Goal: Information Seeking & Learning: Check status

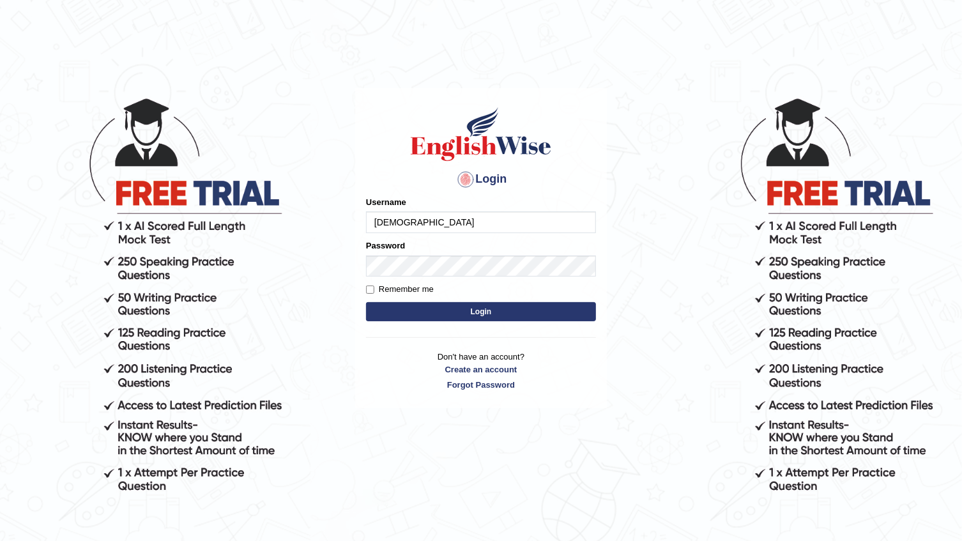
type input "[DEMOGRAPHIC_DATA]"
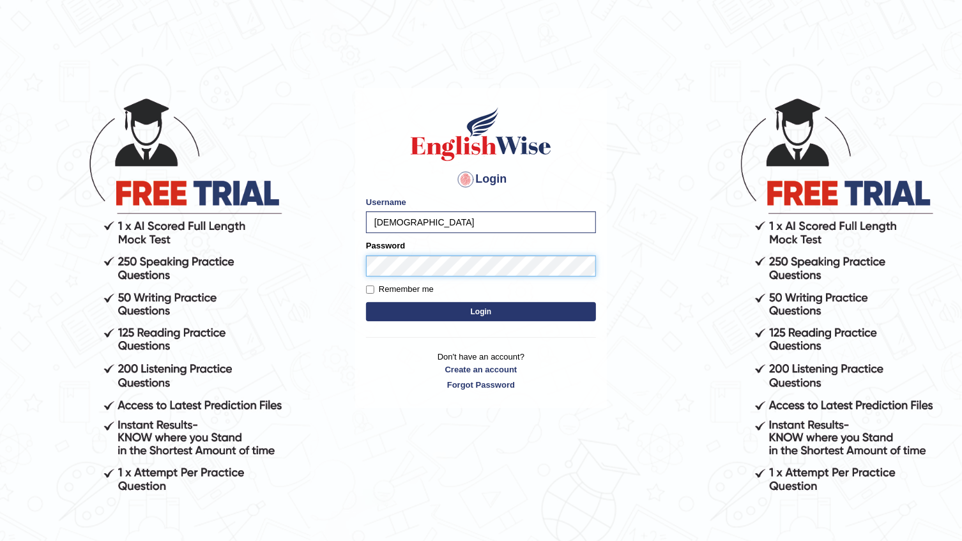
click at [366, 302] on button "Login" at bounding box center [481, 311] width 230 height 19
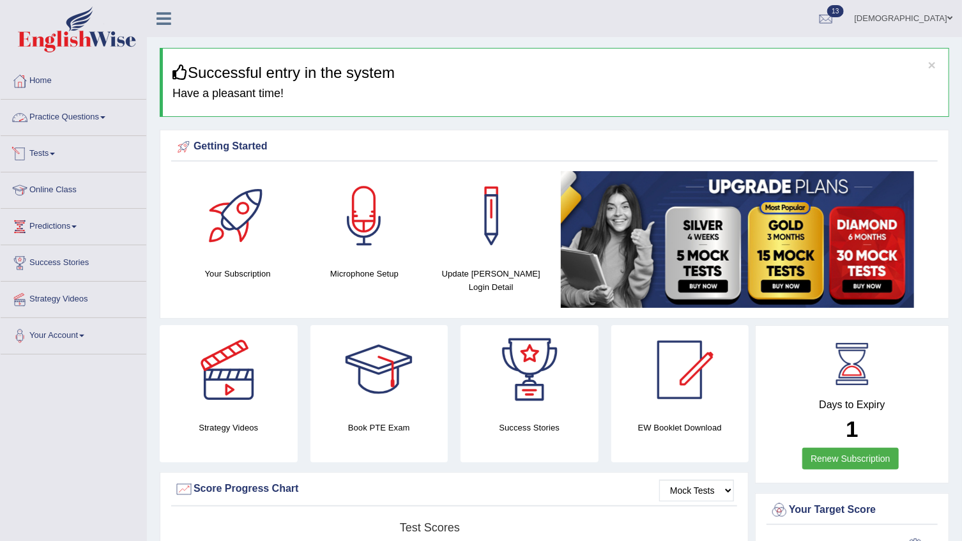
click at [77, 115] on link "Practice Questions" at bounding box center [74, 116] width 146 height 32
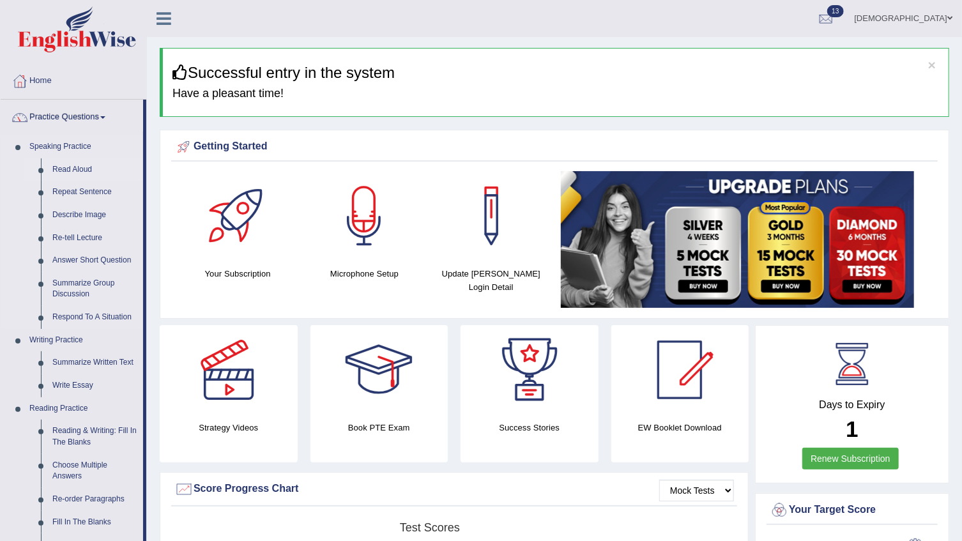
click at [70, 166] on link "Read Aloud" at bounding box center [95, 169] width 96 height 23
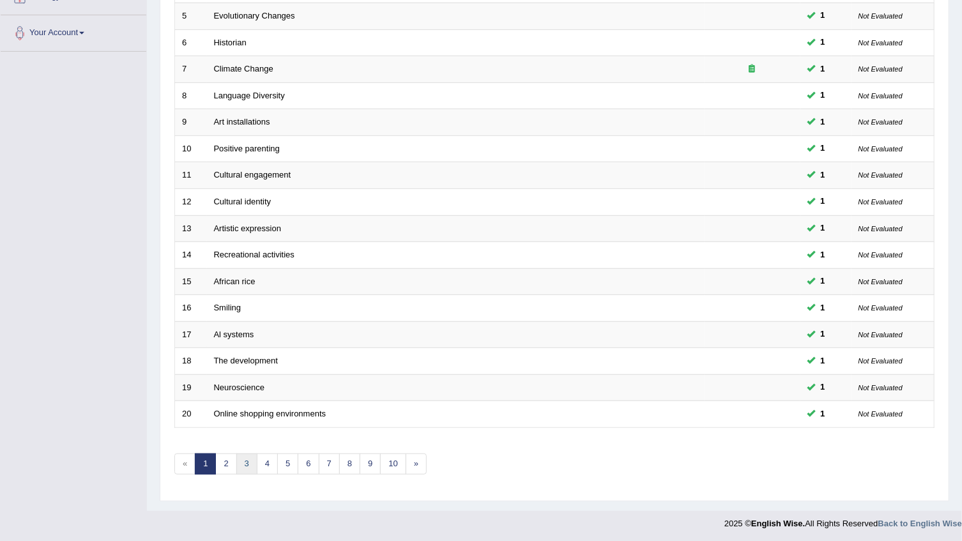
click at [242, 465] on link "3" at bounding box center [246, 464] width 21 height 21
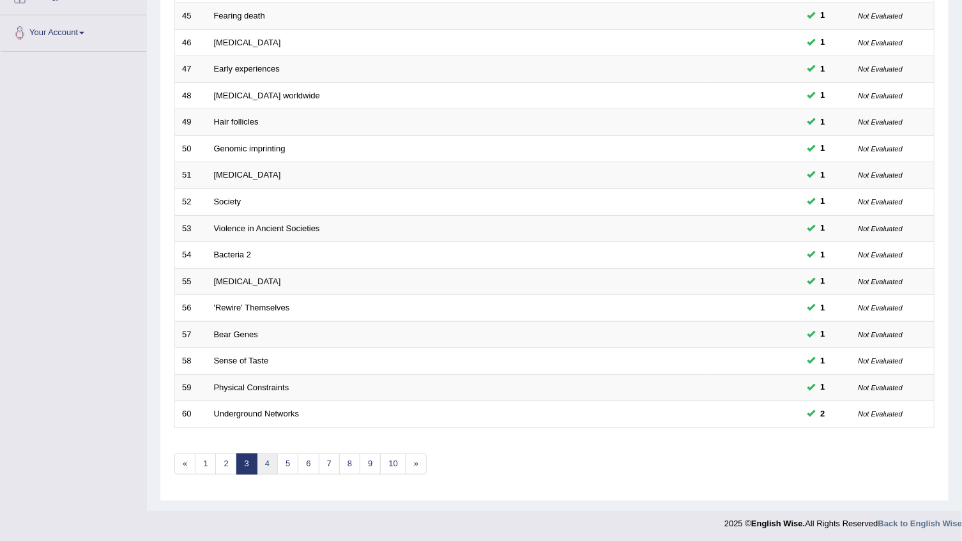
click at [270, 466] on link "4" at bounding box center [267, 464] width 21 height 21
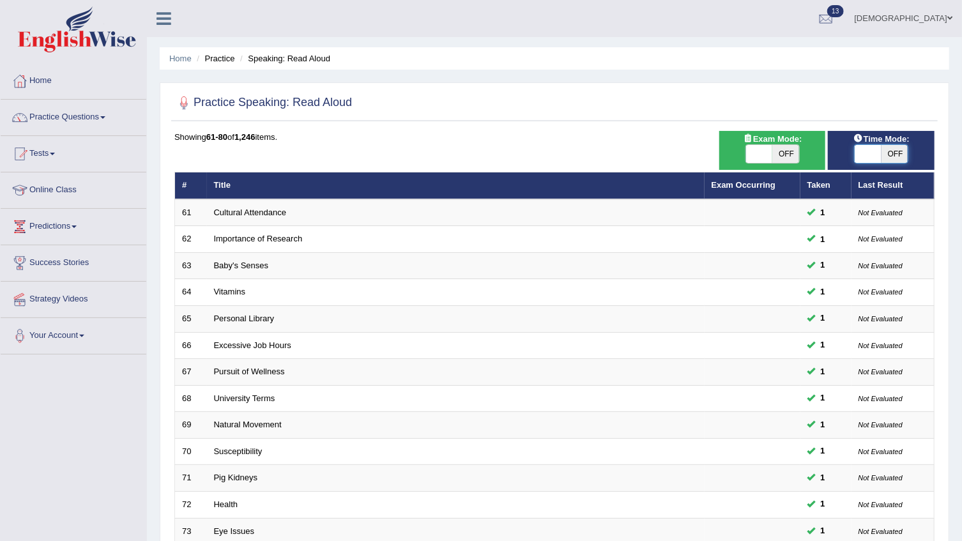
click at [873, 155] on span at bounding box center [868, 154] width 27 height 18
checkbox input "true"
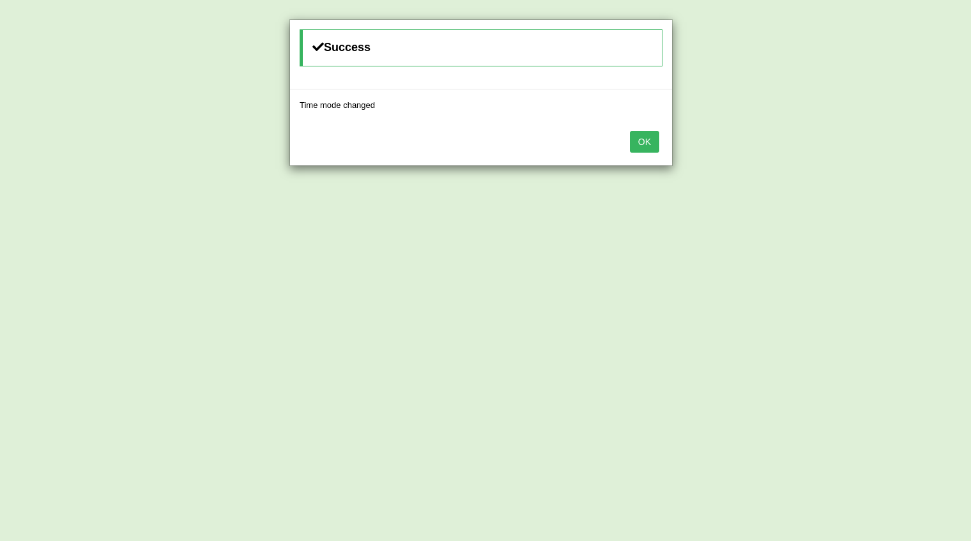
click at [642, 145] on button "OK" at bounding box center [644, 142] width 29 height 22
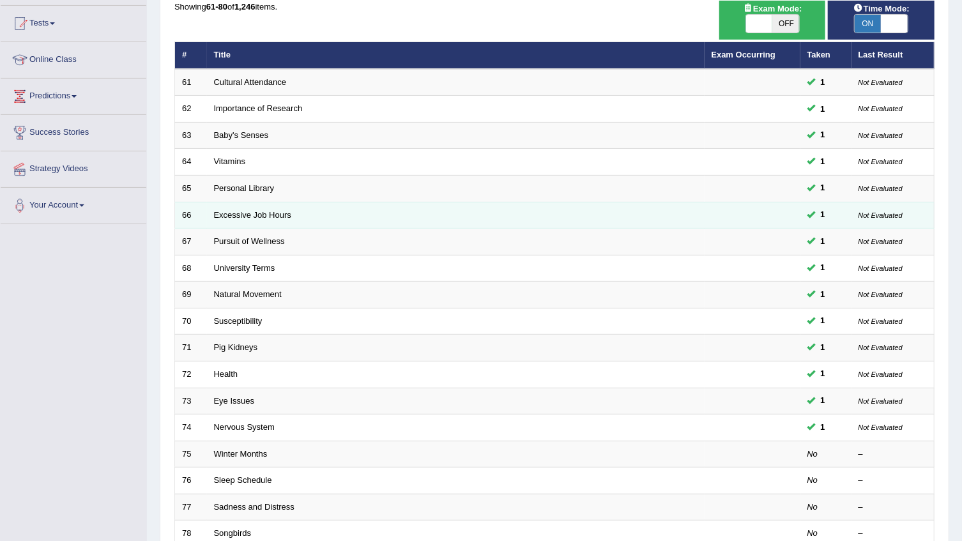
scroll to position [232, 0]
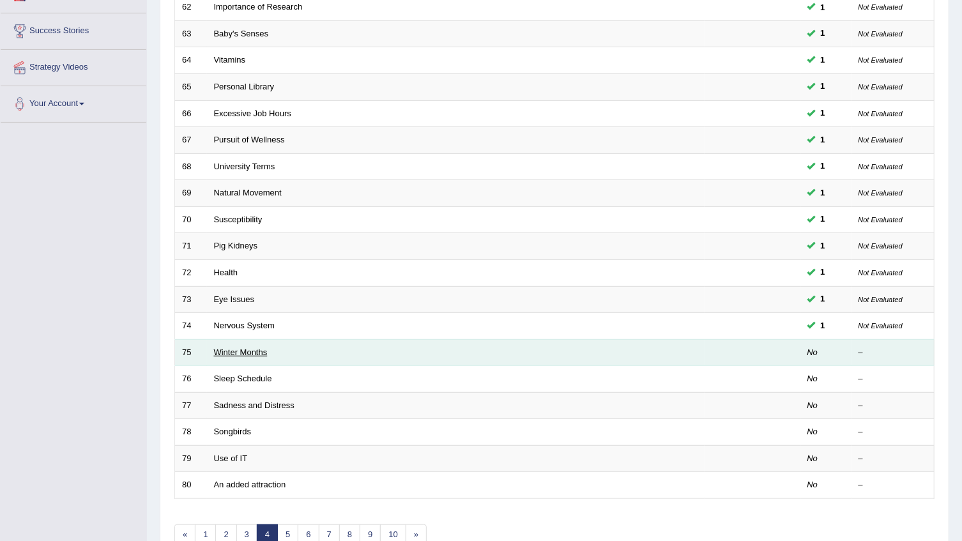
click at [234, 349] on link "Winter Months" at bounding box center [241, 353] width 54 height 10
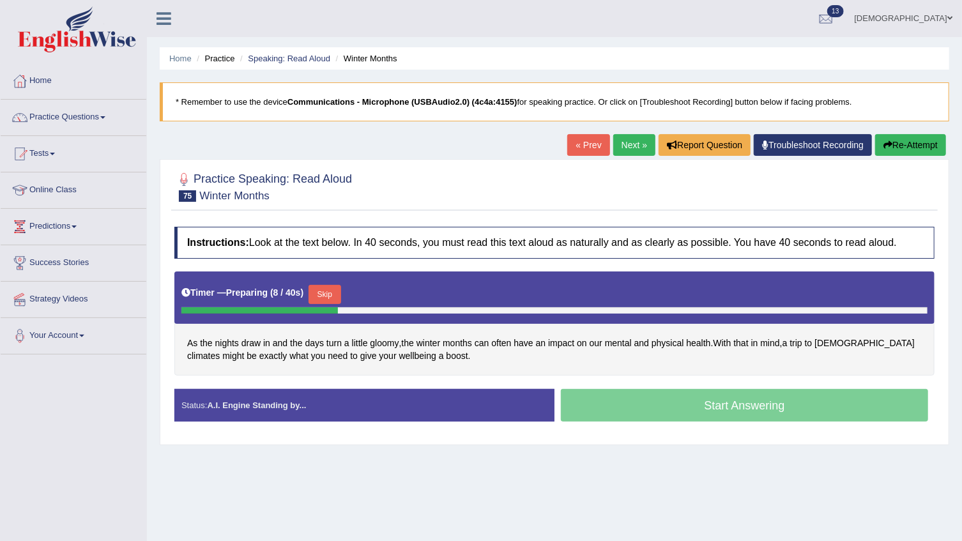
click at [332, 289] on button "Skip" at bounding box center [325, 294] width 32 height 19
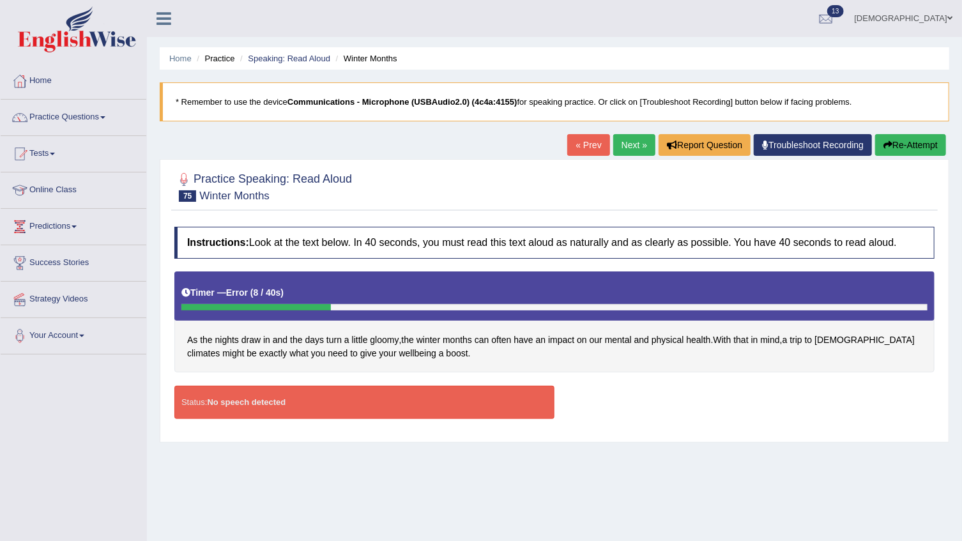
click at [258, 402] on strong "No speech detected" at bounding box center [246, 402] width 79 height 10
click at [259, 402] on strong "No speech detected" at bounding box center [246, 402] width 79 height 10
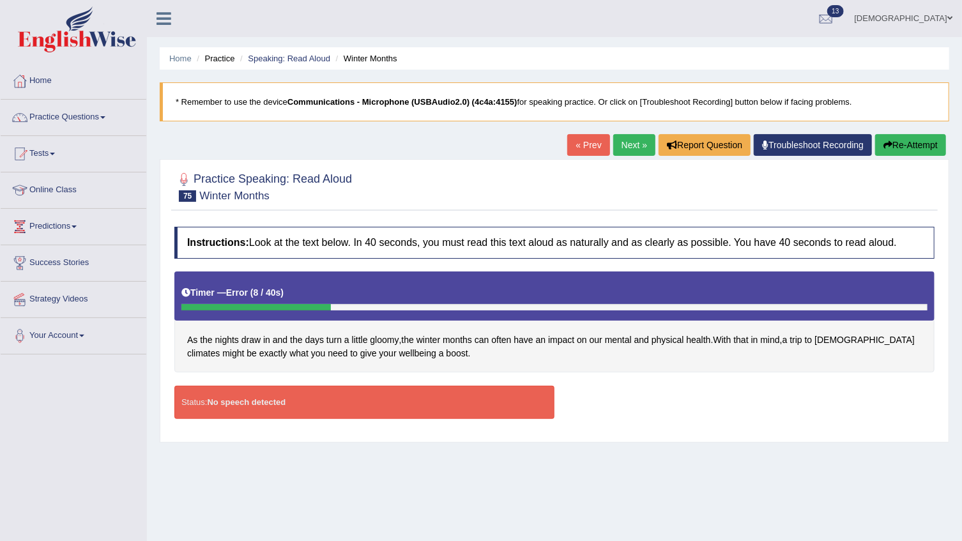
click at [259, 402] on strong "No speech detected" at bounding box center [246, 402] width 79 height 10
click at [78, 112] on link "Practice Questions" at bounding box center [74, 116] width 146 height 32
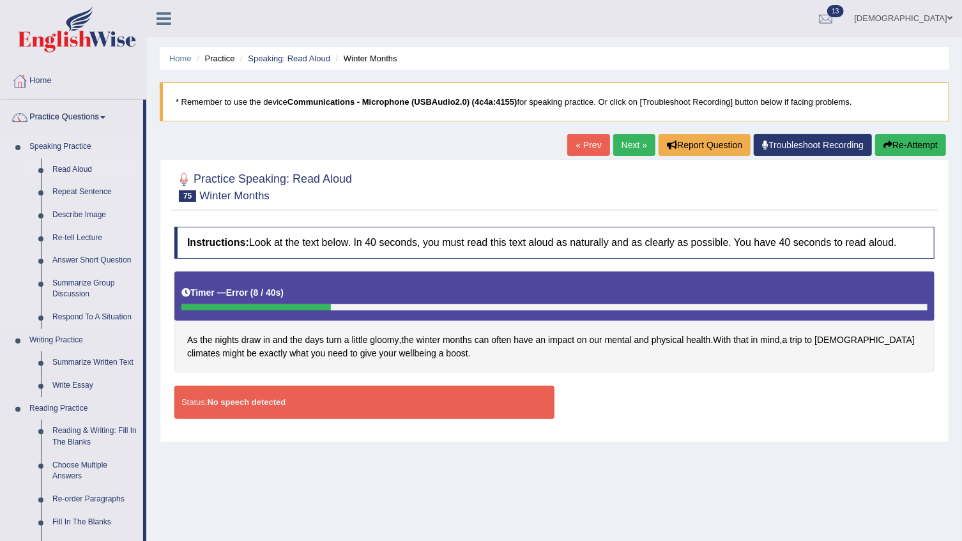
click at [80, 162] on link "Read Aloud" at bounding box center [95, 169] width 96 height 23
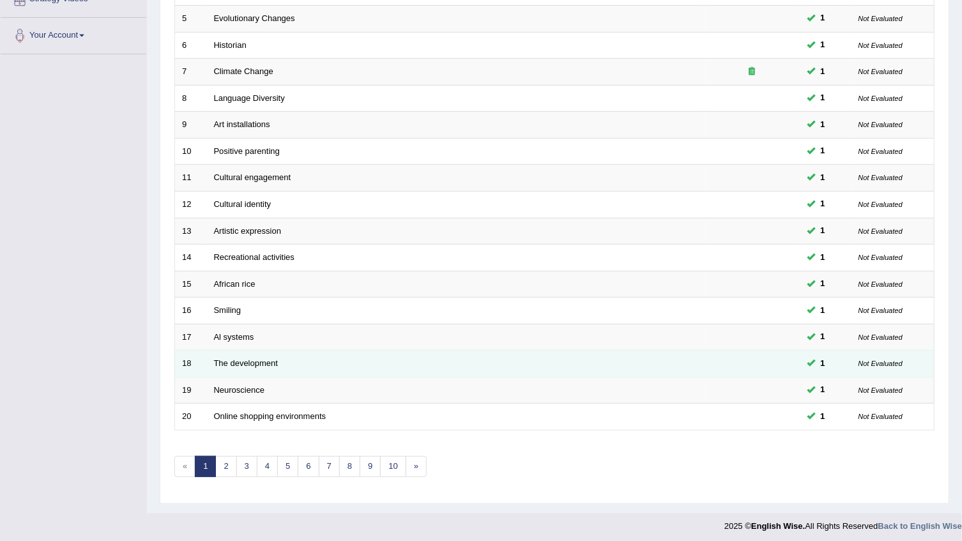
scroll to position [303, 0]
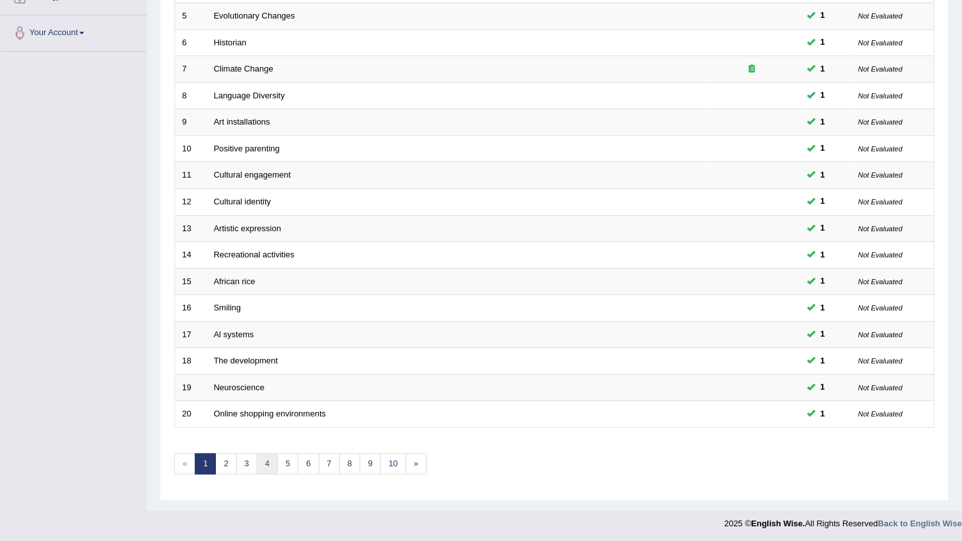
click at [263, 462] on link "4" at bounding box center [267, 464] width 21 height 21
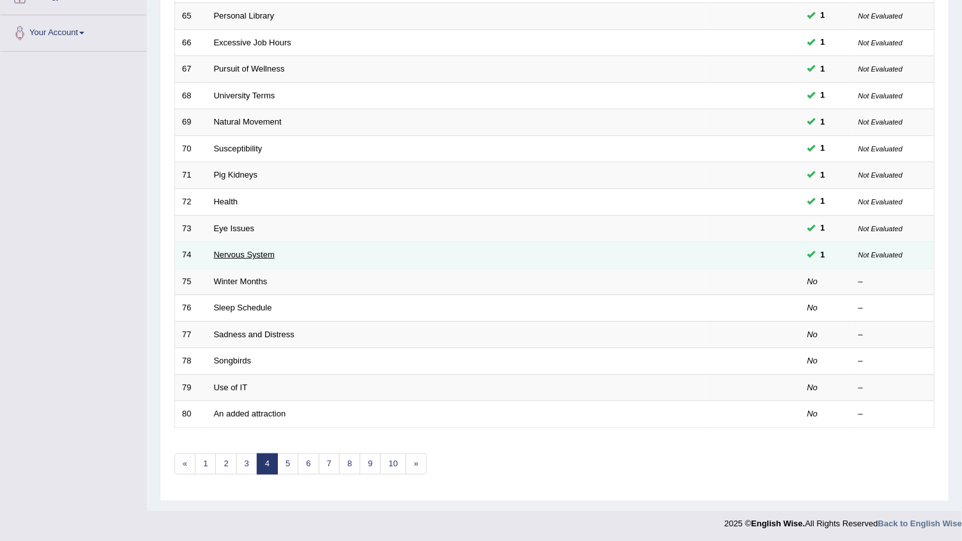
scroll to position [303, 0]
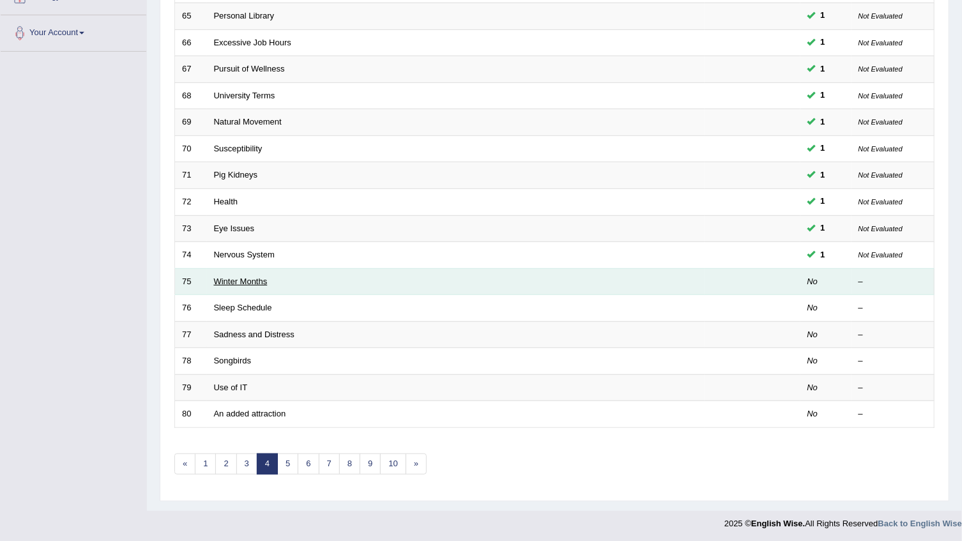
click at [242, 277] on link "Winter Months" at bounding box center [241, 282] width 54 height 10
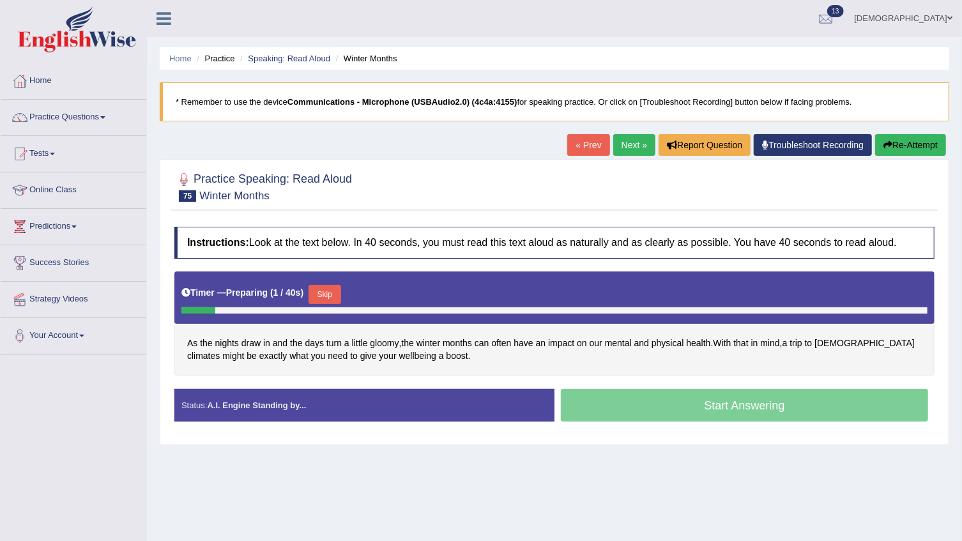
click at [459, 98] on b "Communications - Microphone (USBAudio2.0) (4c4a:4155)" at bounding box center [402, 102] width 230 height 10
click at [330, 98] on b "Communications - Microphone (USBAudio2.0) (4c4a:4155)" at bounding box center [402, 102] width 230 height 10
click at [409, 98] on b "Communications - Microphone (USBAudio2.0) (4c4a:4155)" at bounding box center [402, 102] width 230 height 10
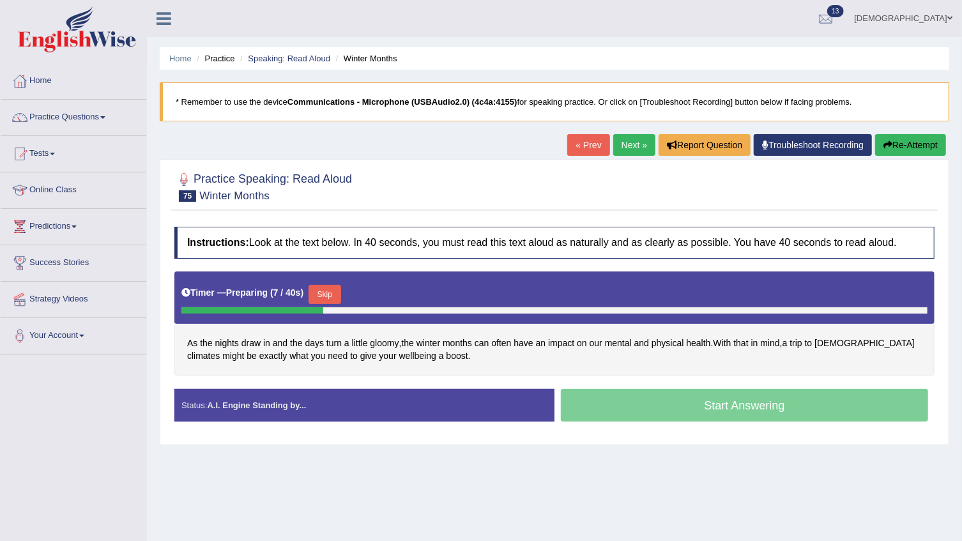
click at [409, 98] on b "Communications - Microphone (USBAudio2.0) (4c4a:4155)" at bounding box center [402, 102] width 230 height 10
click at [319, 293] on button "Skip" at bounding box center [325, 294] width 32 height 19
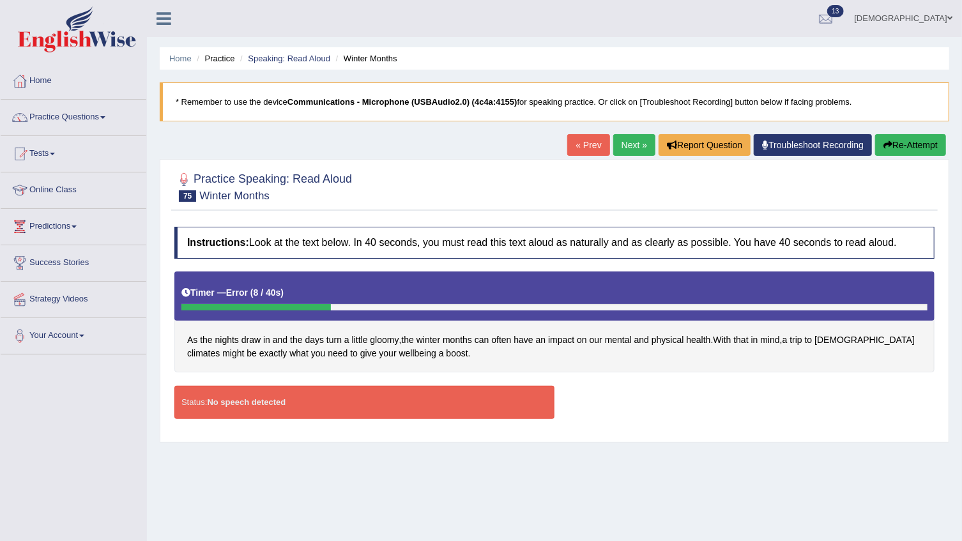
click at [232, 401] on strong "No speech detected" at bounding box center [246, 402] width 79 height 10
click at [232, 400] on strong "No speech detected" at bounding box center [246, 402] width 79 height 10
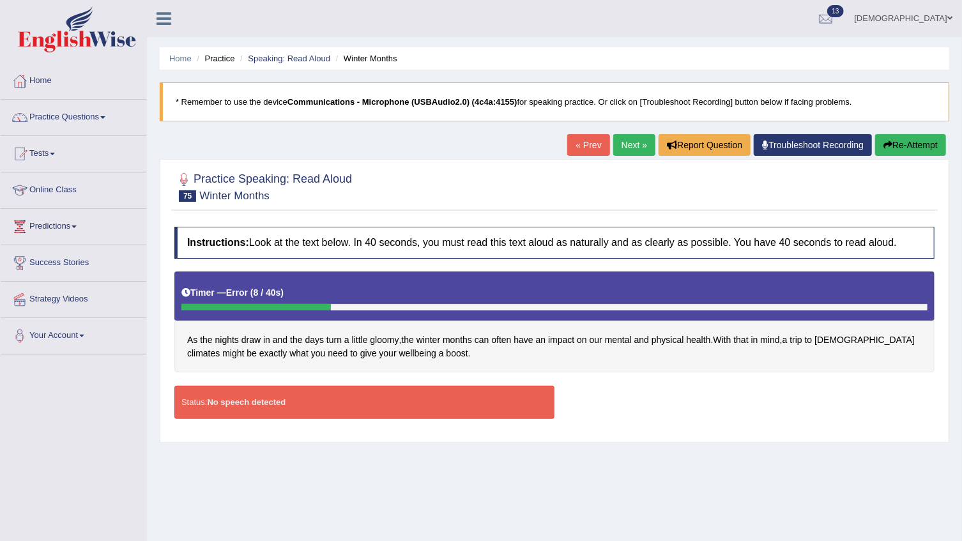
click at [786, 143] on link "Troubleshoot Recording" at bounding box center [813, 145] width 118 height 22
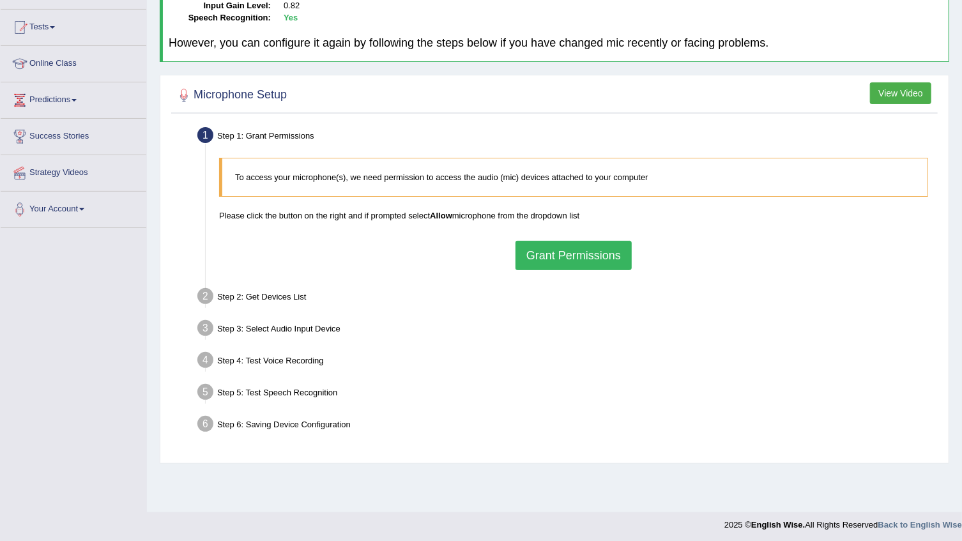
click at [548, 249] on button "Grant Permissions" at bounding box center [574, 255] width 116 height 29
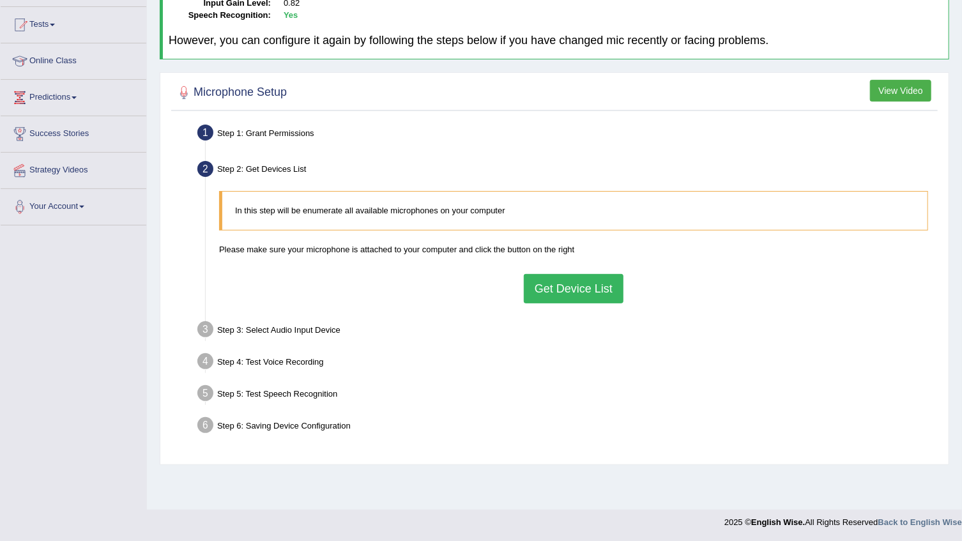
click at [561, 276] on button "Get Device List" at bounding box center [574, 288] width 100 height 29
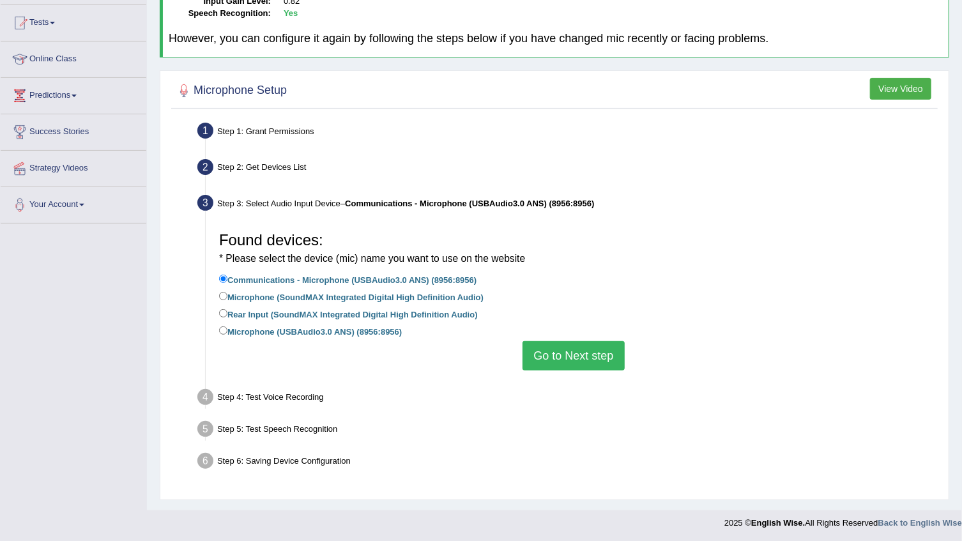
scroll to position [132, 0]
click at [443, 293] on label "Microphone (SoundMAX Integrated Digital High Definition Audio)" at bounding box center [351, 296] width 264 height 14
click at [227, 293] on input "Microphone (SoundMAX Integrated Digital High Definition Audio)" at bounding box center [223, 295] width 8 height 8
radio input "true"
click at [571, 348] on button "Go to Next step" at bounding box center [574, 354] width 102 height 29
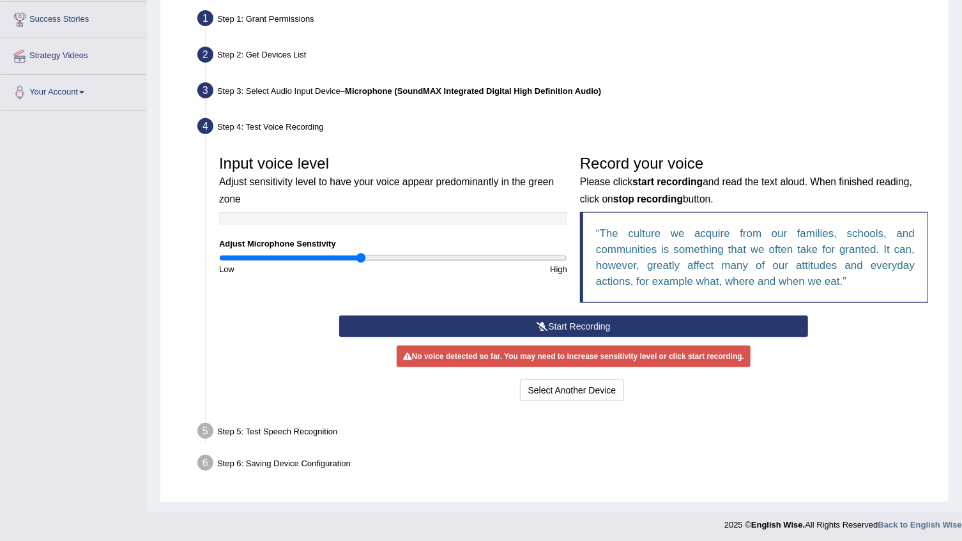
scroll to position [245, 0]
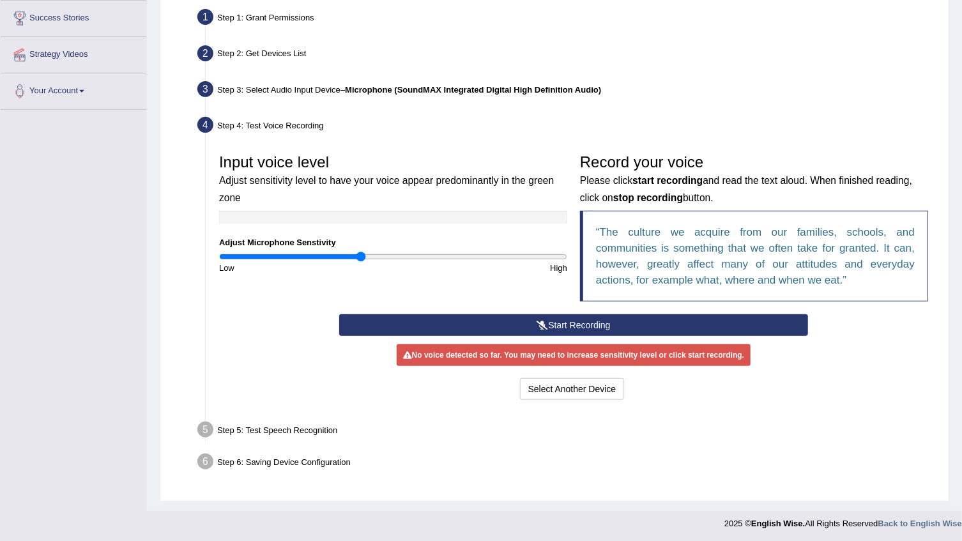
click at [568, 325] on button "Start Recording" at bounding box center [573, 325] width 468 height 22
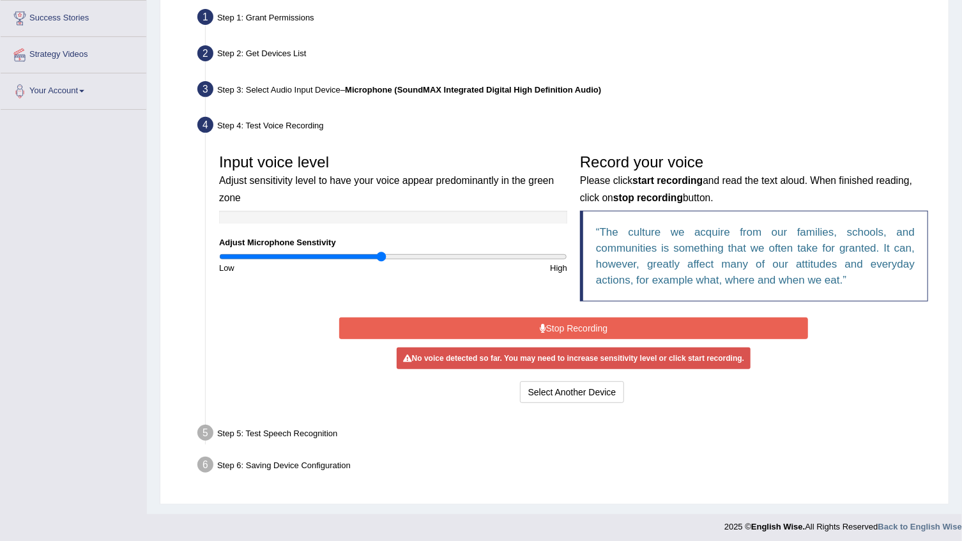
type input "0.94"
click at [382, 257] on input "range" at bounding box center [393, 257] width 348 height 10
click at [584, 323] on button "Stop Recording" at bounding box center [573, 328] width 468 height 22
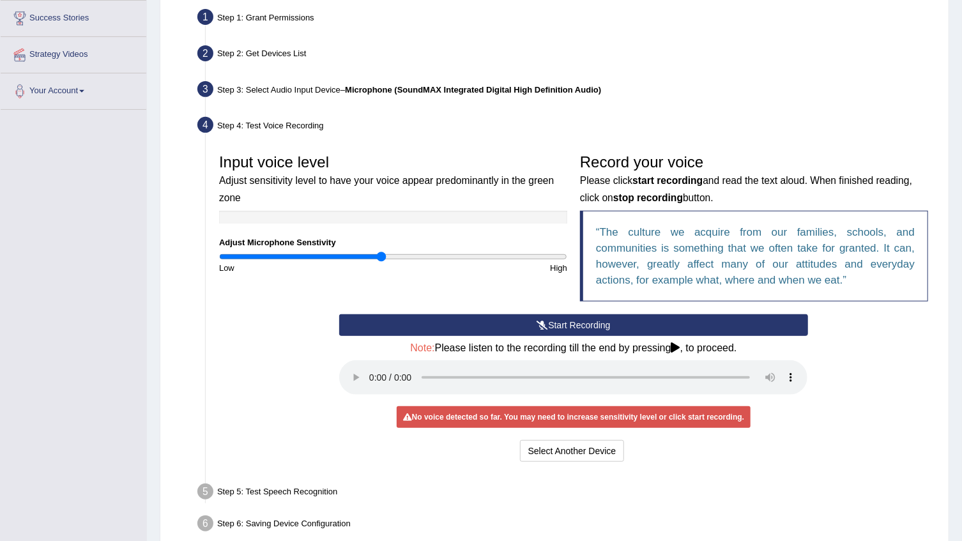
click at [584, 323] on button "Start Recording" at bounding box center [573, 325] width 468 height 22
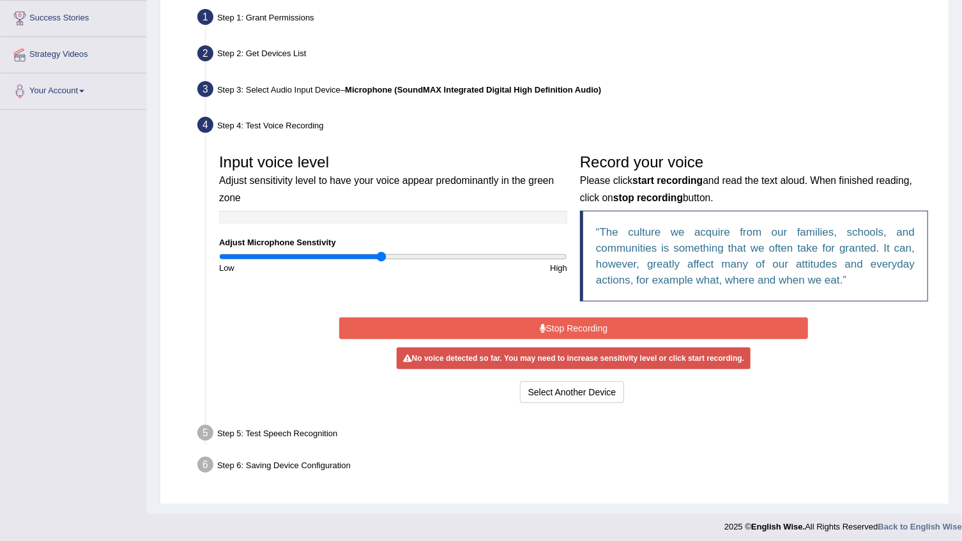
click at [584, 323] on button "Stop Recording" at bounding box center [573, 328] width 468 height 22
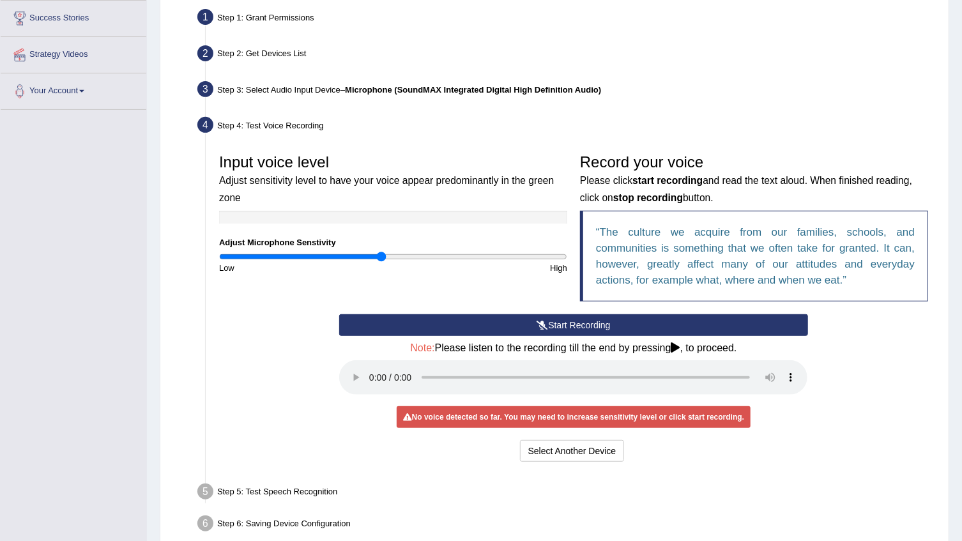
click at [582, 323] on button "Start Recording" at bounding box center [573, 325] width 468 height 22
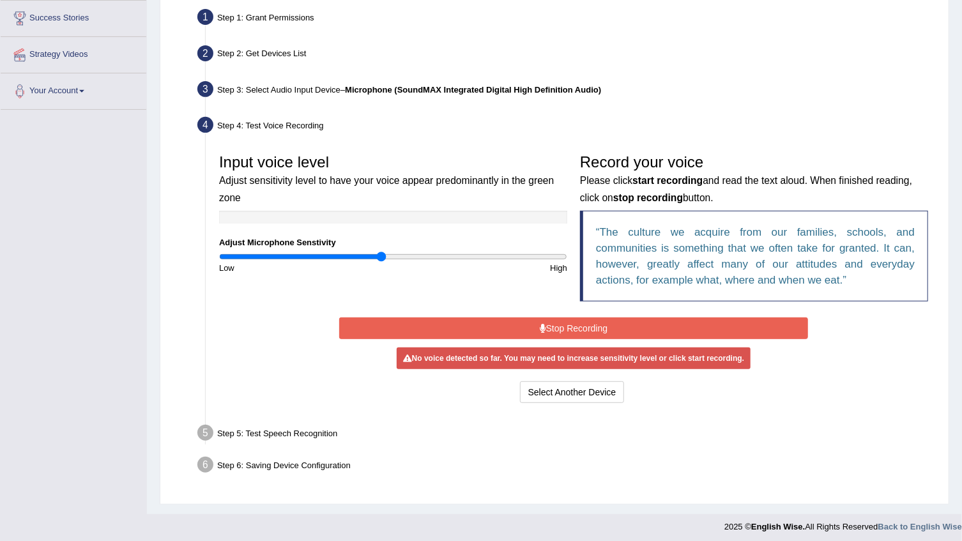
click at [502, 323] on button "Stop Recording" at bounding box center [573, 328] width 468 height 22
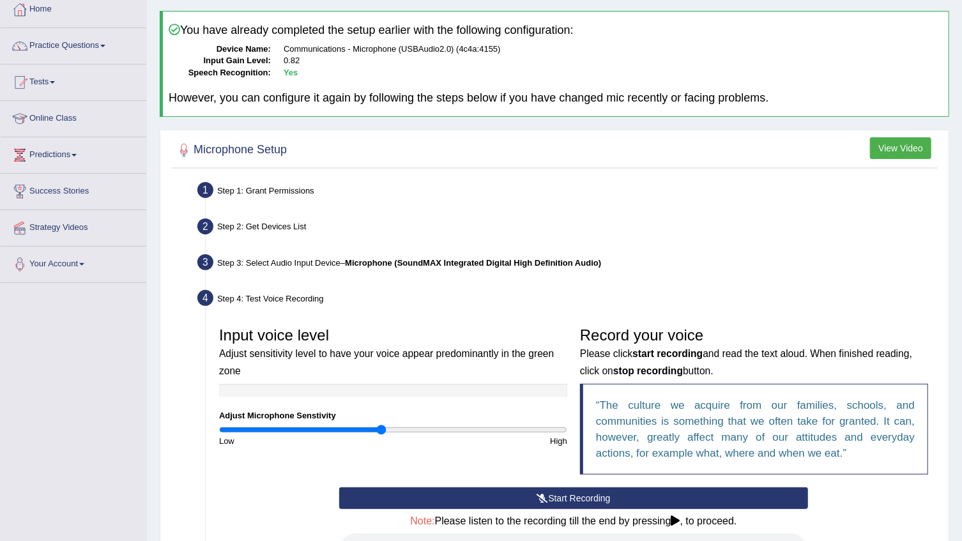
scroll to position [70, 0]
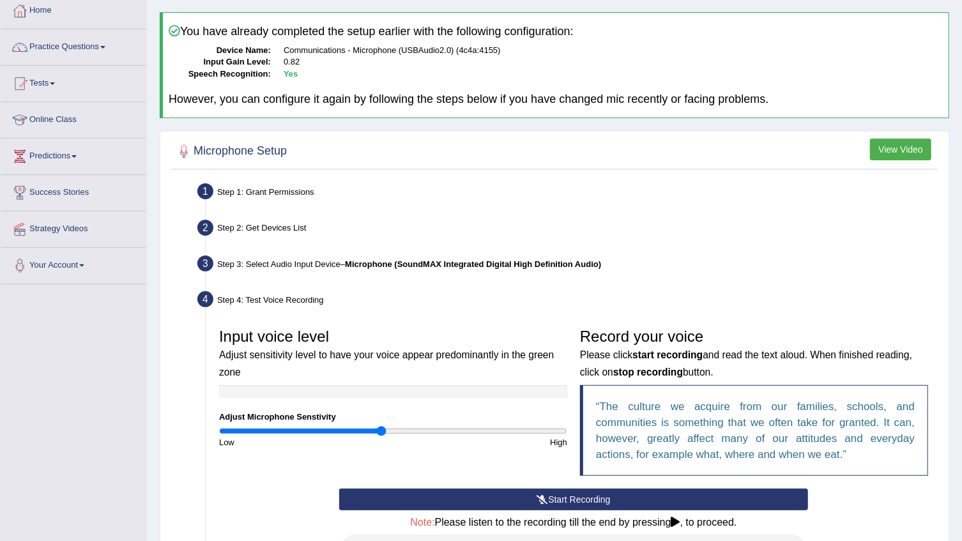
click at [280, 220] on div "Step 2: Get Devices List" at bounding box center [567, 230] width 751 height 28
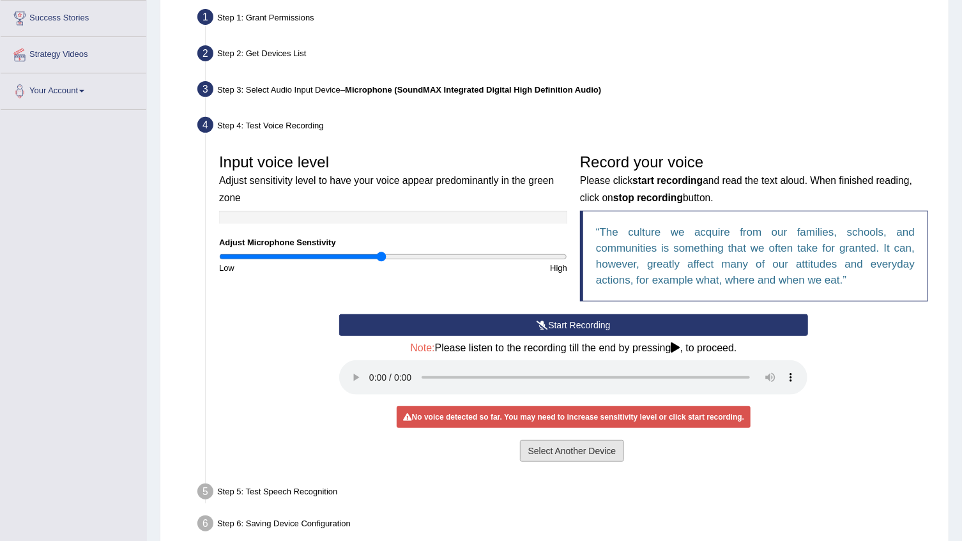
click at [565, 447] on button "Select Another Device" at bounding box center [572, 451] width 105 height 22
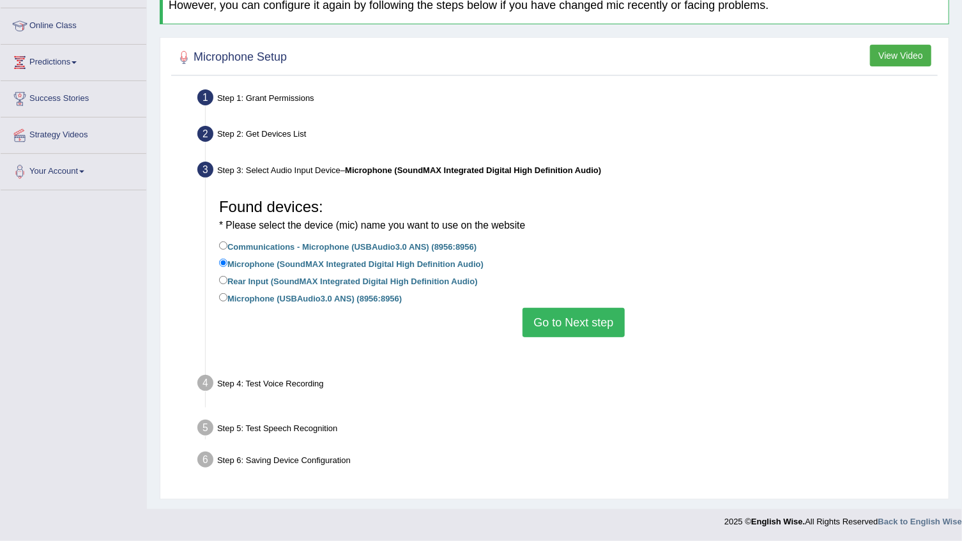
scroll to position [132, 0]
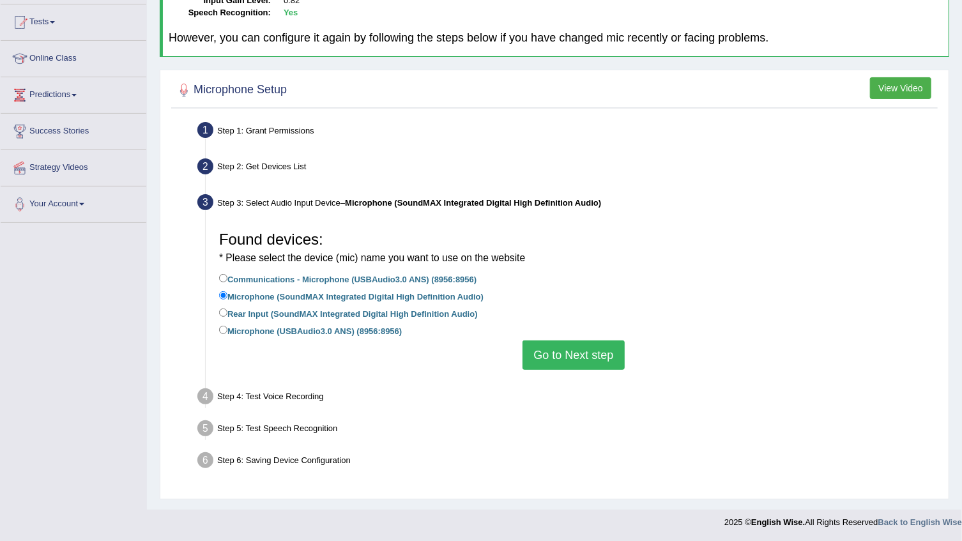
click at [375, 280] on label "Communications - Microphone (USBAudio3.0 ANS) (8956:8956)" at bounding box center [347, 278] width 257 height 14
click at [227, 280] on input "Communications - Microphone (USBAudio3.0 ANS) (8956:8956)" at bounding box center [223, 278] width 8 height 8
radio input "true"
click at [595, 356] on button "Go to Next step" at bounding box center [574, 354] width 102 height 29
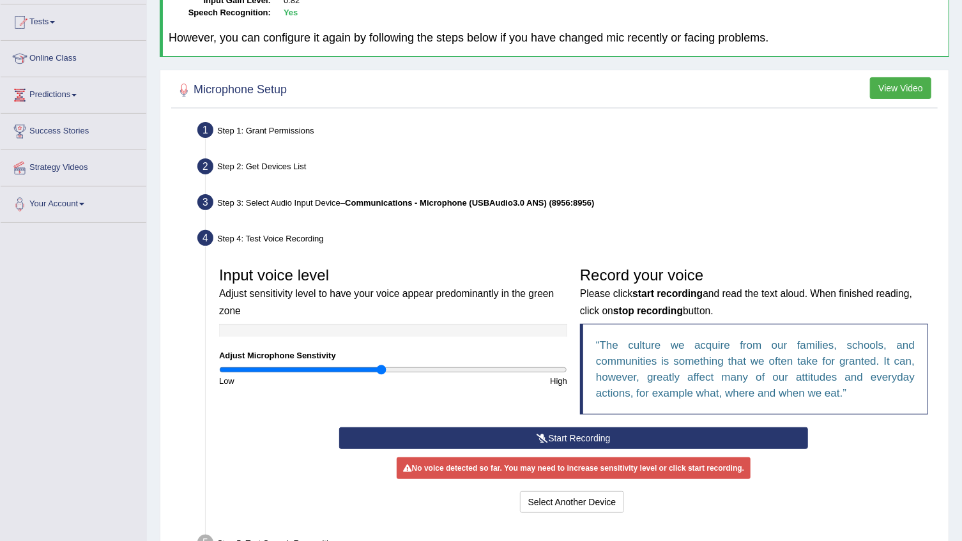
scroll to position [245, 0]
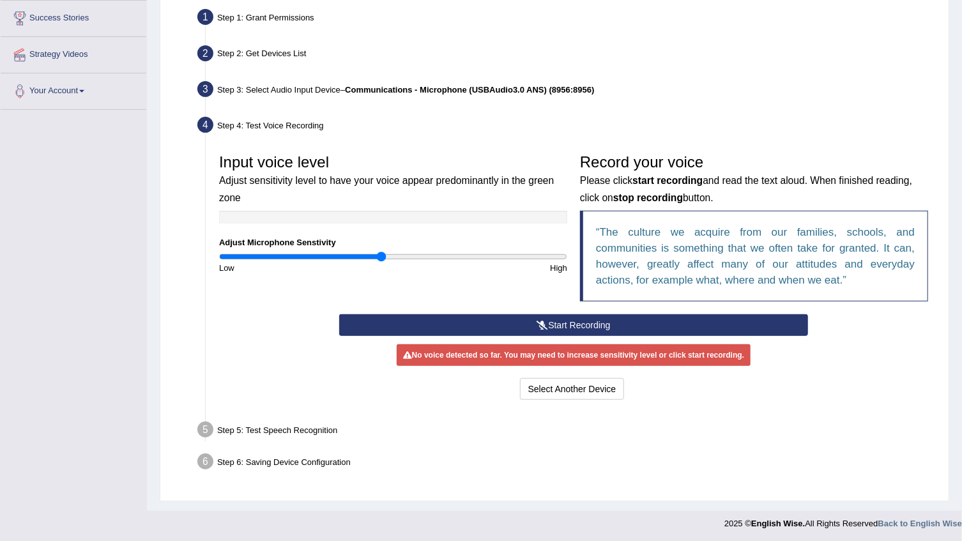
click at [558, 323] on button "Start Recording" at bounding box center [573, 325] width 468 height 22
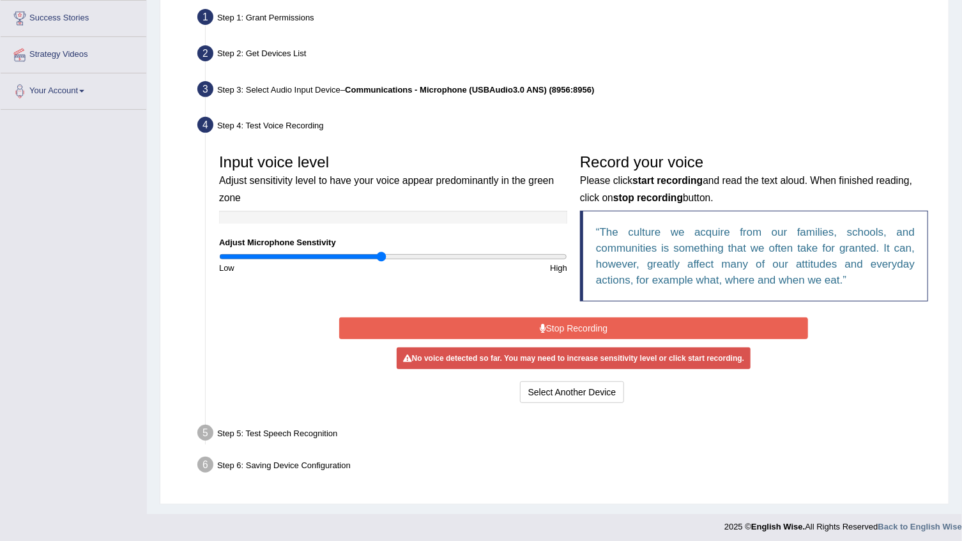
click at [583, 324] on button "Stop Recording" at bounding box center [573, 328] width 468 height 22
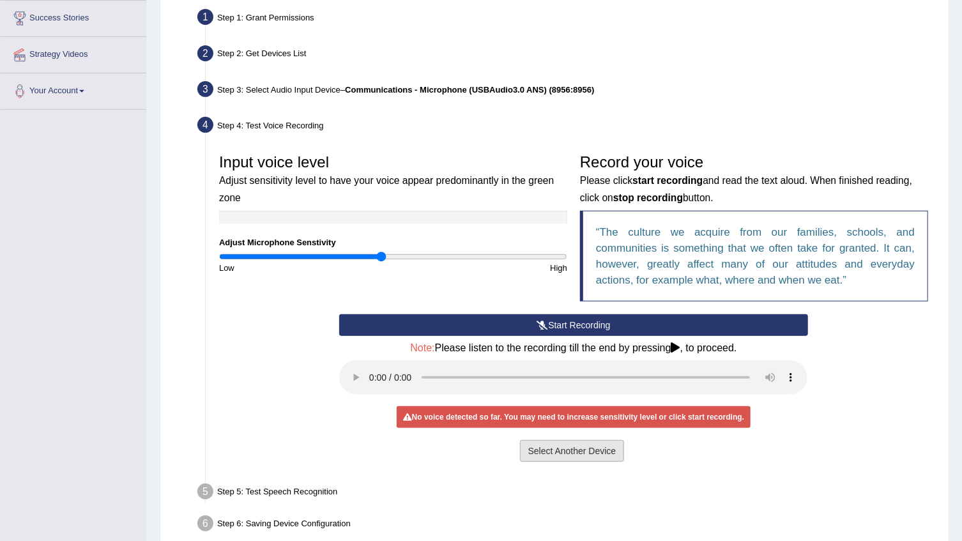
click at [572, 448] on button "Select Another Device" at bounding box center [572, 451] width 105 height 22
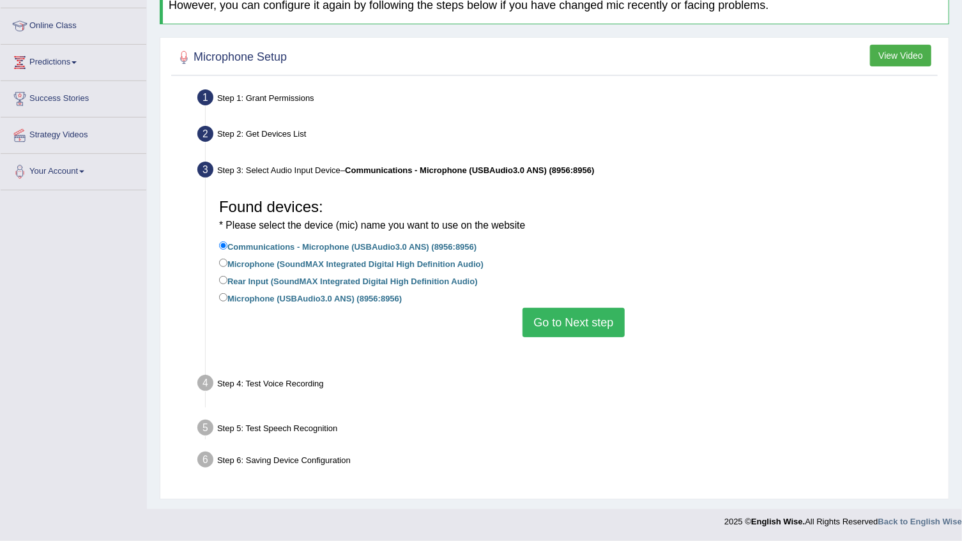
scroll to position [132, 0]
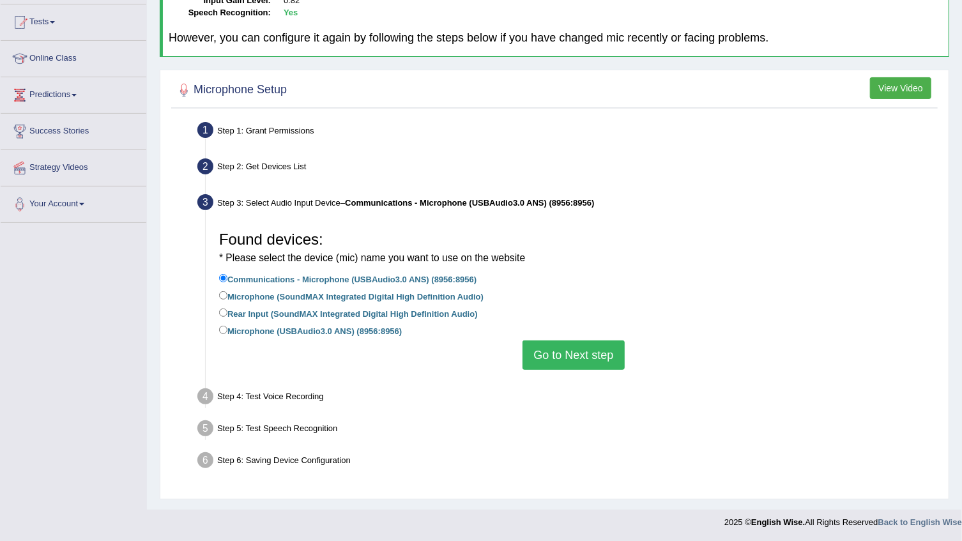
click at [289, 313] on label "Rear Input (SoundMAX Integrated Digital High Definition Audio)" at bounding box center [348, 313] width 259 height 14
click at [227, 313] on input "Rear Input (SoundMAX Integrated Digital High Definition Audio)" at bounding box center [223, 313] width 8 height 8
radio input "true"
click at [583, 351] on button "Go to Next step" at bounding box center [574, 354] width 102 height 29
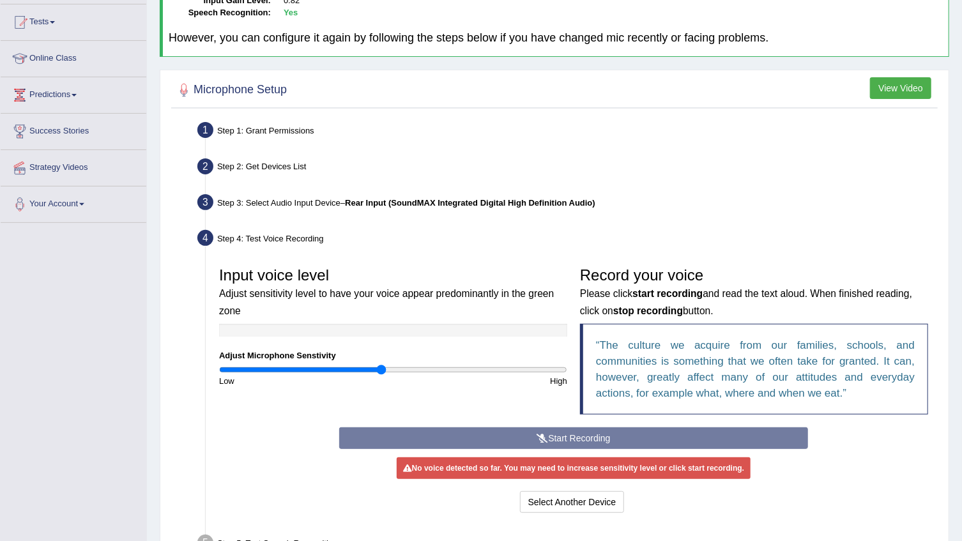
scroll to position [245, 0]
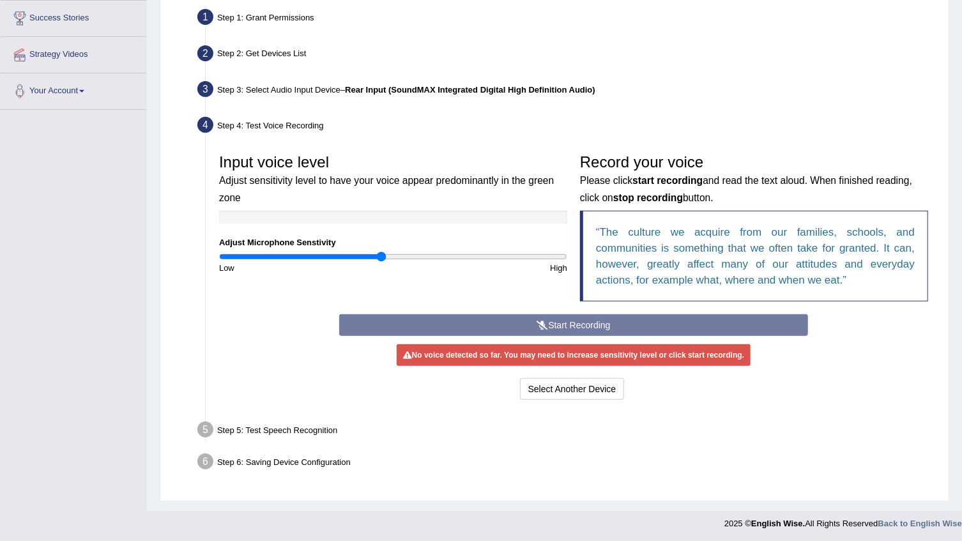
click at [569, 323] on div "Start Recording Stop Recording Note: Please listen to the recording till the en…" at bounding box center [573, 358] width 481 height 89
click at [596, 320] on div "Start Recording Stop Recording Note: Please listen to the recording till the en…" at bounding box center [573, 358] width 481 height 89
click at [593, 321] on div "Start Recording Stop Recording Note: Please listen to the recording till the en…" at bounding box center [573, 358] width 481 height 89
click at [582, 390] on button "Select Another Device" at bounding box center [572, 389] width 105 height 22
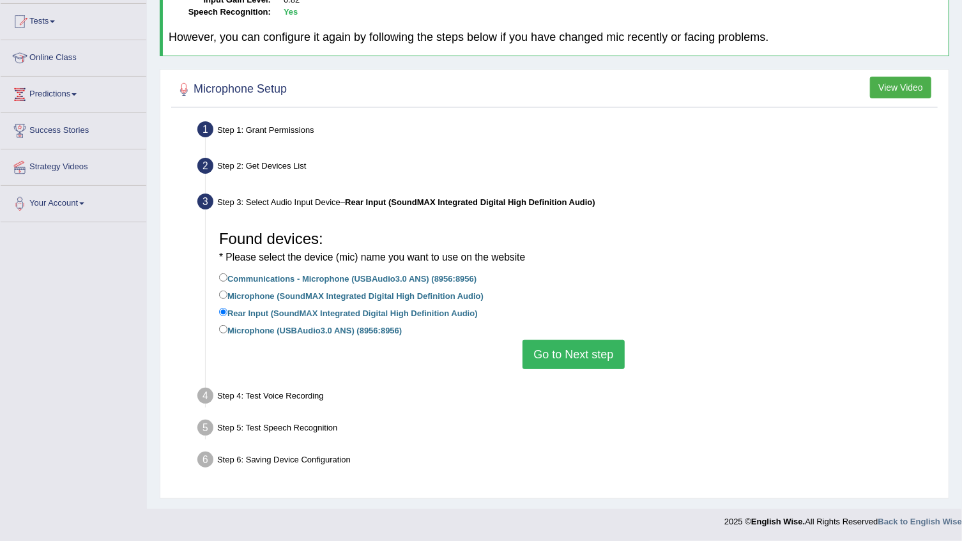
scroll to position [132, 0]
click at [321, 332] on label "Microphone (USBAudio3.0 ANS) (8956:8956)" at bounding box center [310, 330] width 183 height 14
click at [227, 332] on input "Microphone (USBAudio3.0 ANS) (8956:8956)" at bounding box center [223, 330] width 8 height 8
radio input "true"
click at [611, 362] on button "Go to Next step" at bounding box center [574, 354] width 102 height 29
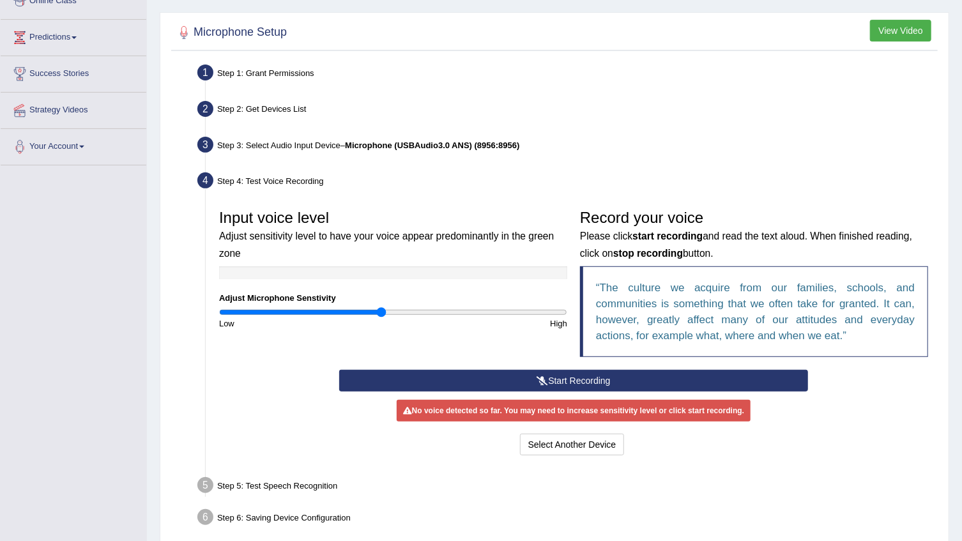
scroll to position [245, 0]
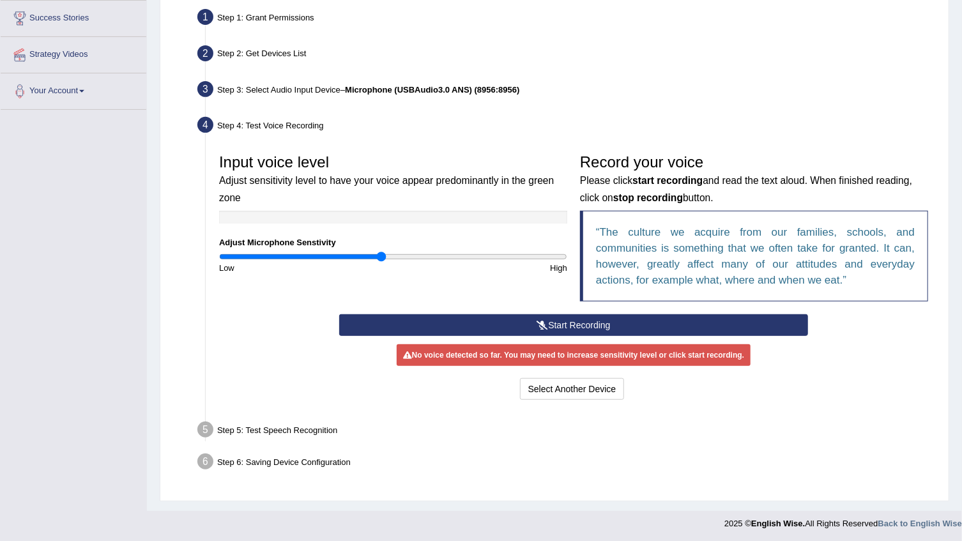
click at [572, 317] on button "Start Recording" at bounding box center [573, 325] width 468 height 22
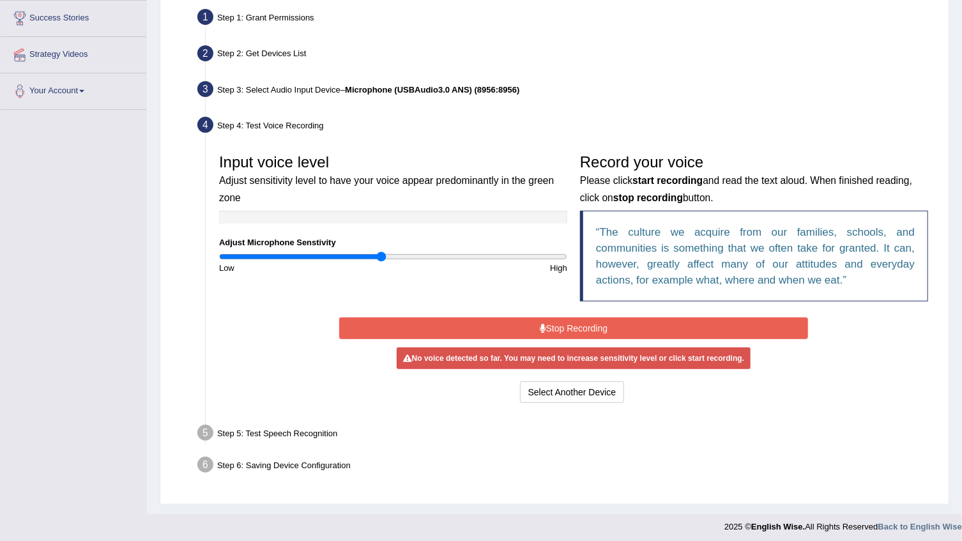
click at [575, 321] on button "Stop Recording" at bounding box center [573, 328] width 468 height 22
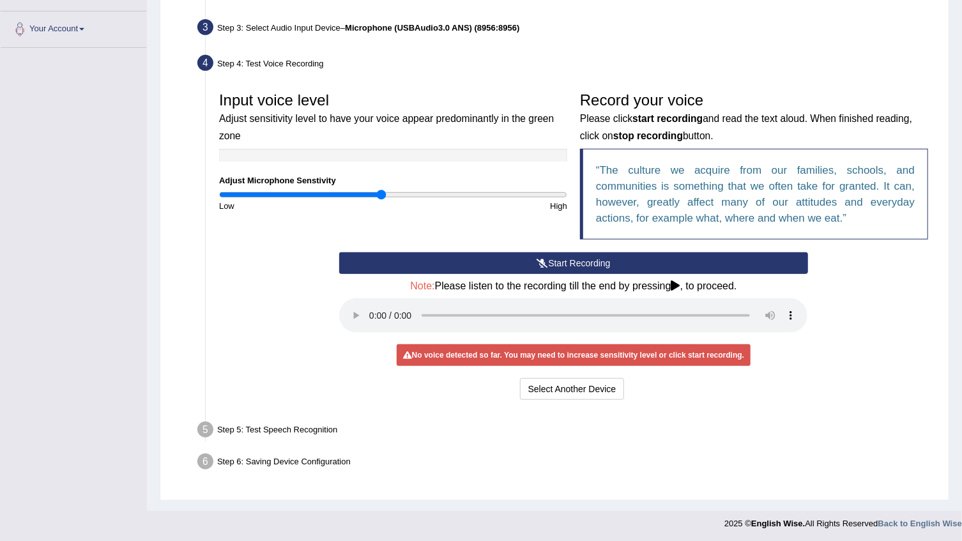
scroll to position [307, 0]
click at [545, 391] on button "Select Another Device" at bounding box center [572, 389] width 105 height 22
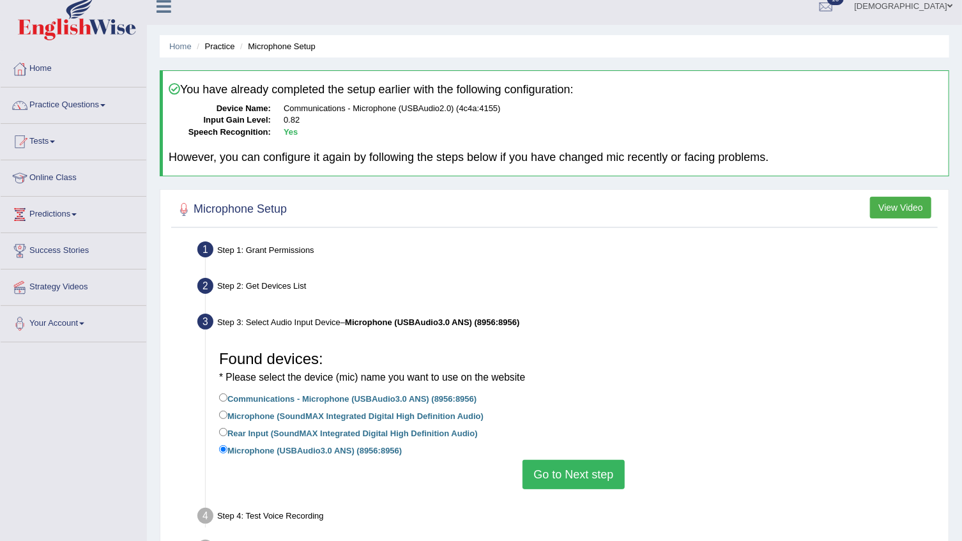
scroll to position [0, 0]
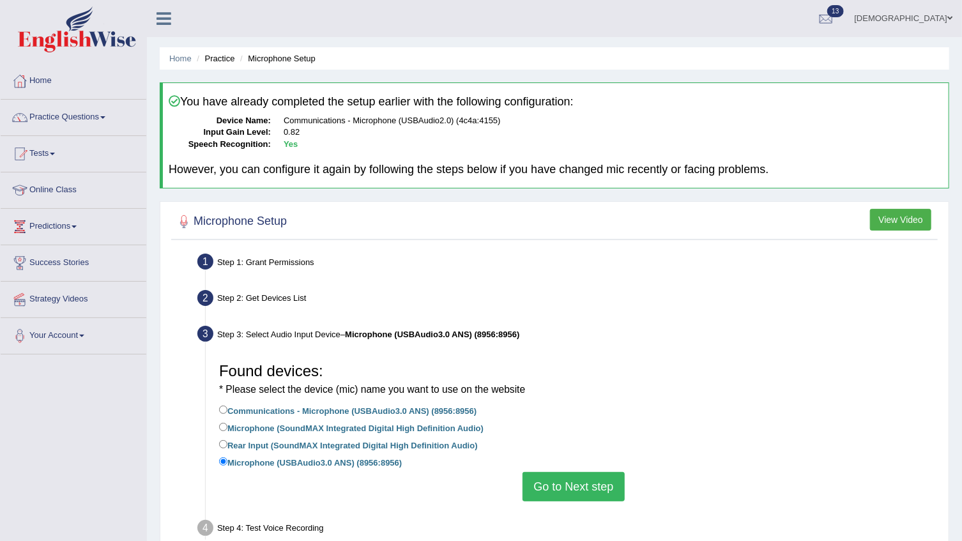
click at [447, 414] on label "Communications - Microphone (USBAudio3.0 ANS) (8956:8956)" at bounding box center [347, 410] width 257 height 14
click at [227, 414] on input "Communications - Microphone (USBAudio3.0 ANS) (8956:8956)" at bounding box center [223, 410] width 8 height 8
radio input "true"
click at [579, 484] on button "Go to Next step" at bounding box center [574, 486] width 102 height 29
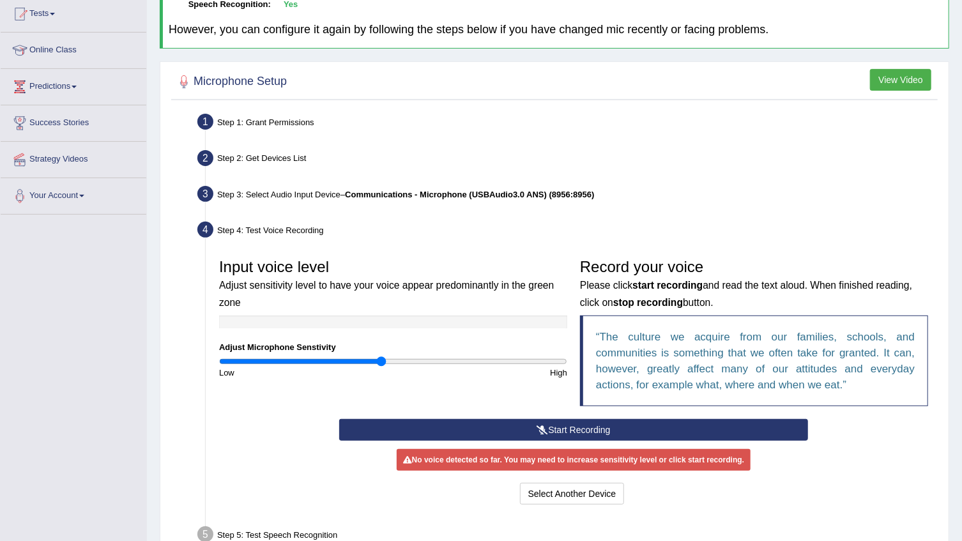
scroll to position [174, 0]
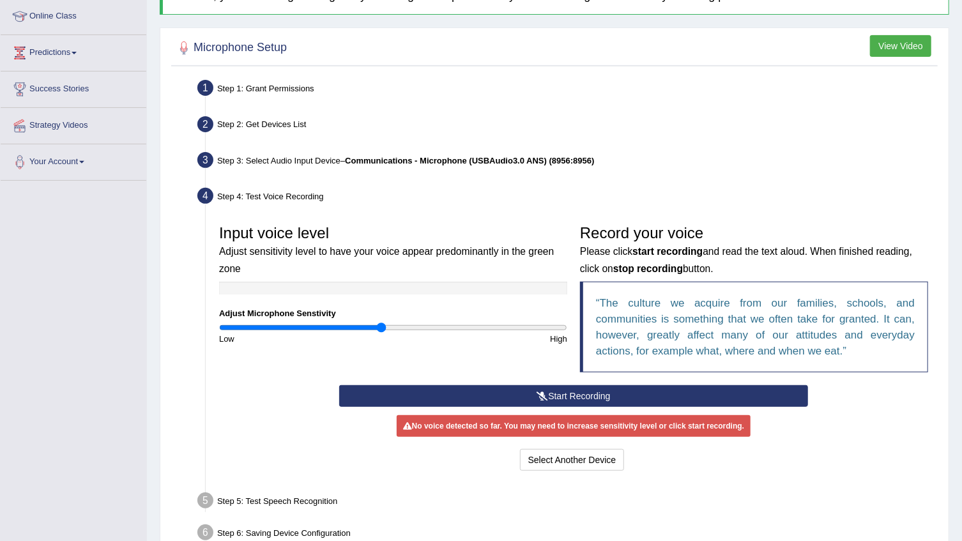
click at [581, 392] on button "Start Recording" at bounding box center [573, 396] width 468 height 22
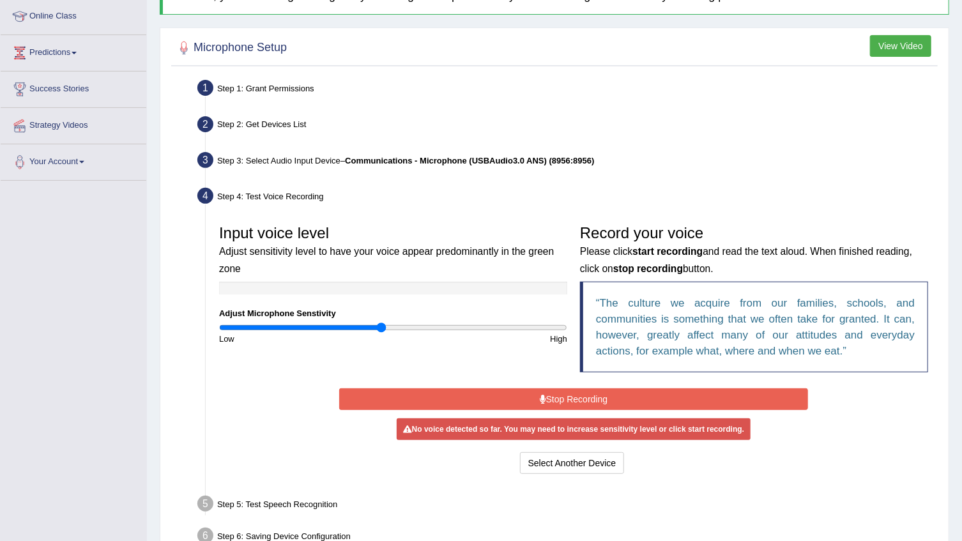
click at [385, 325] on input "range" at bounding box center [393, 328] width 348 height 10
click at [397, 325] on input "range" at bounding box center [393, 328] width 348 height 10
click at [536, 396] on button "Stop Recording" at bounding box center [573, 399] width 468 height 22
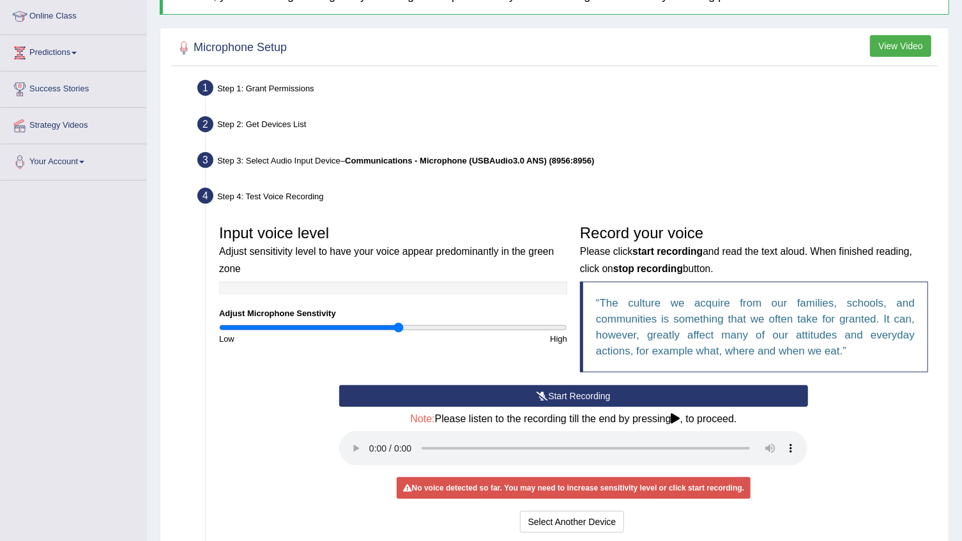
click at [537, 396] on icon at bounding box center [542, 396] width 11 height 9
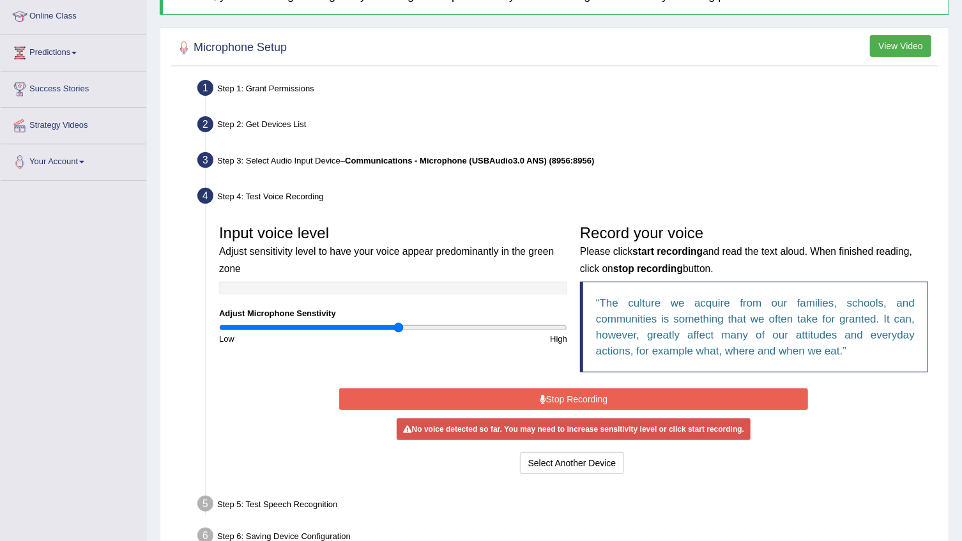
click at [536, 396] on button "Stop Recording" at bounding box center [573, 399] width 468 height 22
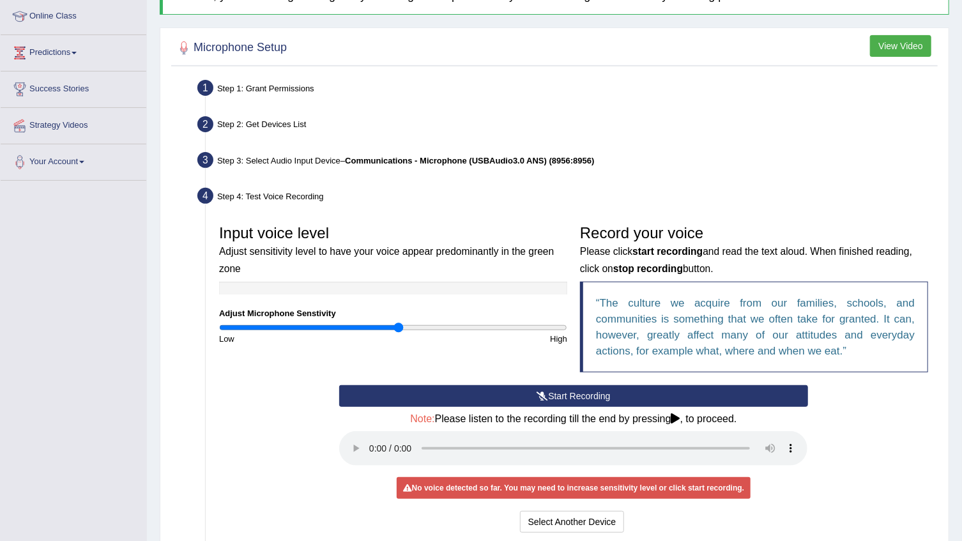
click at [537, 396] on icon at bounding box center [542, 396] width 11 height 9
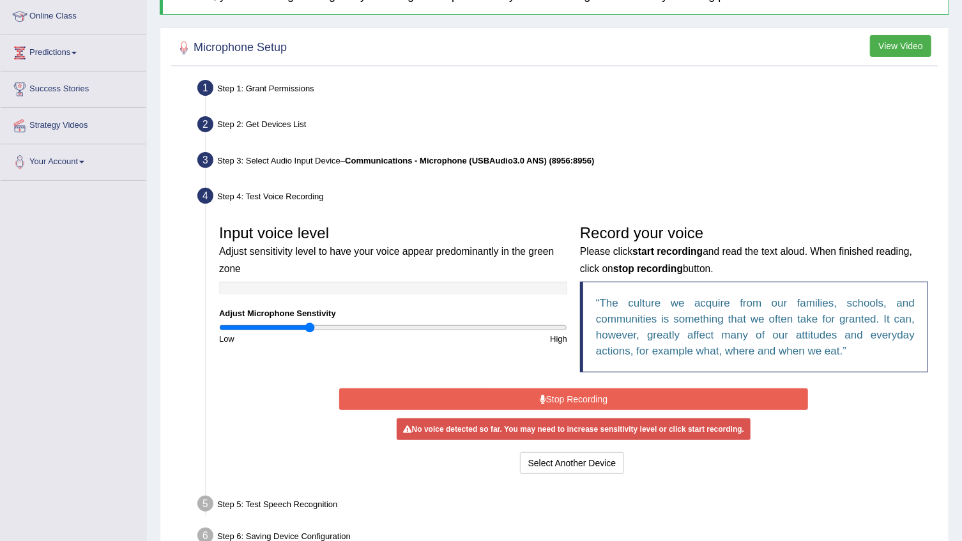
click at [310, 329] on input "range" at bounding box center [393, 328] width 348 height 10
click at [533, 397] on button "Stop Recording" at bounding box center [573, 399] width 468 height 22
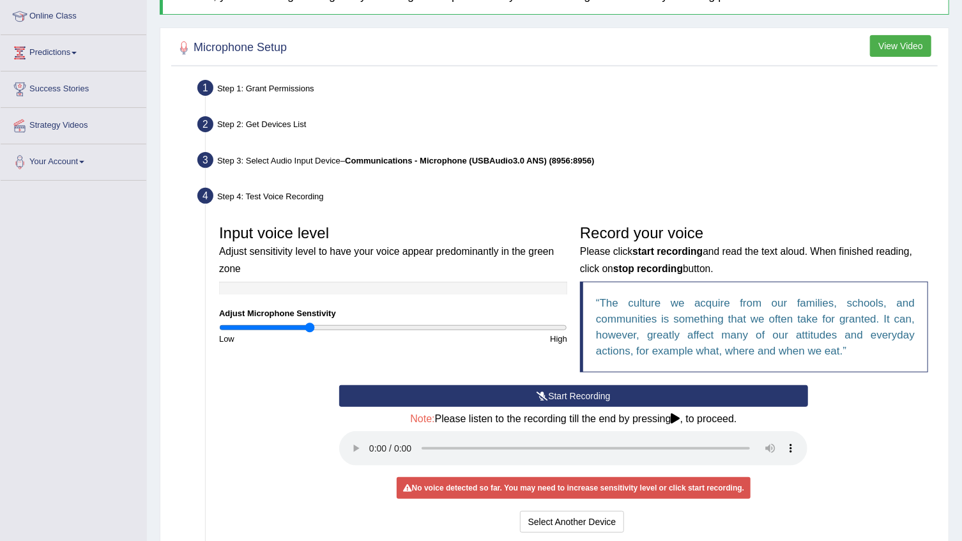
click at [533, 397] on button "Start Recording" at bounding box center [573, 396] width 468 height 22
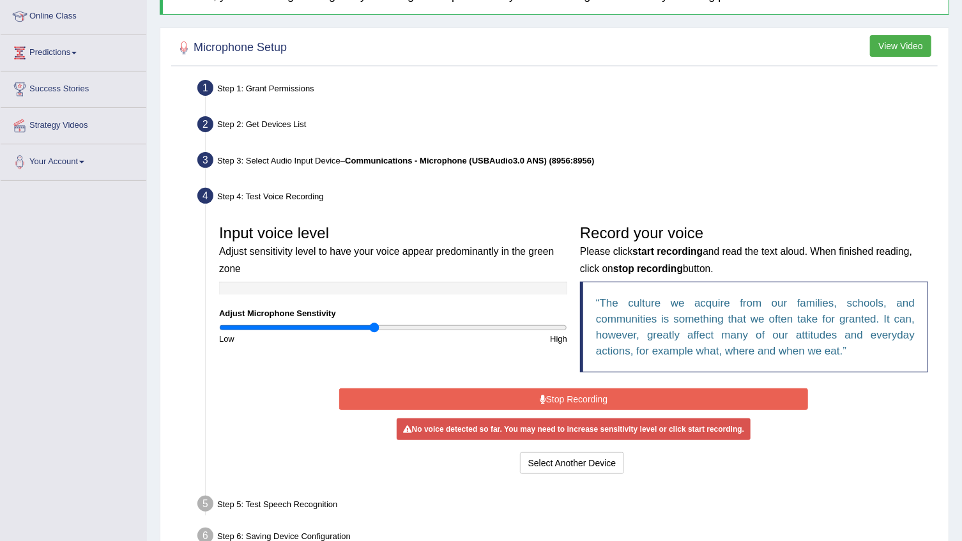
click at [374, 325] on input "range" at bounding box center [393, 328] width 348 height 10
type input "1.18"
click at [421, 331] on input "range" at bounding box center [393, 328] width 348 height 10
click at [507, 393] on button "Stop Recording" at bounding box center [573, 399] width 468 height 22
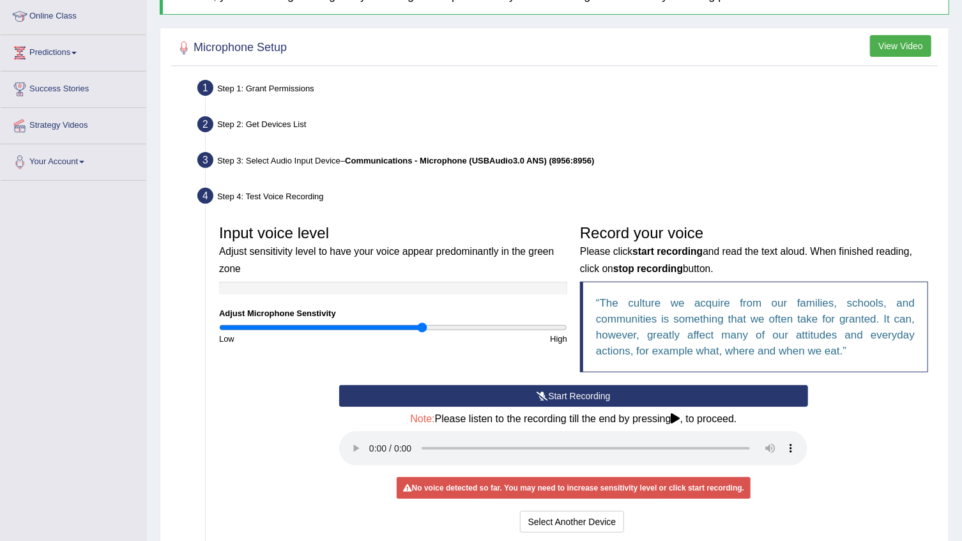
click at [507, 392] on button "Start Recording" at bounding box center [573, 396] width 468 height 22
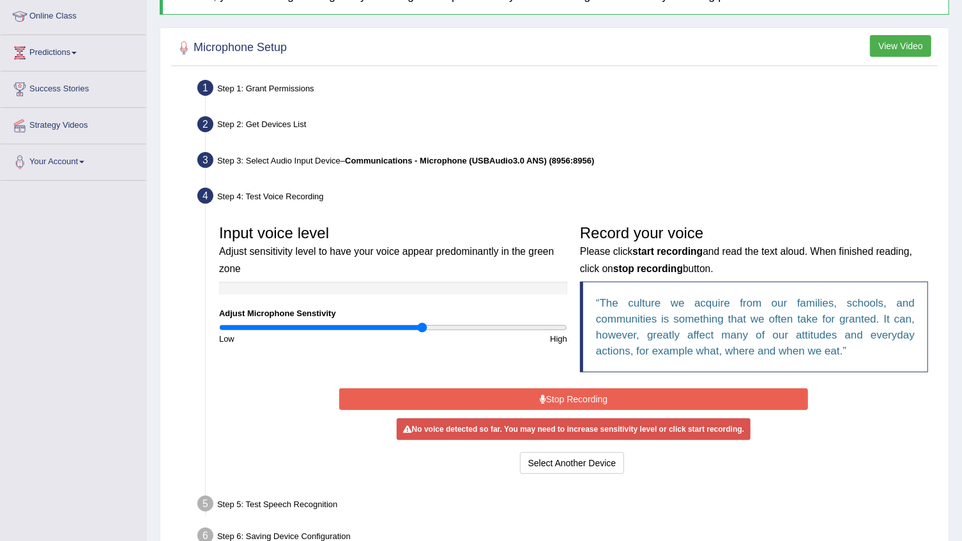
click at [537, 394] on button "Stop Recording" at bounding box center [573, 399] width 468 height 22
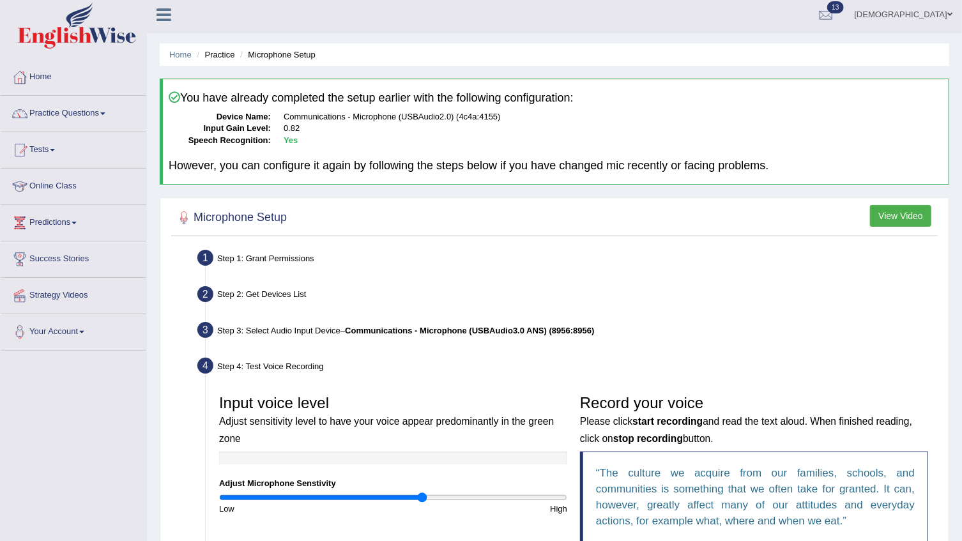
scroll to position [0, 0]
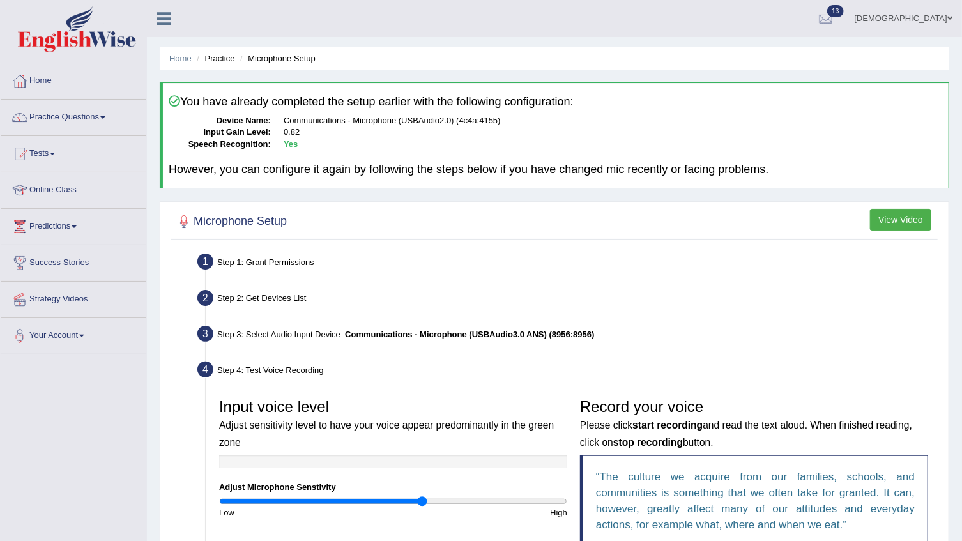
click at [922, 13] on link "farishta" at bounding box center [903, 16] width 117 height 33
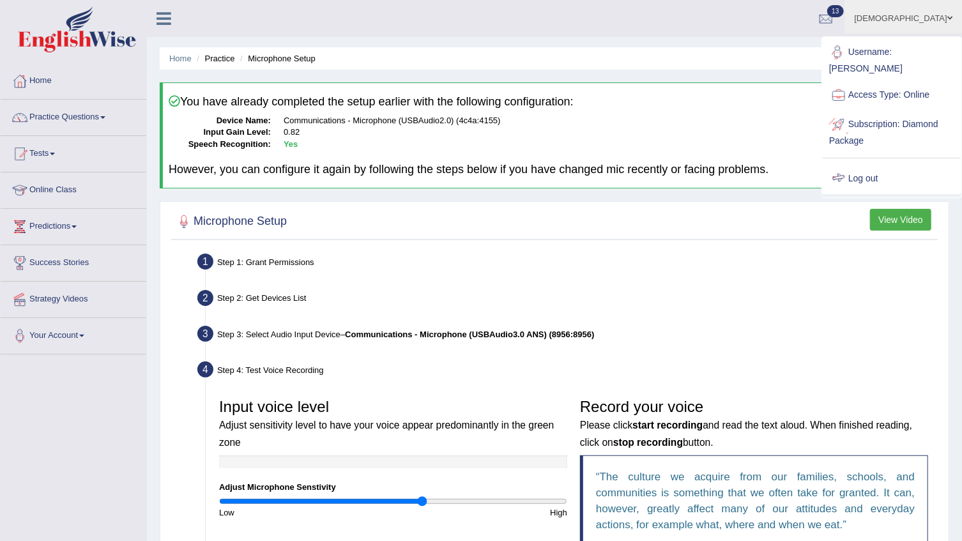
click at [875, 164] on link "Log out" at bounding box center [892, 178] width 138 height 29
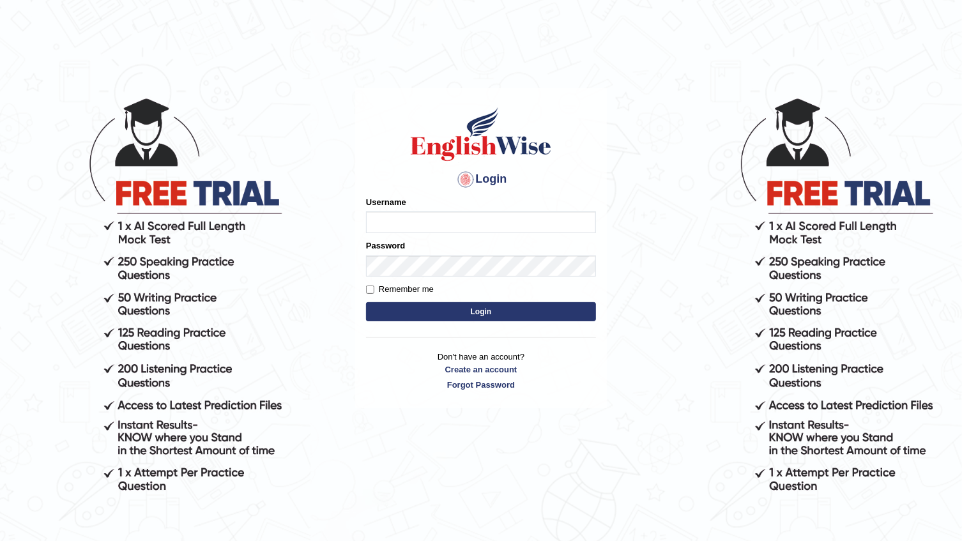
drag, startPoint x: 883, startPoint y: 165, endPoint x: 887, endPoint y: 171, distance: 6.6
click at [885, 172] on body "Login Please fix the following errors: Username Password Remember me Login Don'…" at bounding box center [481, 318] width 962 height 541
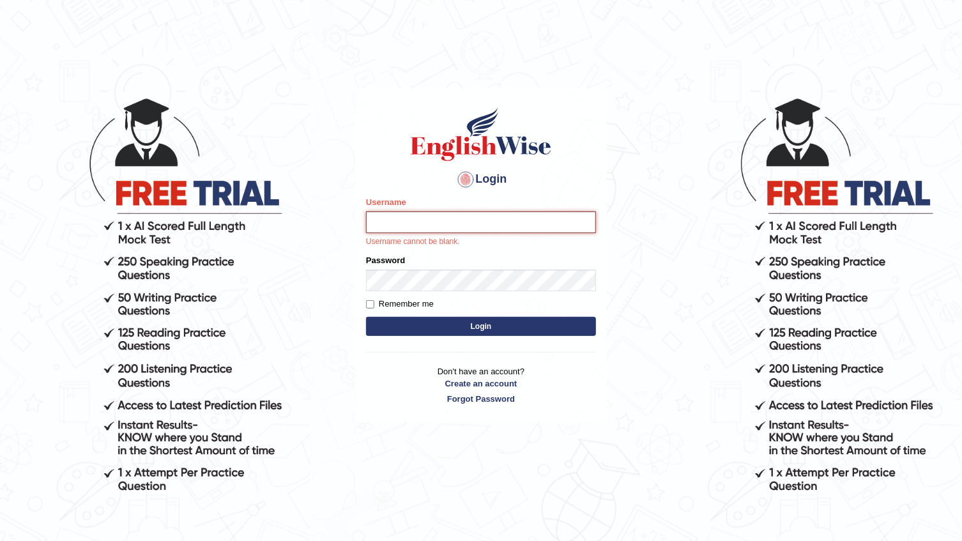
click at [441, 223] on input "Username" at bounding box center [481, 222] width 230 height 22
type input "04081984"
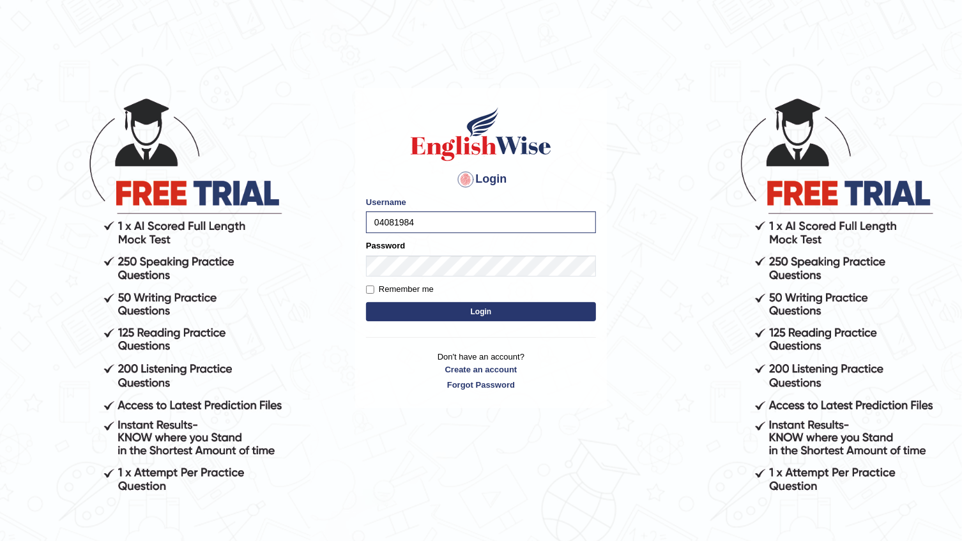
click at [519, 318] on button "Login" at bounding box center [481, 311] width 230 height 19
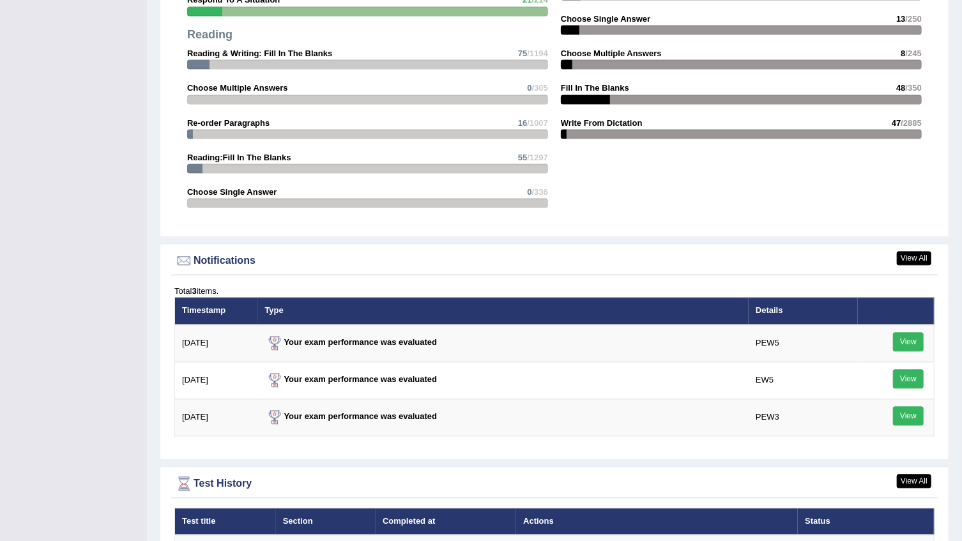
scroll to position [1693, 0]
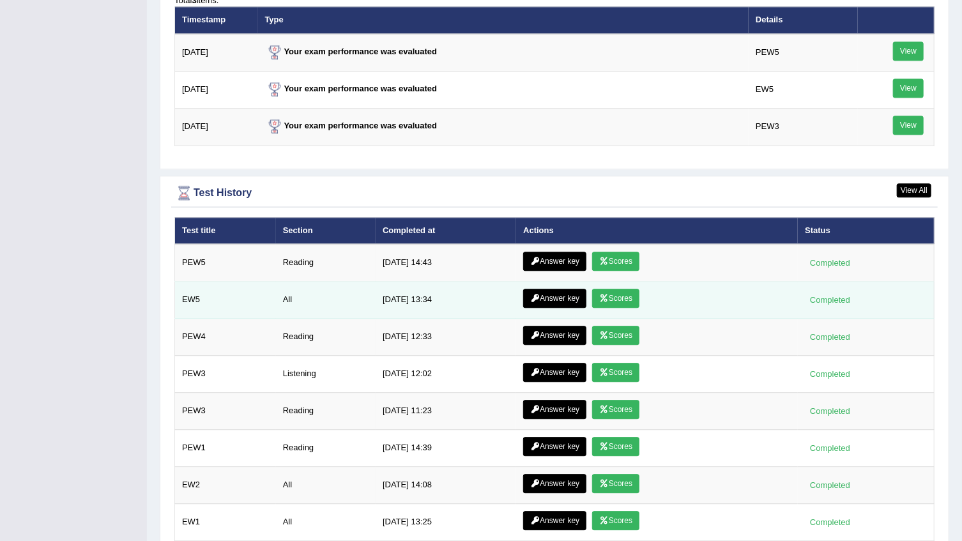
click at [620, 294] on link "Scores" at bounding box center [615, 298] width 47 height 19
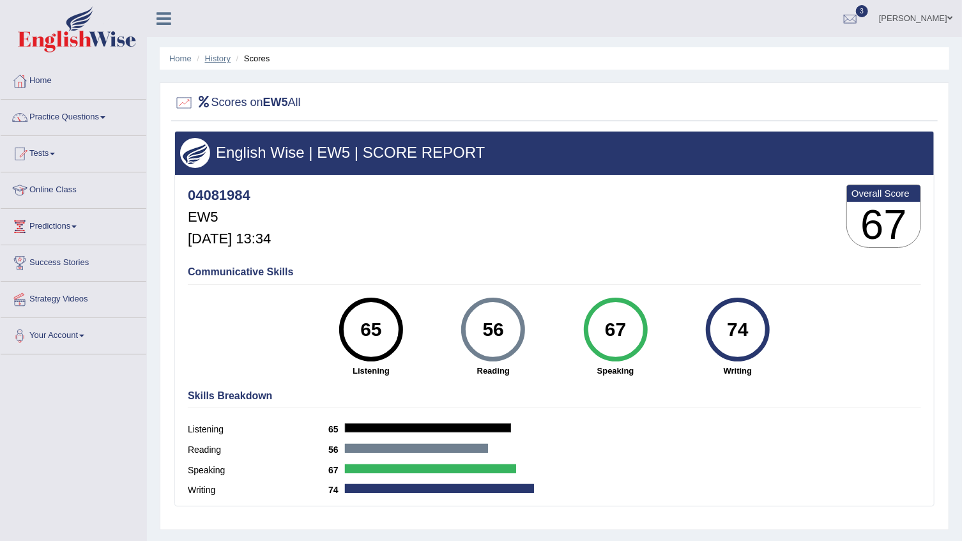
click at [222, 54] on link "History" at bounding box center [218, 59] width 26 height 10
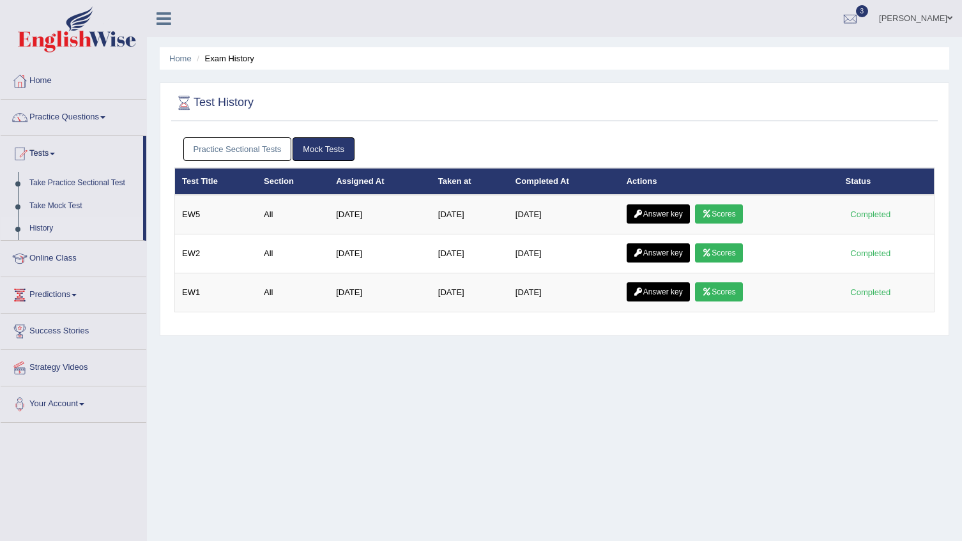
click at [684, 211] on link "Answer key" at bounding box center [658, 213] width 63 height 19
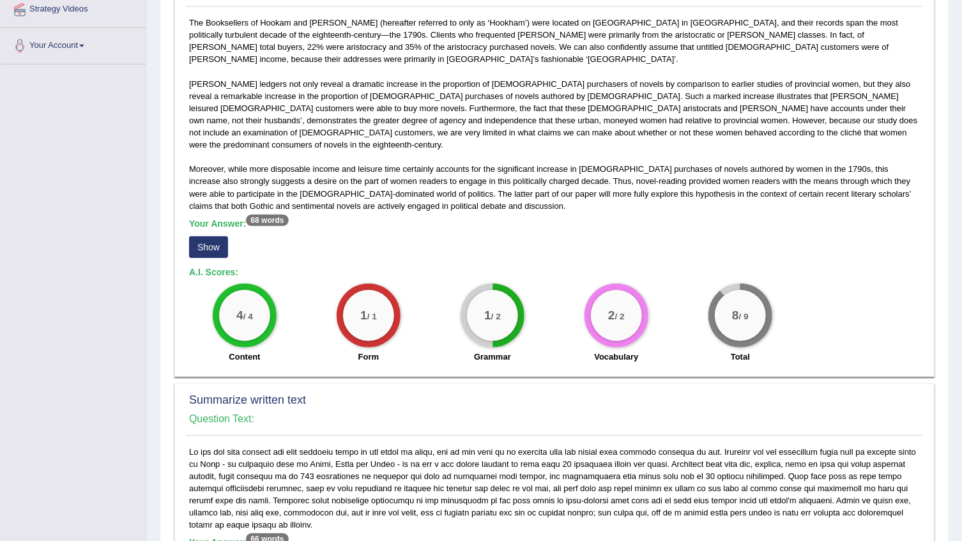
click at [200, 236] on button "Show" at bounding box center [208, 247] width 39 height 22
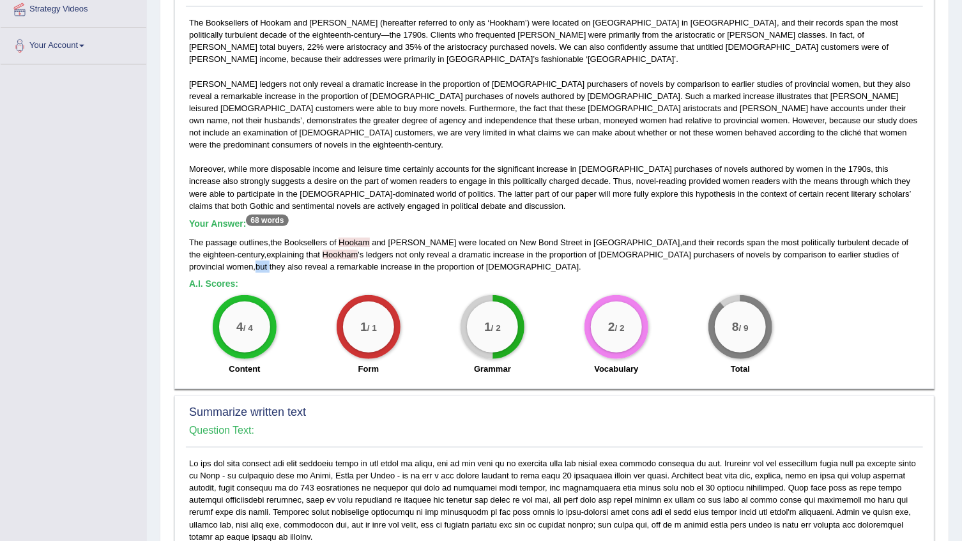
drag, startPoint x: 838, startPoint y: 229, endPoint x: 824, endPoint y: 225, distance: 14.6
click at [824, 236] on div "The passage outlines , the Booksellers of Hookam and Carpenter were located on …" at bounding box center [554, 254] width 731 height 36
click at [808, 295] on div "4 / 4 Content 1 / 1 Form 1 / 2 Grammar 2 / 2 Vocabulary 8 / 9 Total" at bounding box center [555, 336] width 744 height 82
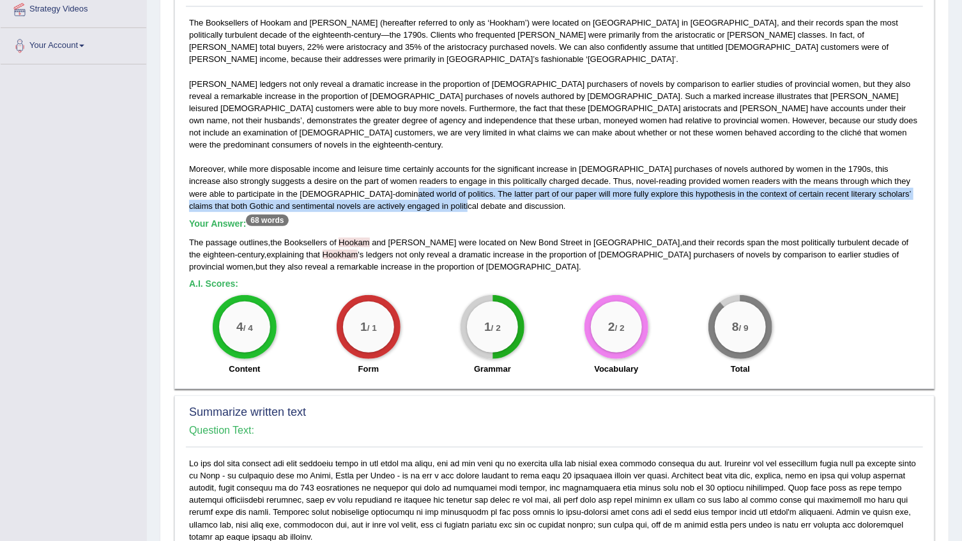
drag, startPoint x: 344, startPoint y: 164, endPoint x: 434, endPoint y: 179, distance: 90.6
click at [434, 179] on div "The Booksellers of Hookam and Carpenter (hereafter referred to only as ‘Hookham…" at bounding box center [554, 199] width 737 height 365
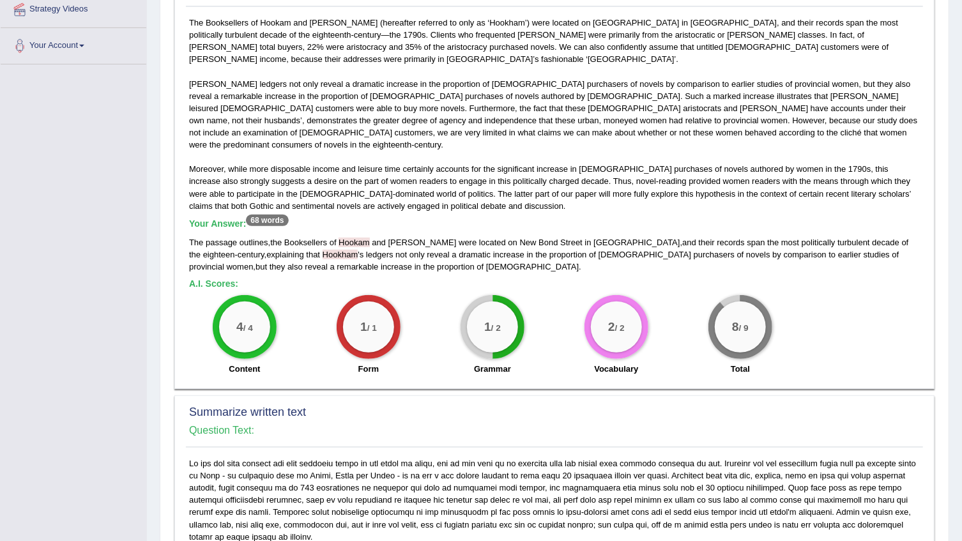
click at [471, 218] on h5 "Your Answer: 68 words" at bounding box center [554, 223] width 731 height 11
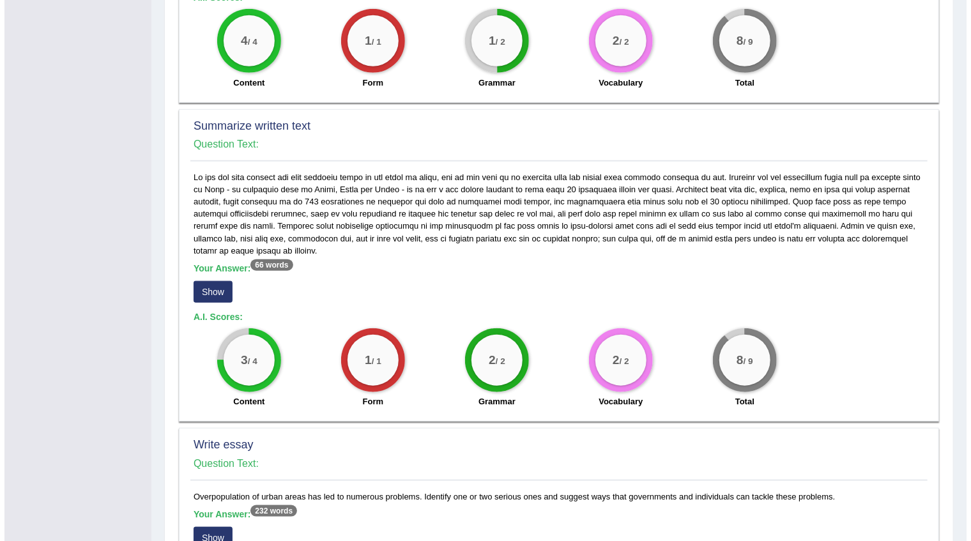
scroll to position [581, 0]
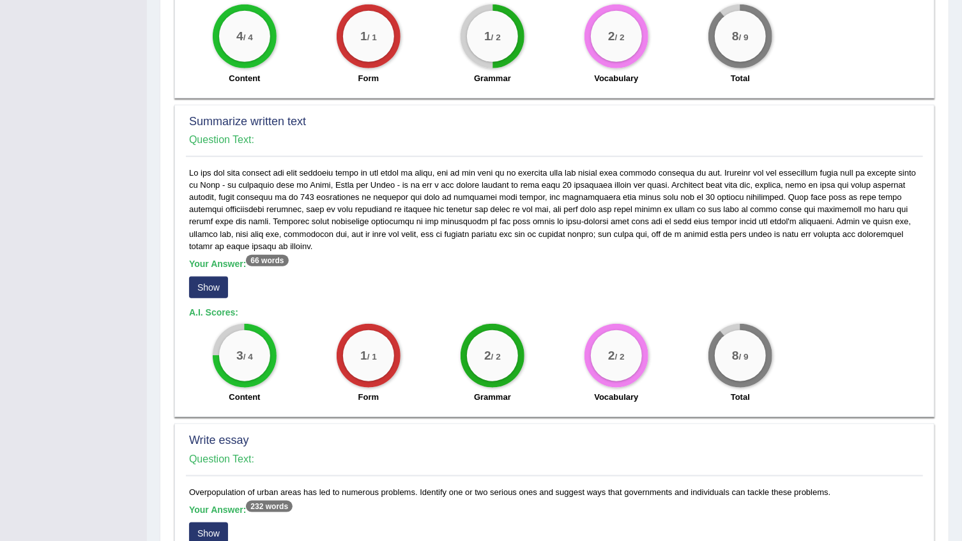
click at [214, 277] on button "Show" at bounding box center [208, 288] width 39 height 22
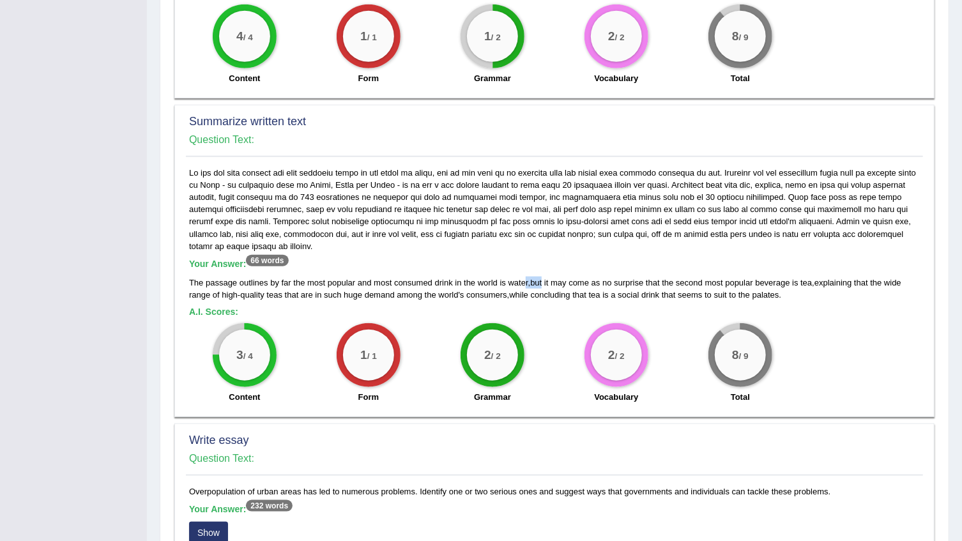
drag, startPoint x: 544, startPoint y: 256, endPoint x: 526, endPoint y: 252, distance: 19.1
click at [526, 277] on div "The passage outlines by far the most popular and most consumed drink in the wor…" at bounding box center [554, 289] width 731 height 24
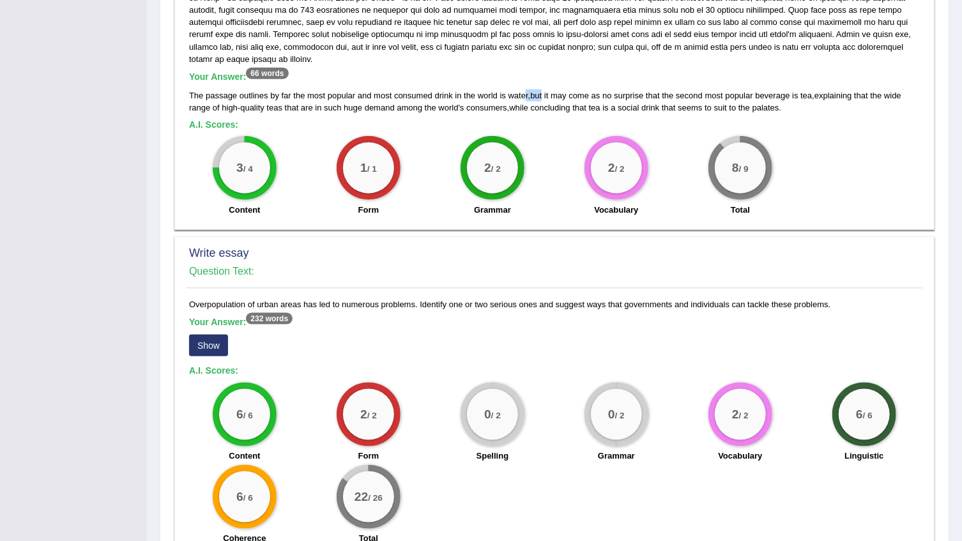
scroll to position [819, 0]
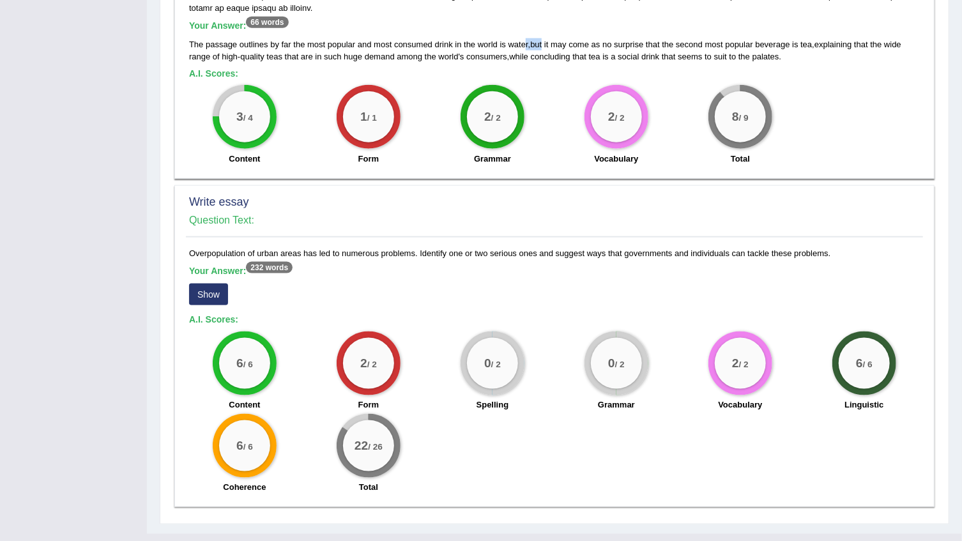
click at [210, 284] on button "Show" at bounding box center [208, 295] width 39 height 22
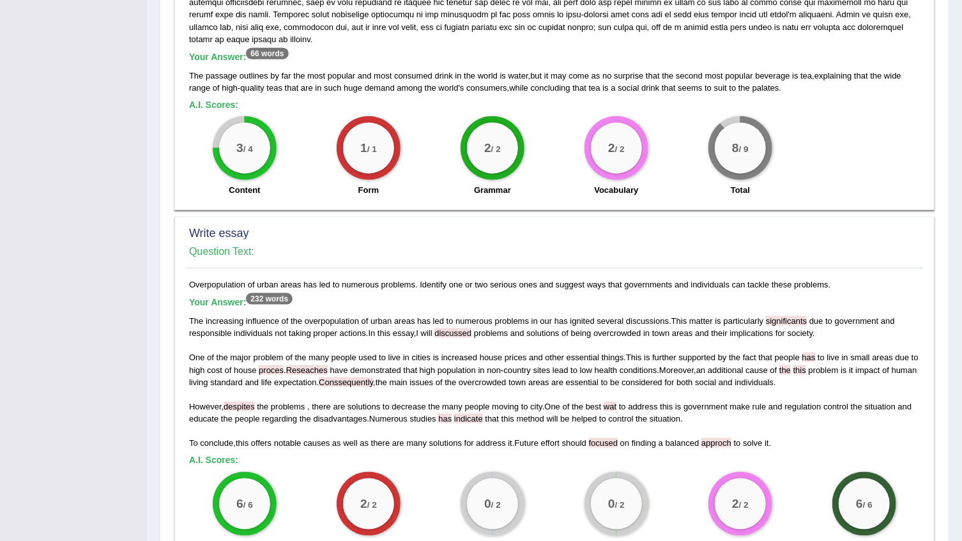
click at [243, 438] on span "this" at bounding box center [242, 443] width 13 height 10
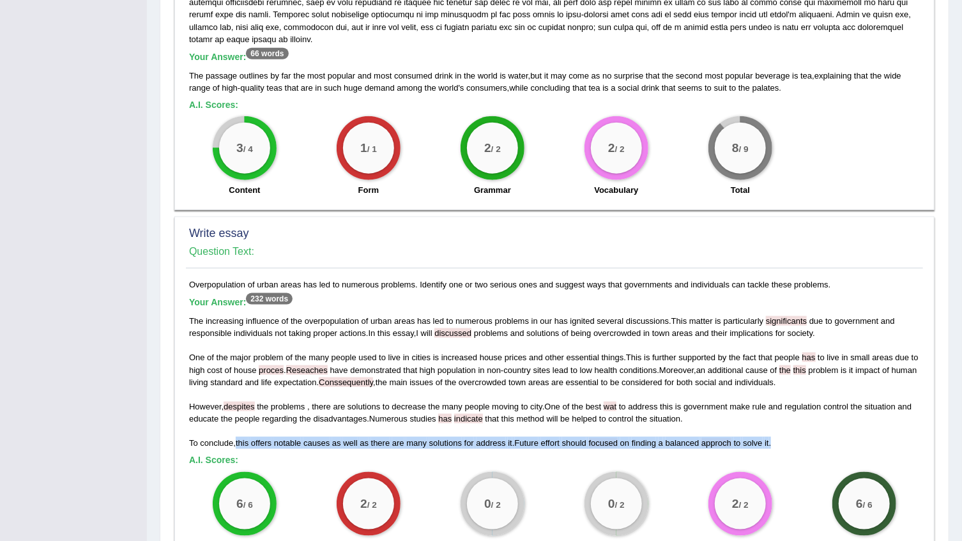
drag, startPoint x: 236, startPoint y: 420, endPoint x: 783, endPoint y: 421, distance: 546.8
click at [783, 421] on div "The increasing influence of the overpopulation of urban areas has led to numero…" at bounding box center [554, 382] width 731 height 134
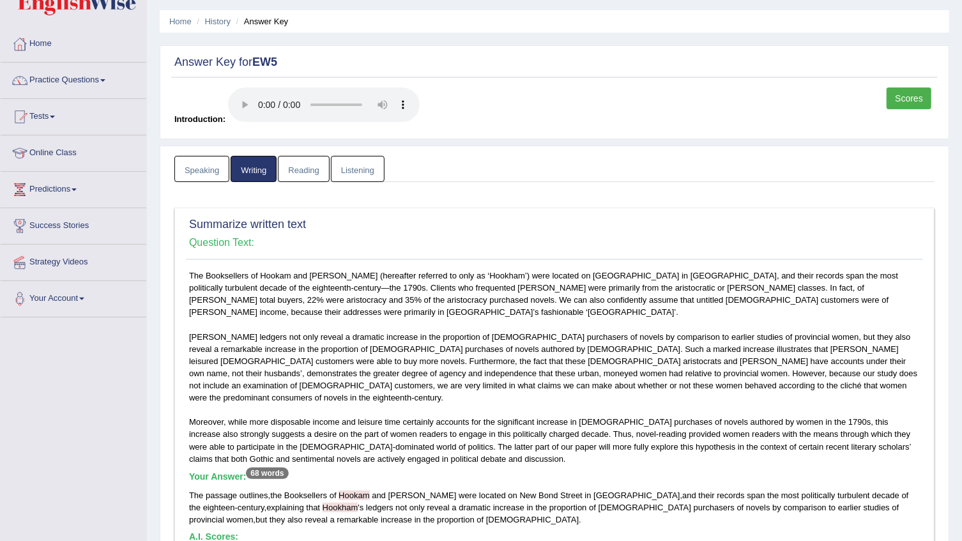
scroll to position [57, 0]
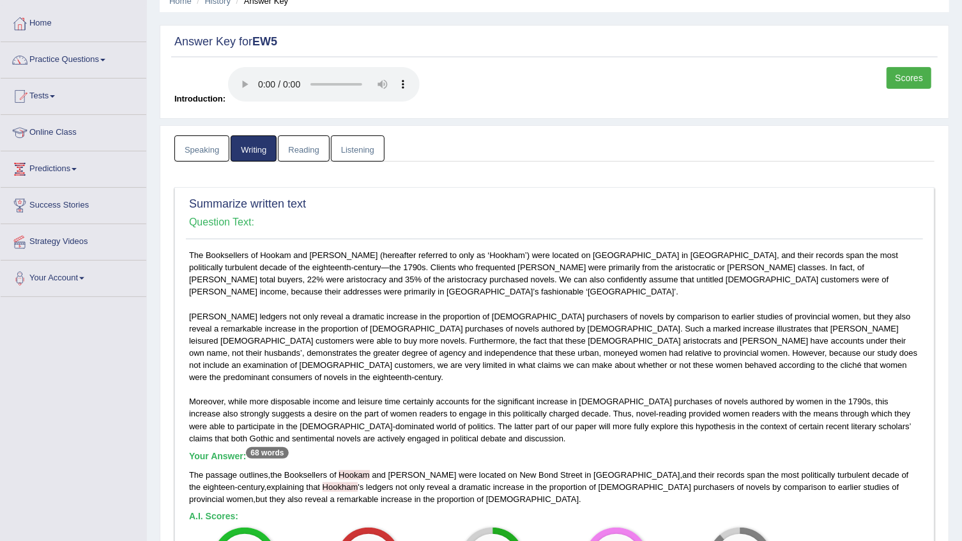
click at [360, 153] on link "Listening" at bounding box center [358, 148] width 54 height 26
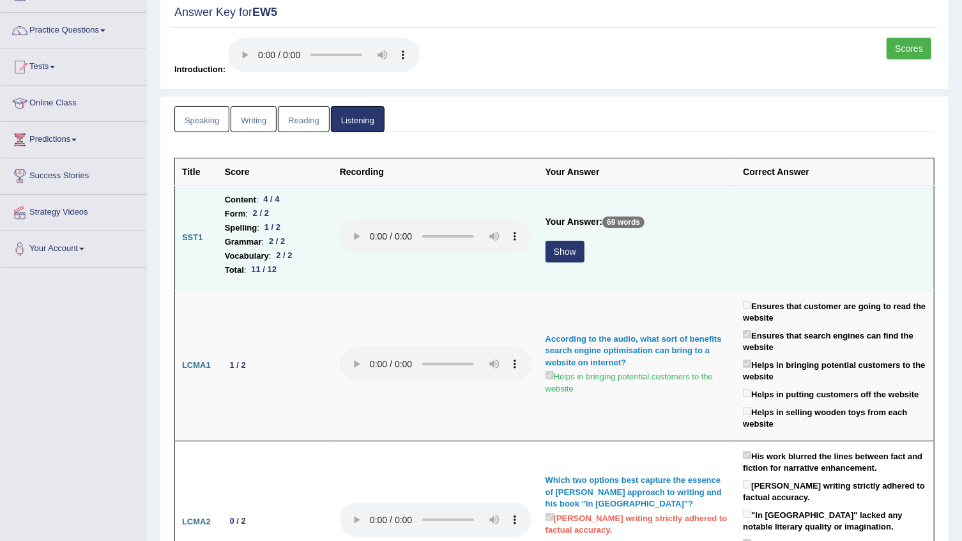
scroll to position [116, 0]
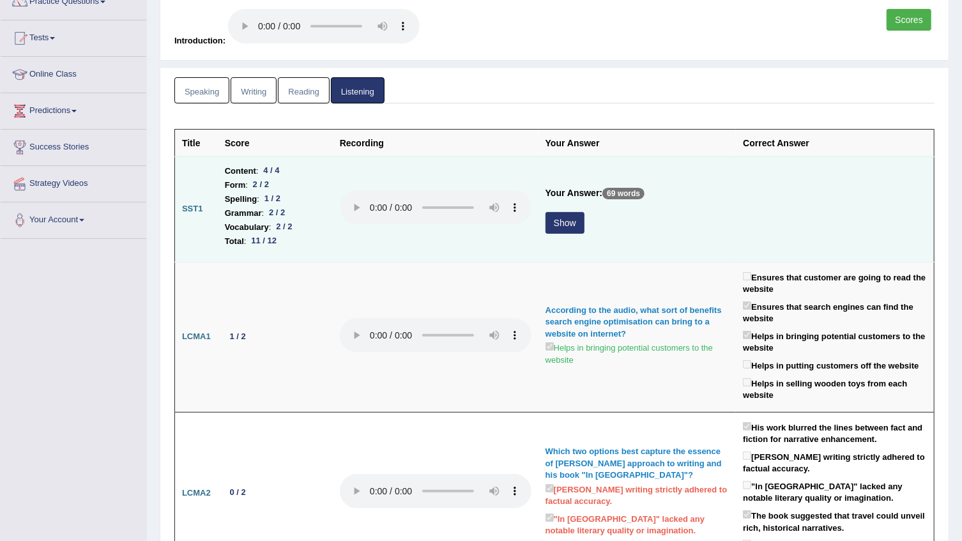
click at [549, 223] on button "Show" at bounding box center [565, 223] width 39 height 22
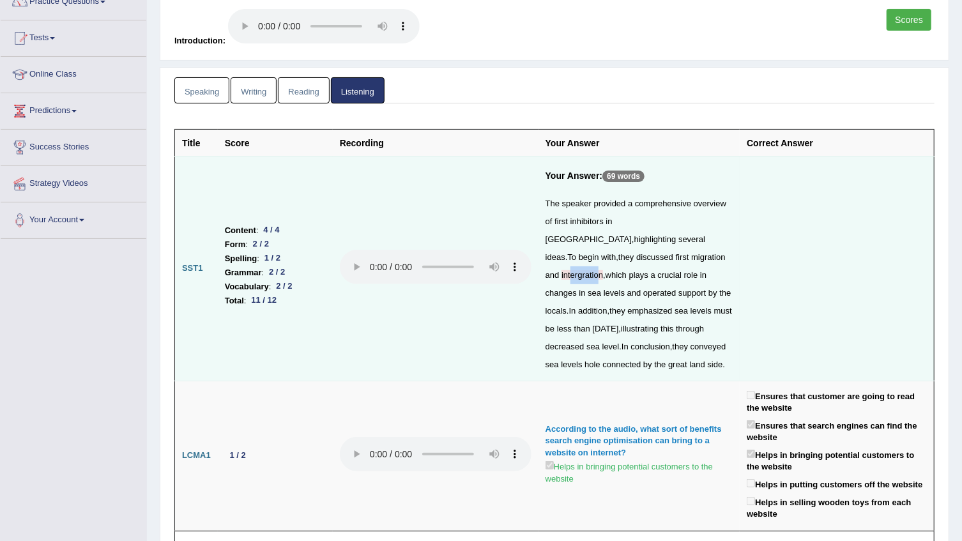
drag, startPoint x: 633, startPoint y: 254, endPoint x: 608, endPoint y: 256, distance: 25.0
click at [603, 270] on span "intergration" at bounding box center [582, 275] width 42 height 10
click at [837, 257] on td at bounding box center [837, 269] width 194 height 224
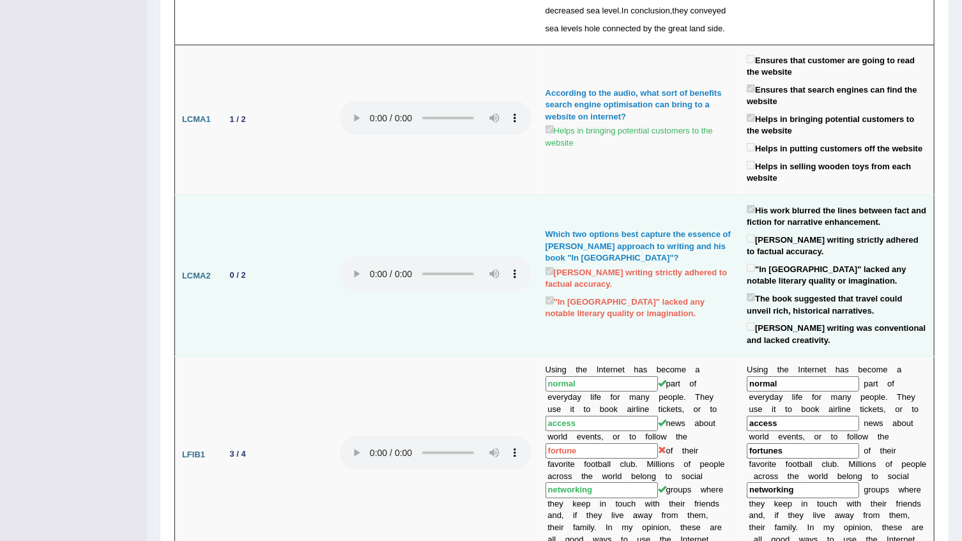
scroll to position [523, 0]
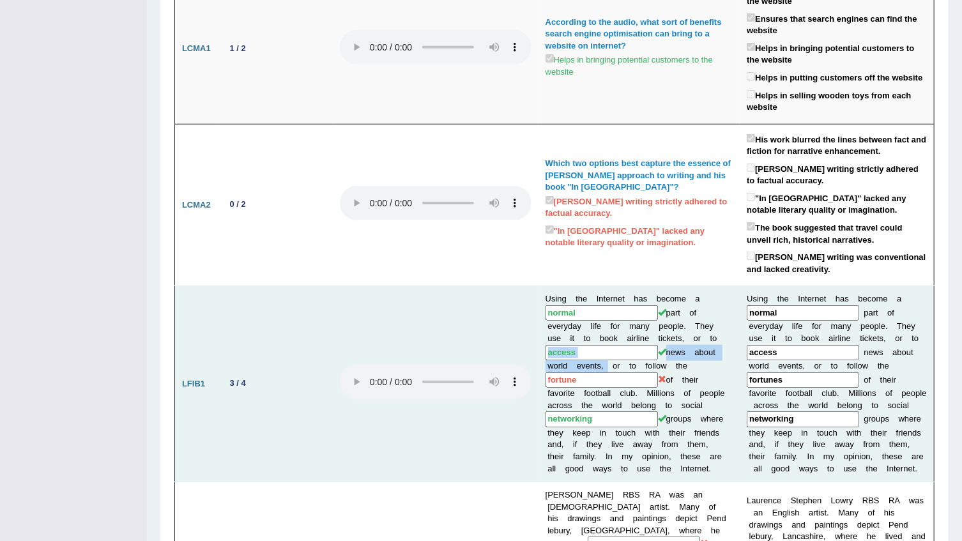
drag, startPoint x: 601, startPoint y: 358, endPoint x: 594, endPoint y: 358, distance: 7.1
click at [593, 357] on td "Using the Internet has become a normal part of everyday life for many people. T…" at bounding box center [639, 384] width 202 height 196
drag, startPoint x: 594, startPoint y: 358, endPoint x: 652, endPoint y: 348, distance: 59.0
click at [661, 345] on td "Using the Internet has become a normal part of everyday life for many people. T…" at bounding box center [639, 384] width 202 height 196
drag, startPoint x: 652, startPoint y: 348, endPoint x: 595, endPoint y: 353, distance: 57.7
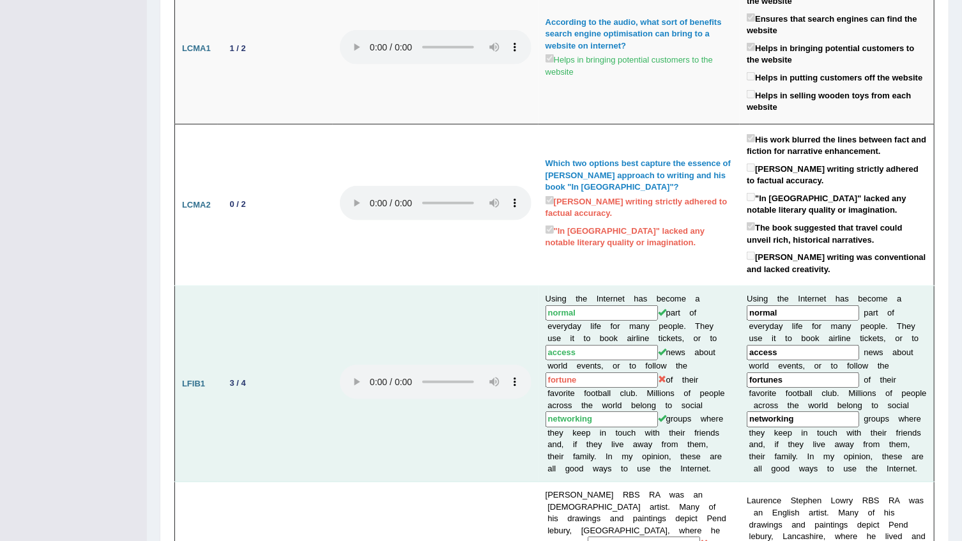
click at [595, 353] on input "access" at bounding box center [602, 353] width 112 height 16
drag, startPoint x: 593, startPoint y: 379, endPoint x: 561, endPoint y: 376, distance: 32.2
click at [561, 376] on input "fortune" at bounding box center [602, 380] width 112 height 16
drag, startPoint x: 561, startPoint y: 376, endPoint x: 722, endPoint y: 332, distance: 166.7
click at [729, 333] on td "Using the Internet has become a normal part of everyday life for many people. T…" at bounding box center [639, 384] width 202 height 196
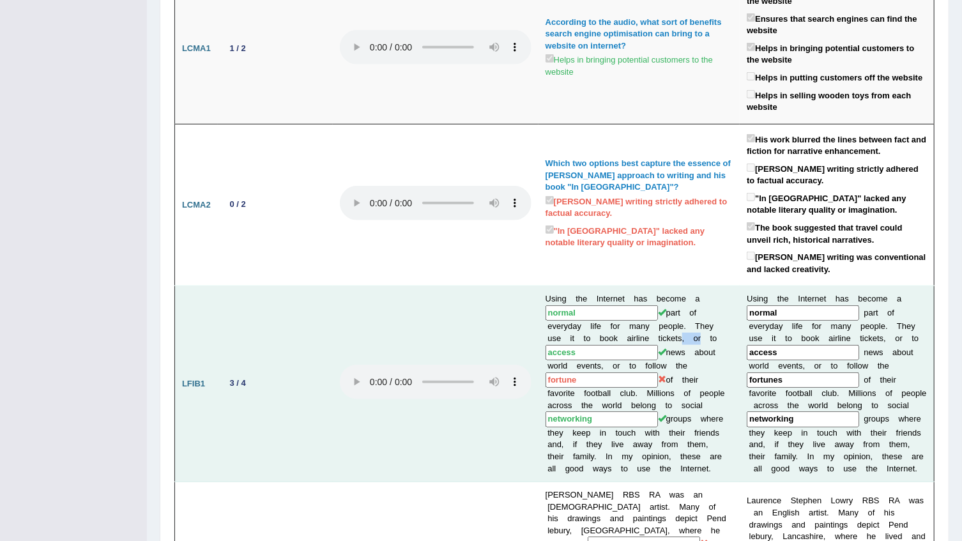
drag, startPoint x: 671, startPoint y: 333, endPoint x: 651, endPoint y: 329, distance: 20.2
click at [651, 329] on td "Using the Internet has become a normal part of everyday life for many people. T…" at bounding box center [639, 384] width 202 height 196
drag, startPoint x: 651, startPoint y: 329, endPoint x: 673, endPoint y: 342, distance: 25.5
click at [673, 342] on td "Using the Internet has become a normal part of everyday life for many people. T…" at bounding box center [639, 384] width 202 height 196
drag, startPoint x: 673, startPoint y: 342, endPoint x: 594, endPoint y: 358, distance: 80.2
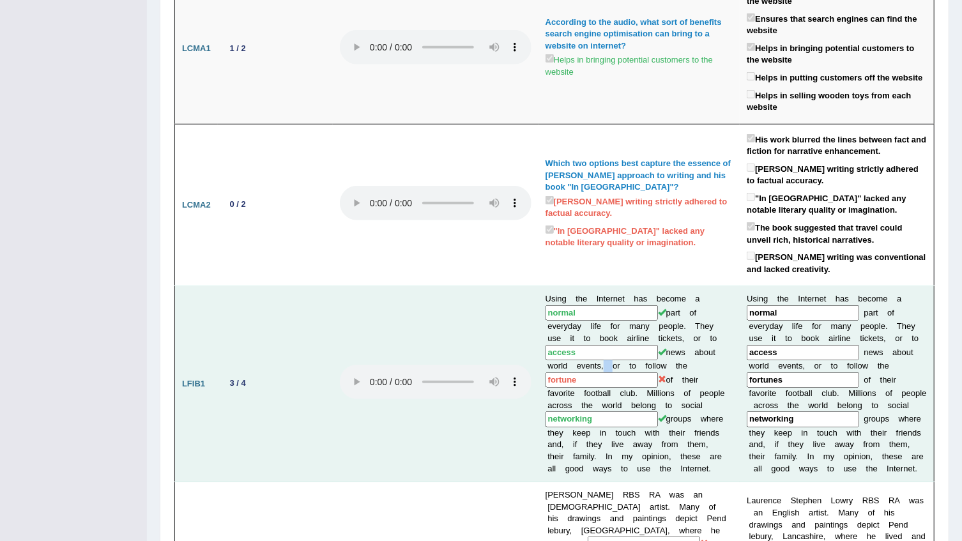
click at [594, 358] on td "Using the Internet has become a normal part of everyday life for many people. T…" at bounding box center [639, 384] width 202 height 196
drag, startPoint x: 594, startPoint y: 358, endPoint x: 703, endPoint y: 340, distance: 110.8
click at [707, 353] on td "Using the Internet has become a normal part of everyday life for many people. T…" at bounding box center [639, 384] width 202 height 196
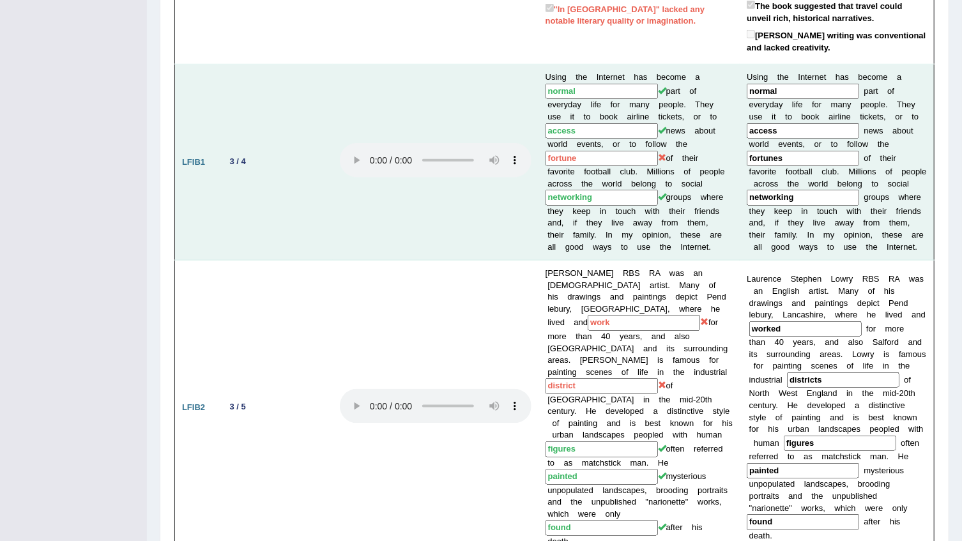
scroll to position [754, 0]
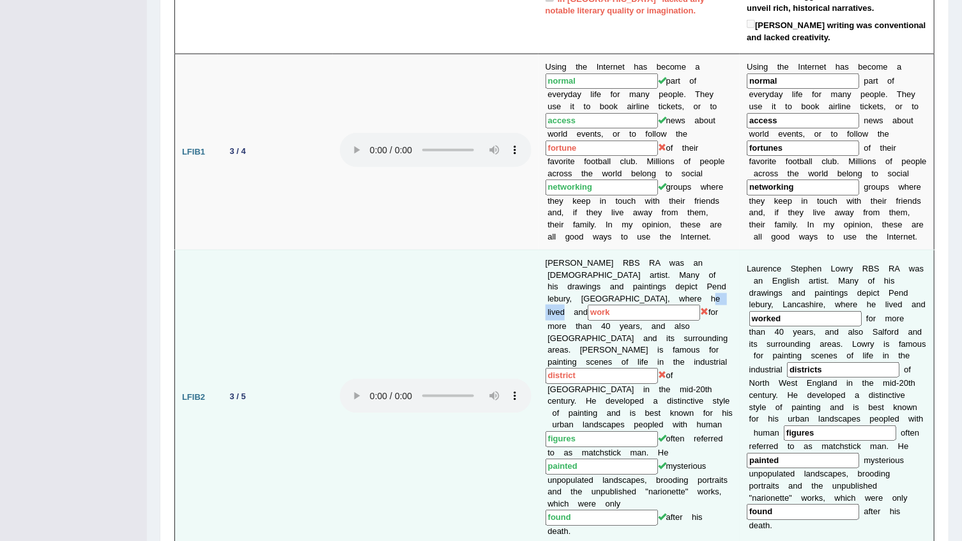
drag, startPoint x: 668, startPoint y: 287, endPoint x: 639, endPoint y: 289, distance: 28.1
click at [639, 289] on td "Laurence Stephen Lowry RBS RA was an English artist. Many of his drawings and p…" at bounding box center [639, 397] width 202 height 294
drag, startPoint x: 639, startPoint y: 289, endPoint x: 546, endPoint y: 309, distance: 96.0
click at [588, 309] on input "work" at bounding box center [644, 313] width 112 height 16
drag, startPoint x: 586, startPoint y: 358, endPoint x: 561, endPoint y: 358, distance: 24.9
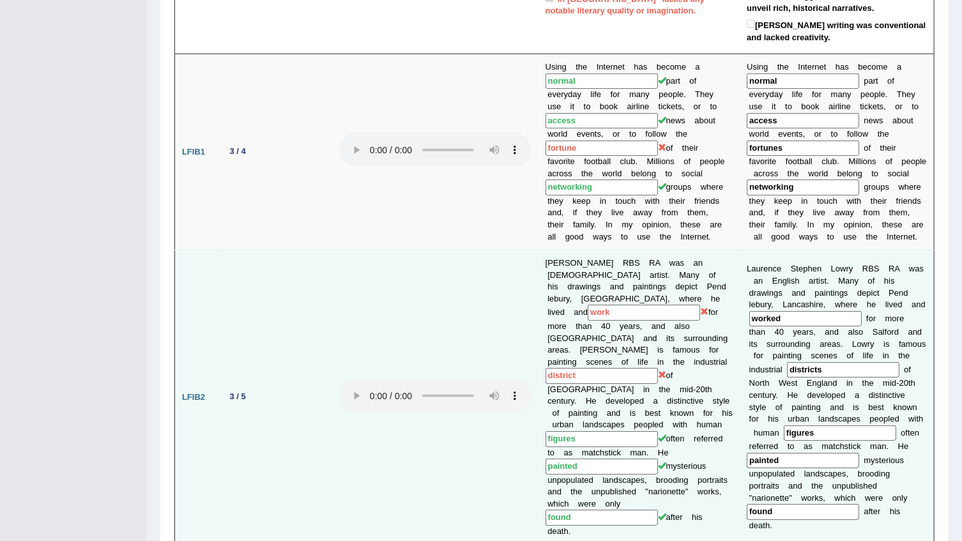
click at [561, 368] on input "district" at bounding box center [602, 376] width 112 height 16
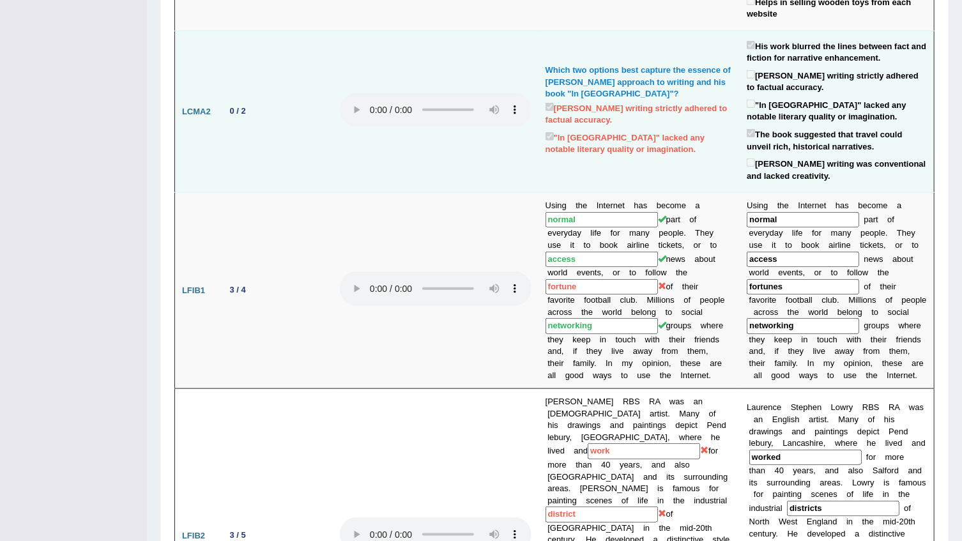
scroll to position [0, 0]
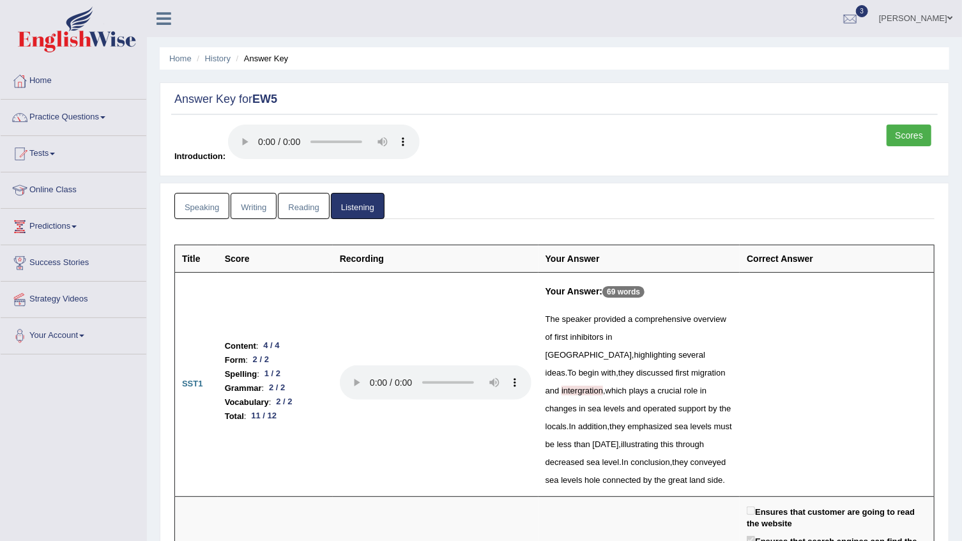
click at [306, 210] on link "Reading" at bounding box center [303, 206] width 51 height 26
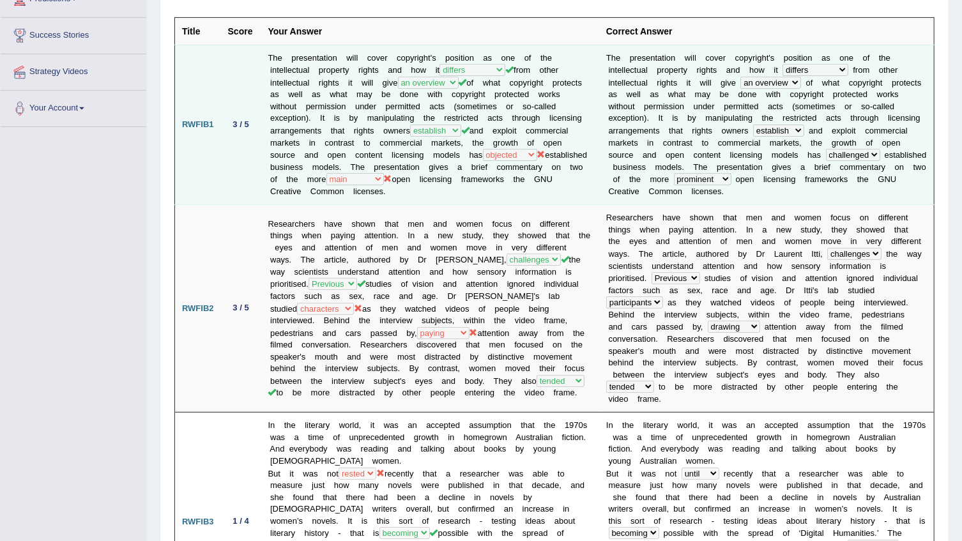
scroll to position [232, 0]
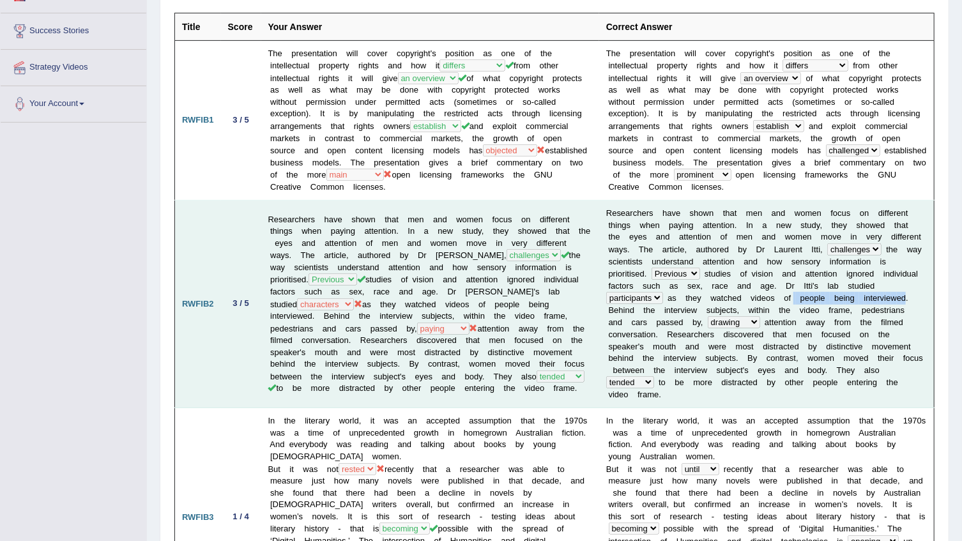
drag, startPoint x: 822, startPoint y: 300, endPoint x: 712, endPoint y: 299, distance: 110.5
click at [712, 299] on td "R e s e a r c h e r s h a v e s h o w n t h a t m e n a n d w o m e n f o c u s…" at bounding box center [766, 305] width 335 height 208
click at [555, 248] on td "Researchers have shown that men and women focus on different things when paying…" at bounding box center [430, 305] width 338 height 208
drag, startPoint x: 361, startPoint y: 237, endPoint x: 458, endPoint y: 233, distance: 97.2
click at [458, 233] on td "Researchers have shown that men and women focus on different things when paying…" at bounding box center [430, 305] width 338 height 208
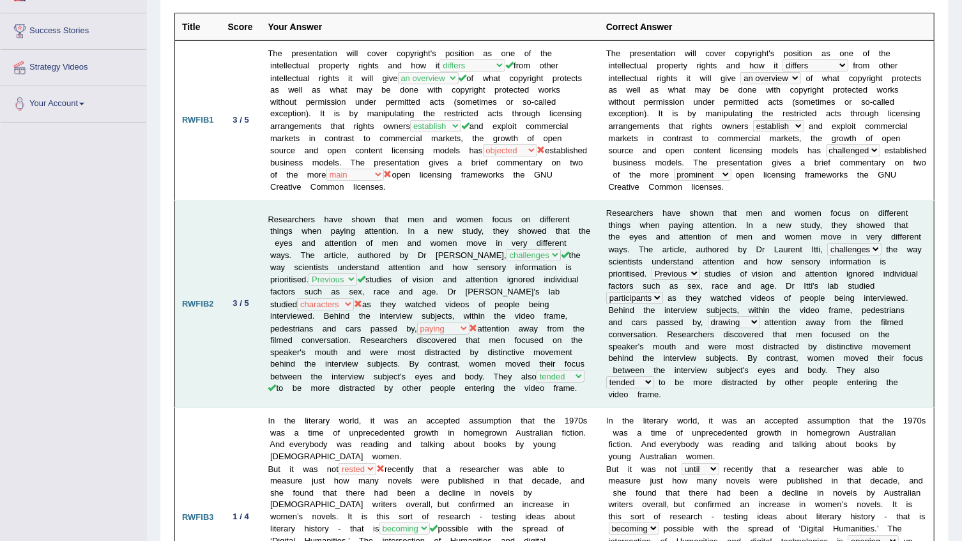
drag, startPoint x: 458, startPoint y: 233, endPoint x: 423, endPoint y: 222, distance: 36.8
click at [423, 222] on td "Researchers have shown that men and women focus on different things when paying…" at bounding box center [430, 305] width 338 height 208
drag, startPoint x: 423, startPoint y: 220, endPoint x: 475, endPoint y: 225, distance: 52.6
click at [475, 225] on td "Researchers have shown that men and women focus on different things when paying…" at bounding box center [430, 305] width 338 height 208
drag, startPoint x: 390, startPoint y: 326, endPoint x: 432, endPoint y: 326, distance: 42.8
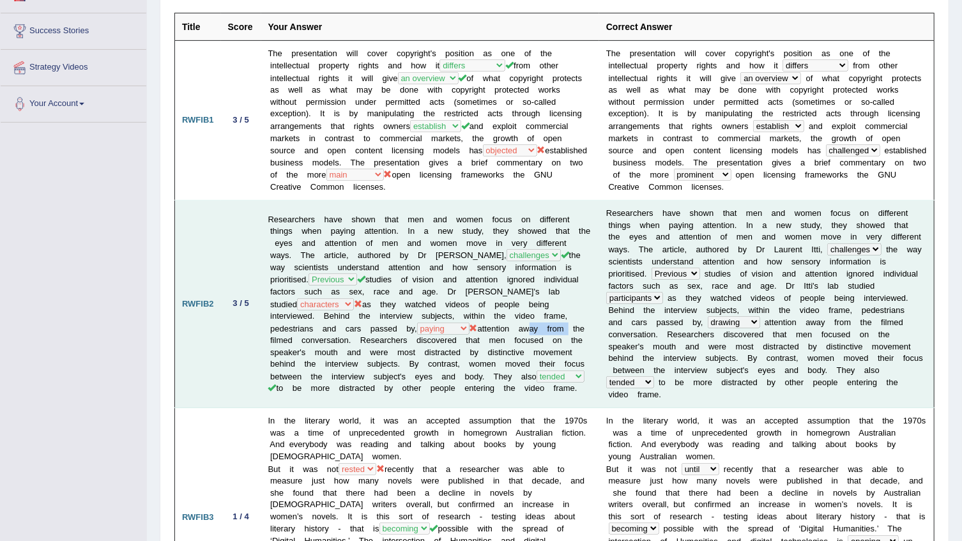
click at [432, 326] on td "Researchers have shown that men and women focus on different things when paying…" at bounding box center [430, 305] width 338 height 208
drag, startPoint x: 756, startPoint y: 330, endPoint x: 703, endPoint y: 325, distance: 52.6
click at [703, 325] on td "R e s e a r c h e r s h a v e s h o w n t h a t m e n a n d w o m e n f o c u s…" at bounding box center [766, 305] width 335 height 208
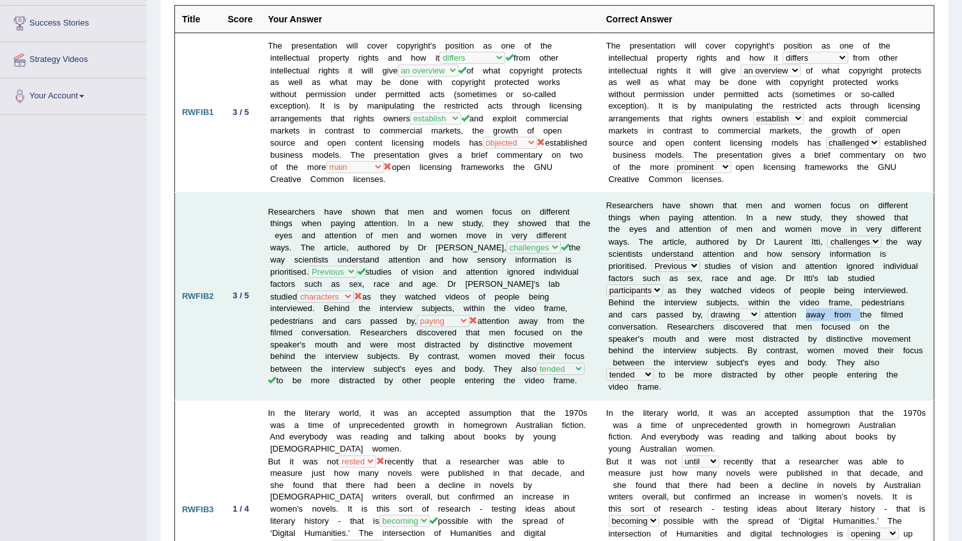
scroll to position [290, 0]
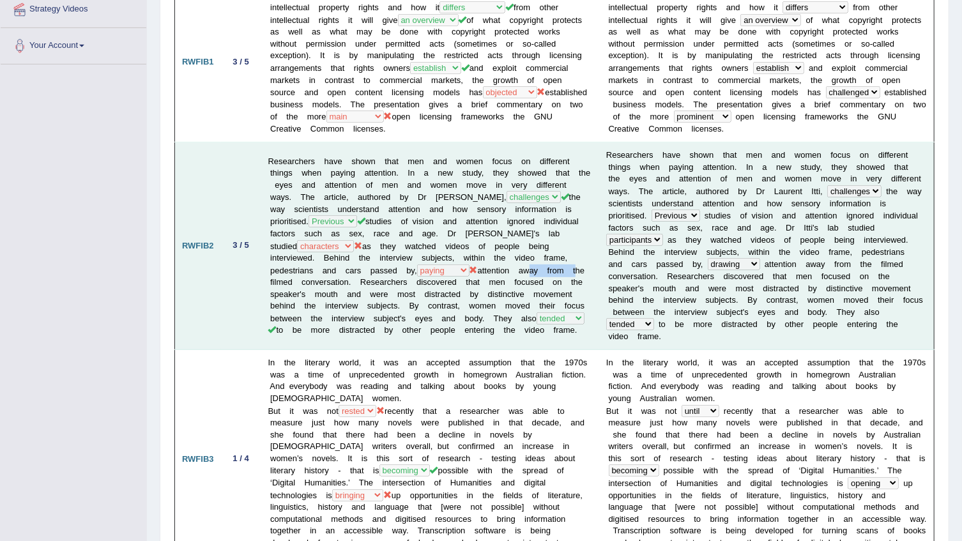
drag, startPoint x: 390, startPoint y: 264, endPoint x: 440, endPoint y: 266, distance: 50.5
click at [440, 266] on td "Researchers have shown that men and women focus on different things when paying…" at bounding box center [430, 246] width 338 height 208
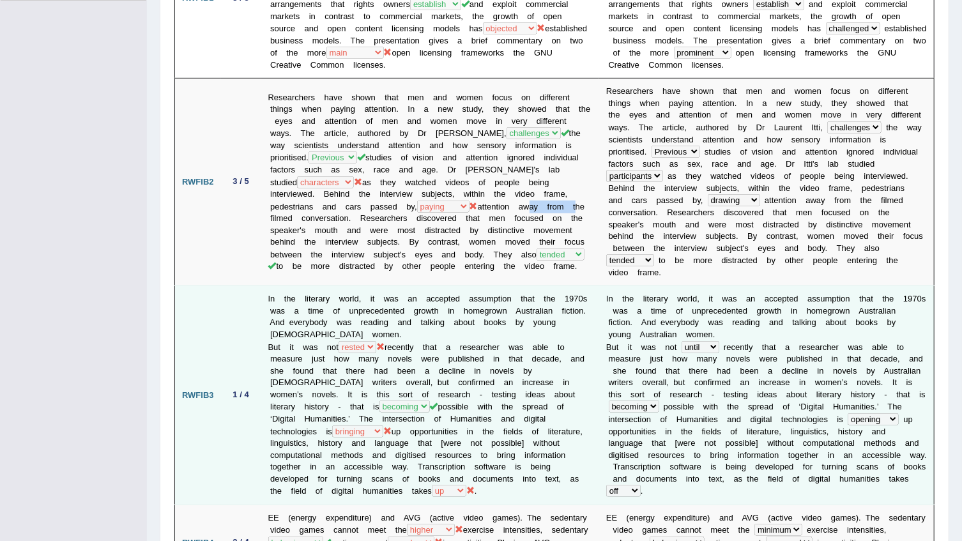
scroll to position [406, 0]
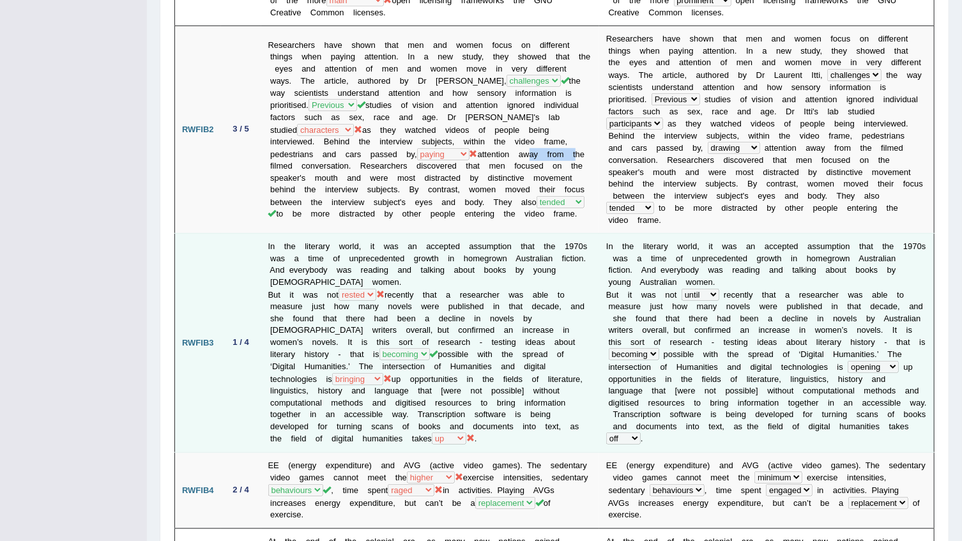
click at [332, 283] on td "In the literary world, it was an accepted assumption that the 1970s was a time …" at bounding box center [430, 343] width 338 height 219
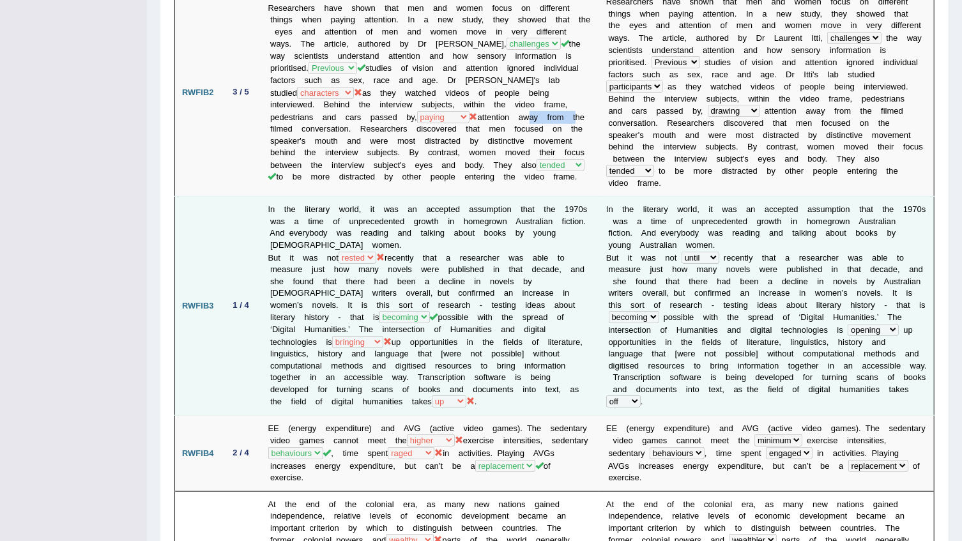
scroll to position [464, 0]
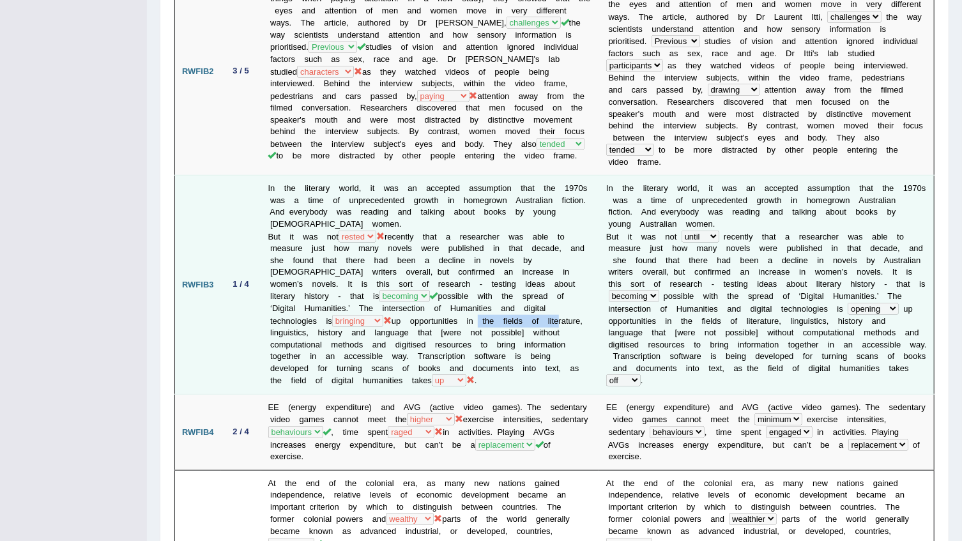
drag, startPoint x: 330, startPoint y: 316, endPoint x: 408, endPoint y: 308, distance: 77.7
click at [408, 308] on td "In the literary world, it was an accepted assumption that the 1970s was a time …" at bounding box center [430, 285] width 338 height 219
click at [583, 281] on td "In the literary world, it was an accepted assumption that the 1970s was a time …" at bounding box center [430, 285] width 338 height 219
drag, startPoint x: 502, startPoint y: 294, endPoint x: 461, endPoint y: 224, distance: 81.3
click at [579, 306] on td "In the literary world, it was an accepted assumption that the 1970s was a time …" at bounding box center [430, 285] width 338 height 219
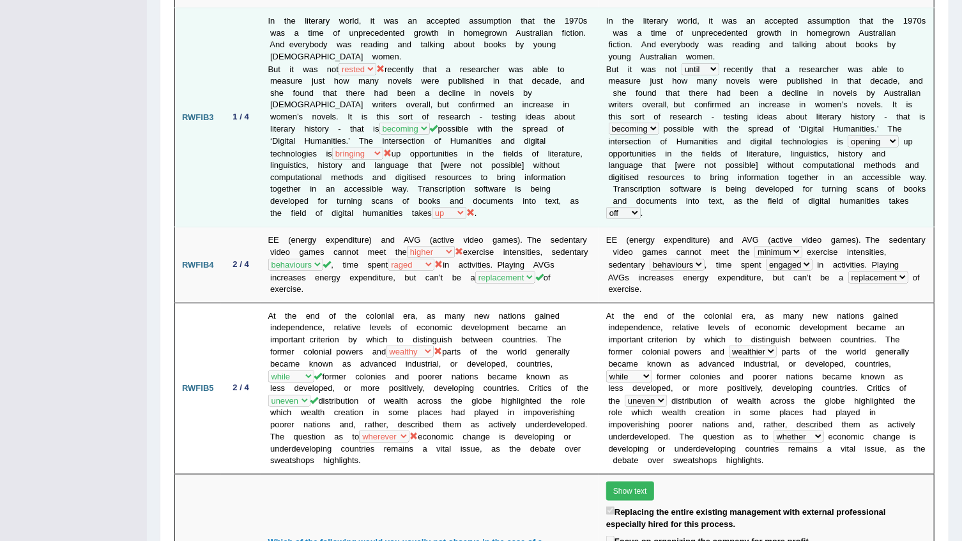
scroll to position [639, 0]
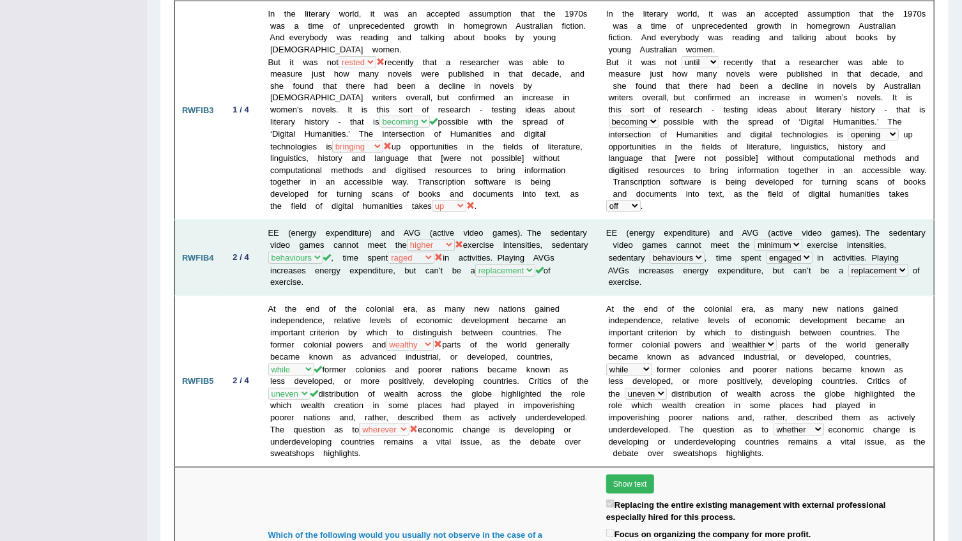
click at [342, 286] on td "EE (energy expenditure) and AVG (active video games). The sedentary video games…" at bounding box center [430, 258] width 338 height 76
drag, startPoint x: 579, startPoint y: 220, endPoint x: 535, endPoint y: 222, distance: 44.1
click at [535, 222] on td "EE (energy expenditure) and AVG (active video games). The sedentary video games…" at bounding box center [430, 258] width 338 height 76
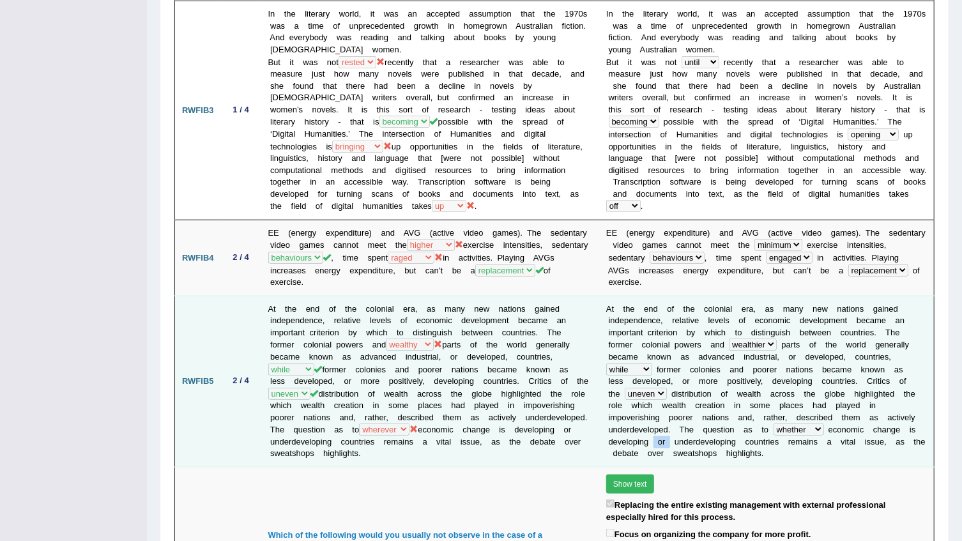
drag, startPoint x: 905, startPoint y: 422, endPoint x: 889, endPoint y: 424, distance: 16.2
click at [889, 424] on td "A t t h e e n d o f t h e c o l o n i a l e r a , a s m a n y n e w n a t i o n…" at bounding box center [766, 381] width 335 height 171
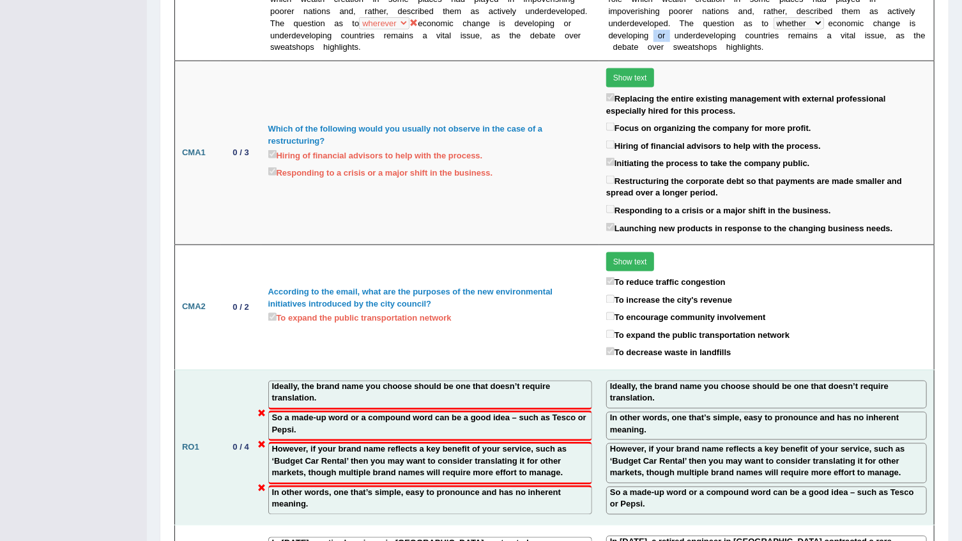
scroll to position [1278, 0]
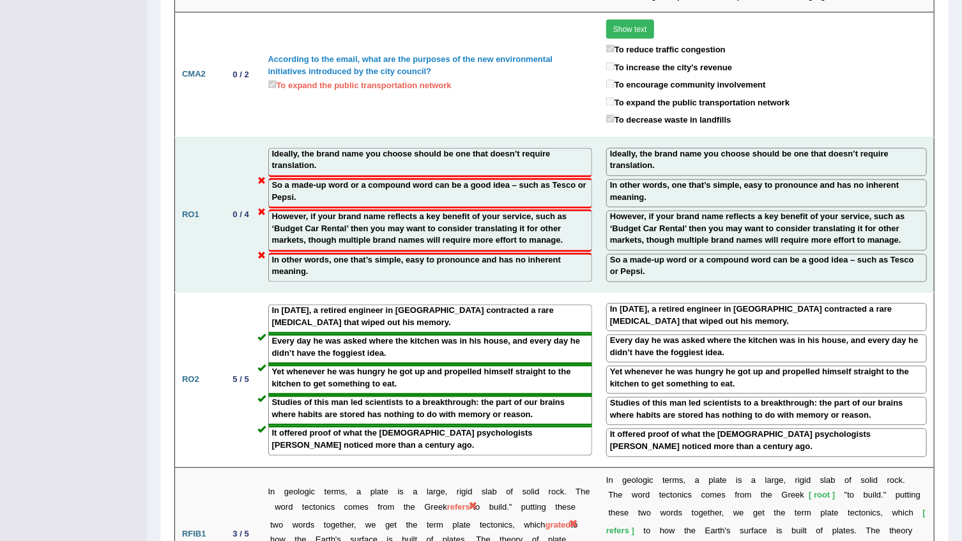
click at [284, 180] on label "So a made-up word or a compound word can be a good idea – such as Tesco or Peps…" at bounding box center [430, 192] width 316 height 24
drag, startPoint x: 271, startPoint y: 169, endPoint x: 265, endPoint y: 162, distance: 9.5
click at [265, 162] on td "Ideally, the brand name you choose should be one that doesn’t require translati…" at bounding box center [430, 214] width 338 height 155
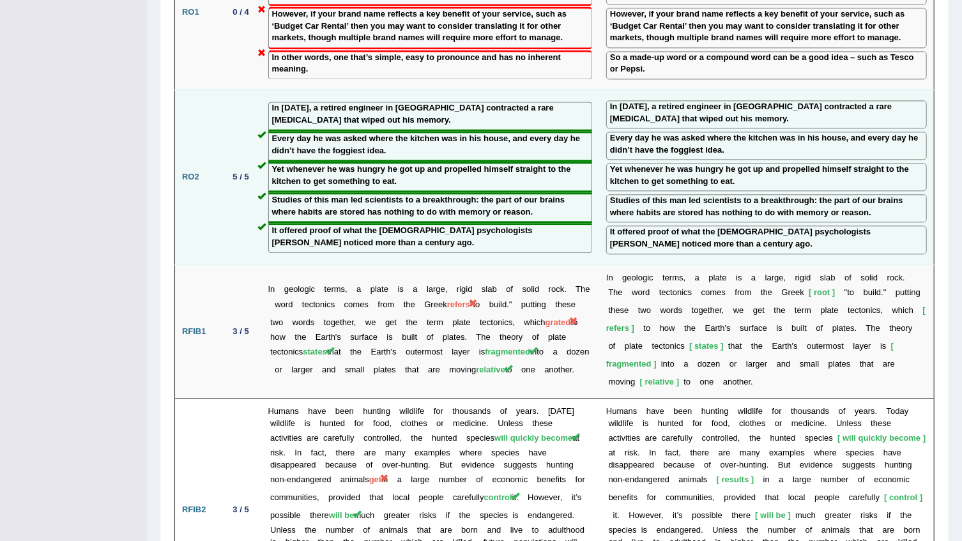
scroll to position [1509, 0]
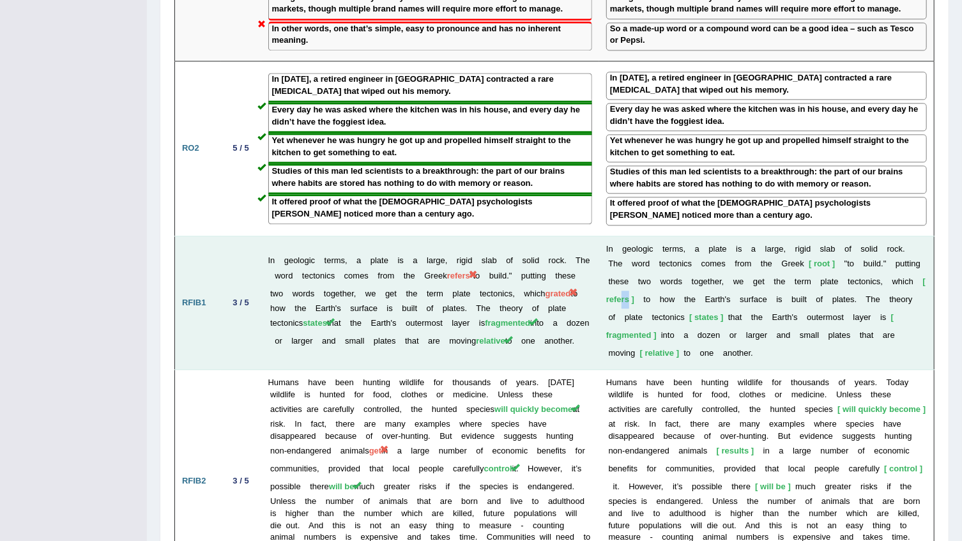
drag, startPoint x: 912, startPoint y: 245, endPoint x: 904, endPoint y: 241, distance: 8.3
click at [904, 277] on span "refers" at bounding box center [765, 290] width 319 height 27
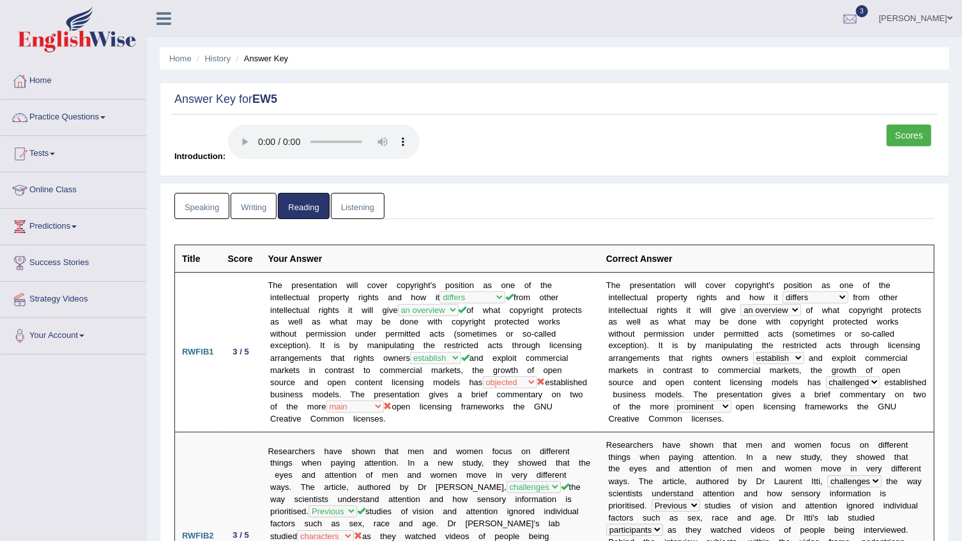
scroll to position [0, 0]
click at [181, 199] on link "Speaking" at bounding box center [201, 206] width 55 height 26
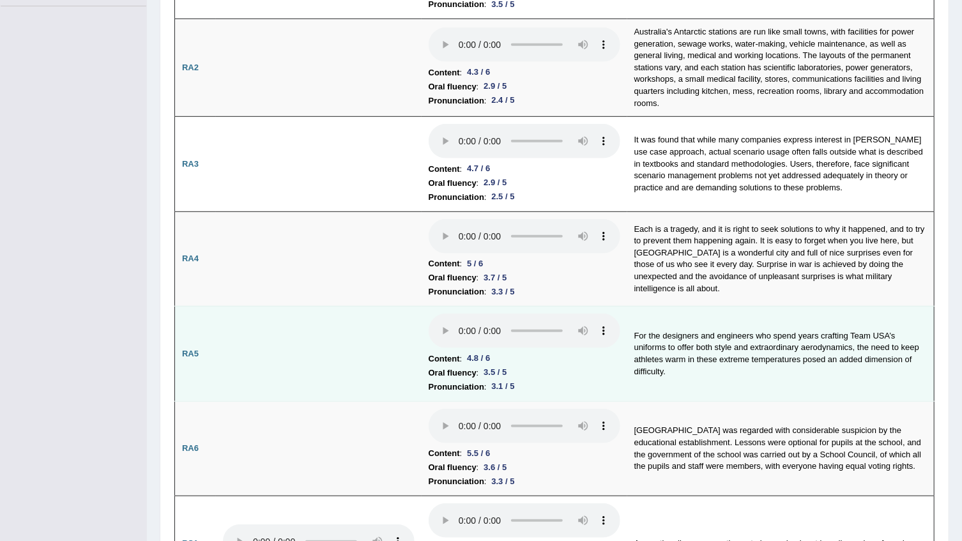
scroll to position [290, 0]
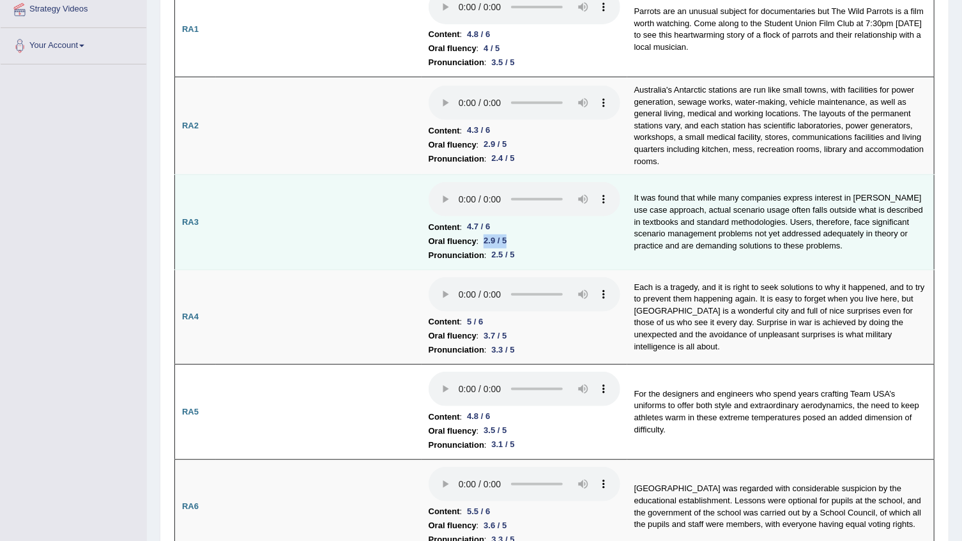
drag, startPoint x: 504, startPoint y: 236, endPoint x: 476, endPoint y: 238, distance: 28.1
click at [478, 238] on div "2.9 / 5" at bounding box center [494, 240] width 33 height 13
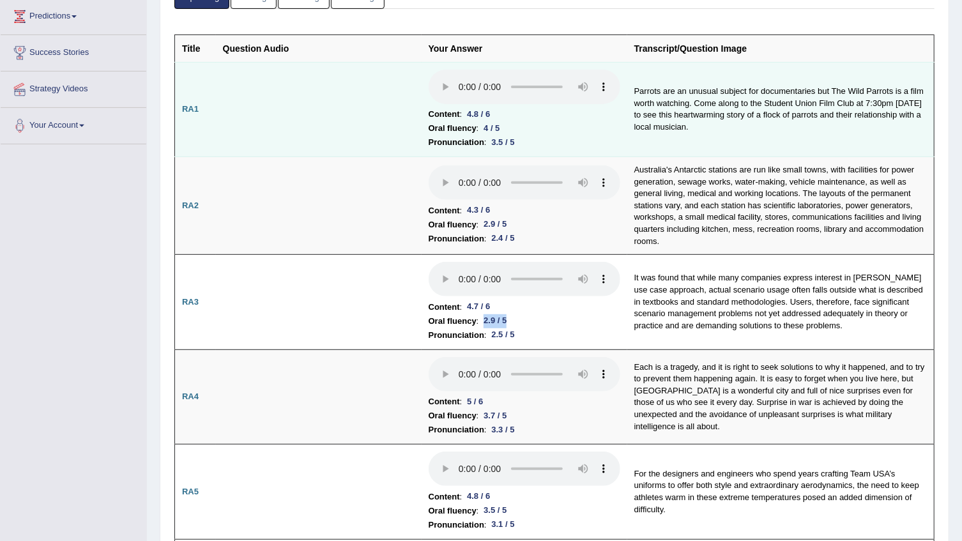
scroll to position [406, 0]
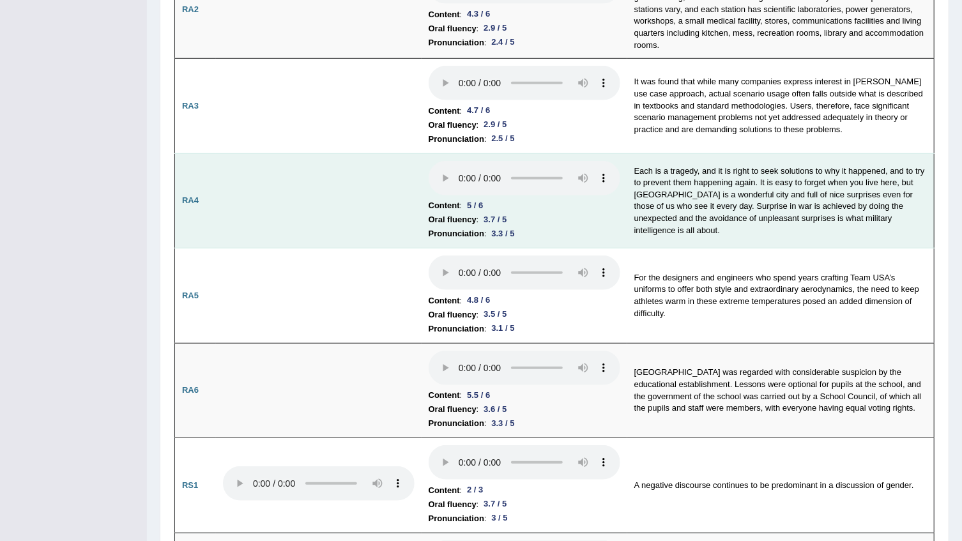
drag, startPoint x: 443, startPoint y: 172, endPoint x: 639, endPoint y: 229, distance: 203.7
click at [639, 229] on td "Each is a tragedy, and it is right to seek solutions to why it happened, and to…" at bounding box center [780, 200] width 307 height 95
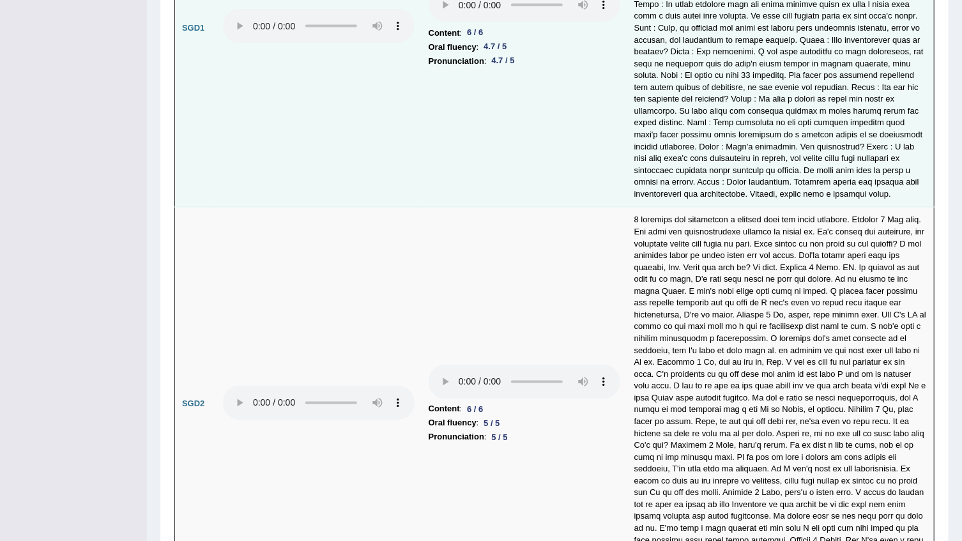
scroll to position [3600, 0]
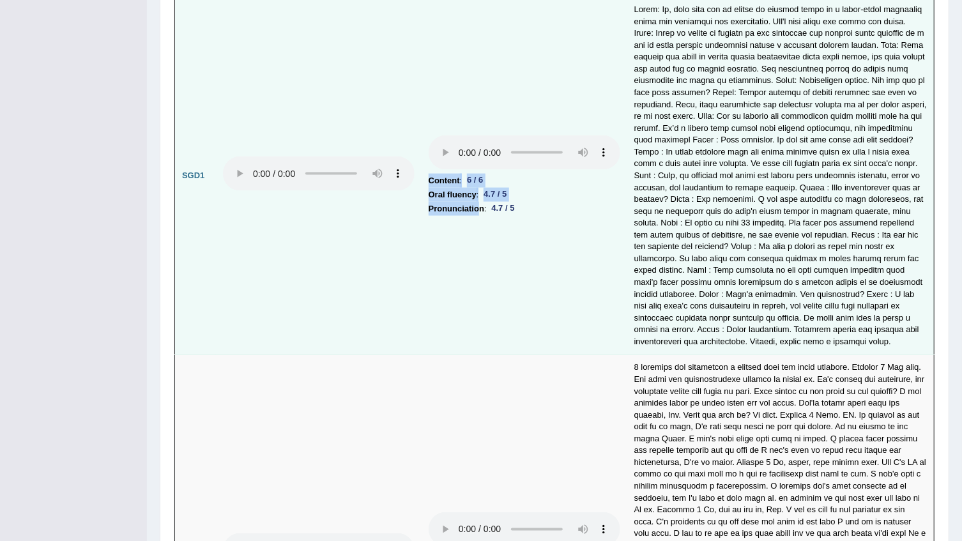
drag, startPoint x: 473, startPoint y: 215, endPoint x: 480, endPoint y: 234, distance: 21.2
click at [478, 232] on td "Content : 6 / 6 Oral fluency : 4.7 / 5 Pronunciation : 4.7 / 5" at bounding box center [525, 176] width 206 height 358
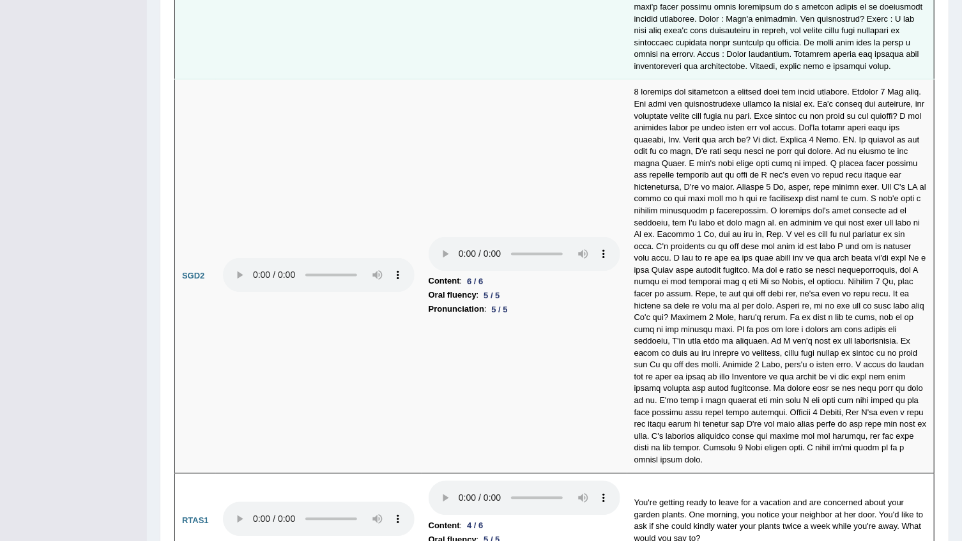
scroll to position [4036, 0]
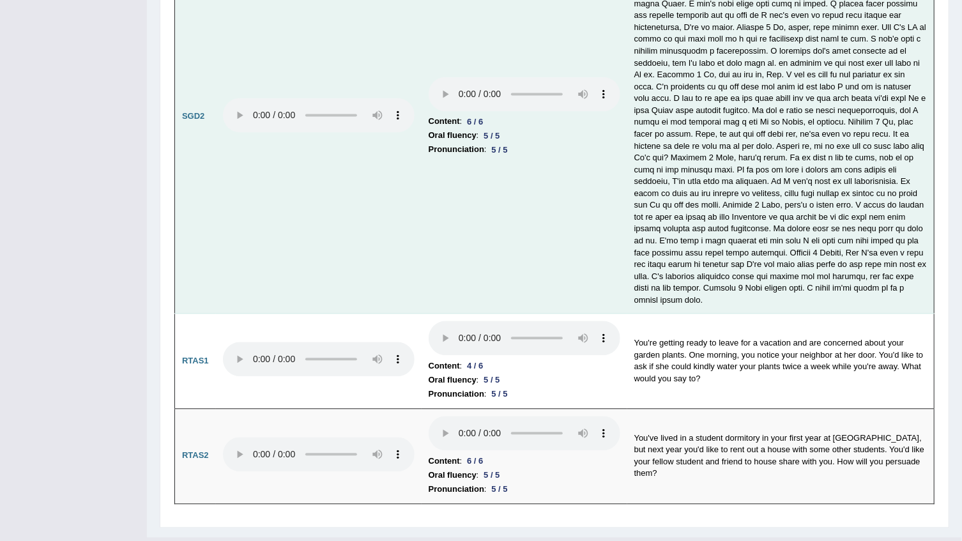
click at [575, 277] on td "Content : 6 / 6 Oral fluency : 5 / 5 Pronunciation : 5 / 5" at bounding box center [525, 117] width 206 height 394
click at [603, 185] on td "Content : 6 / 6 Oral fluency : 5 / 5 Pronunciation : 5 / 5" at bounding box center [525, 117] width 206 height 394
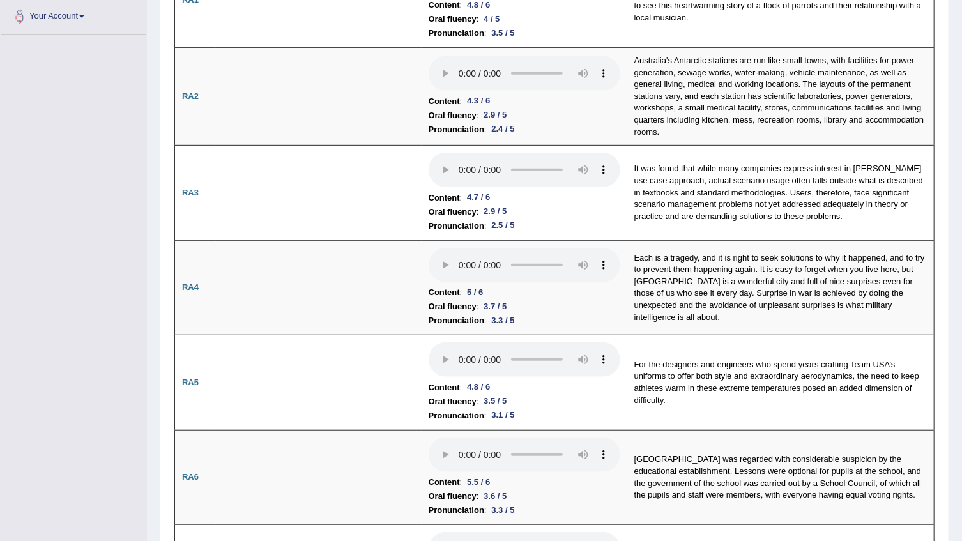
scroll to position [0, 0]
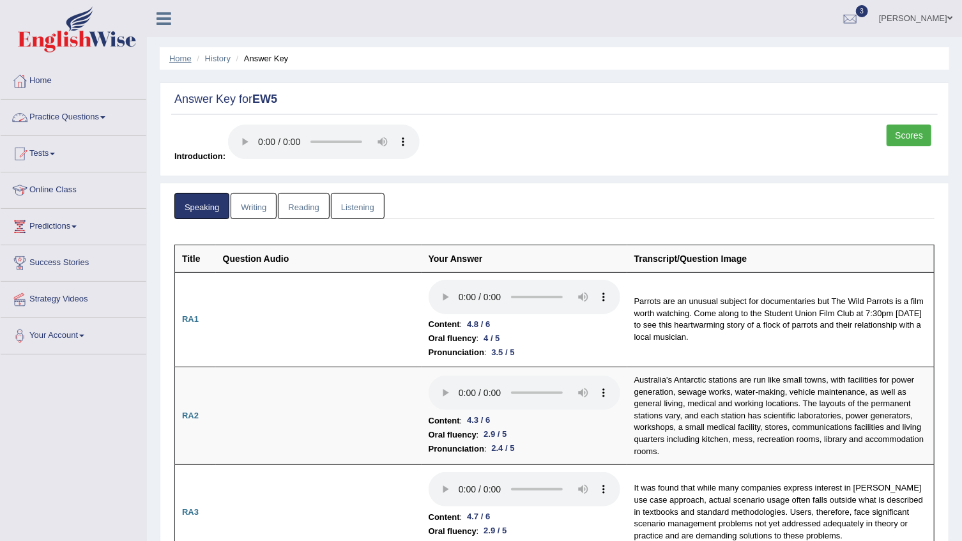
click at [181, 57] on link "Home" at bounding box center [180, 59] width 22 height 10
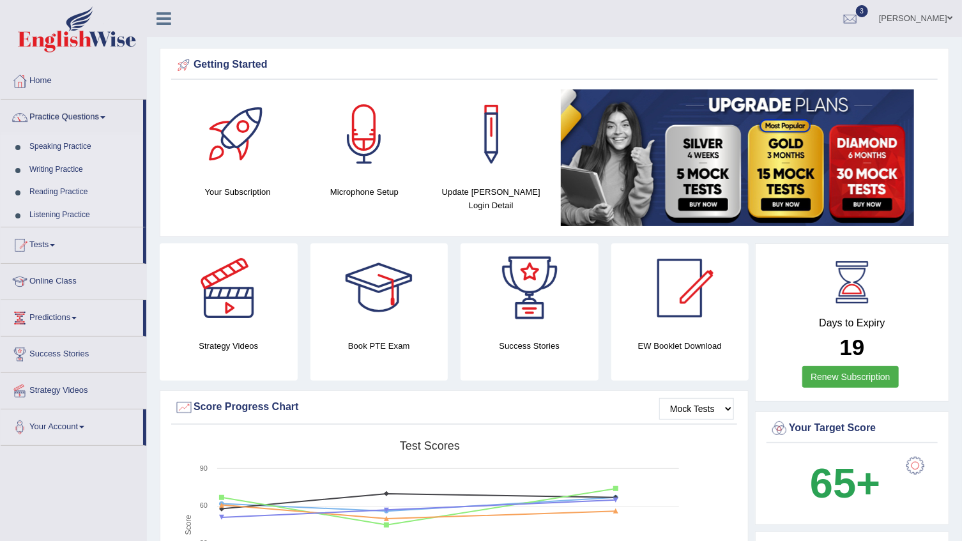
click at [50, 172] on link "Writing Practice" at bounding box center [83, 169] width 119 height 23
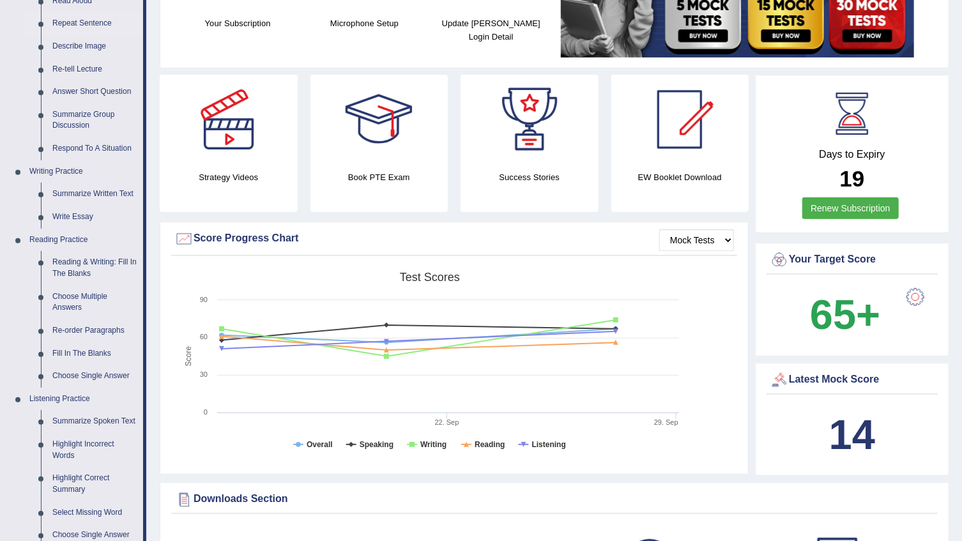
scroll to position [174, 0]
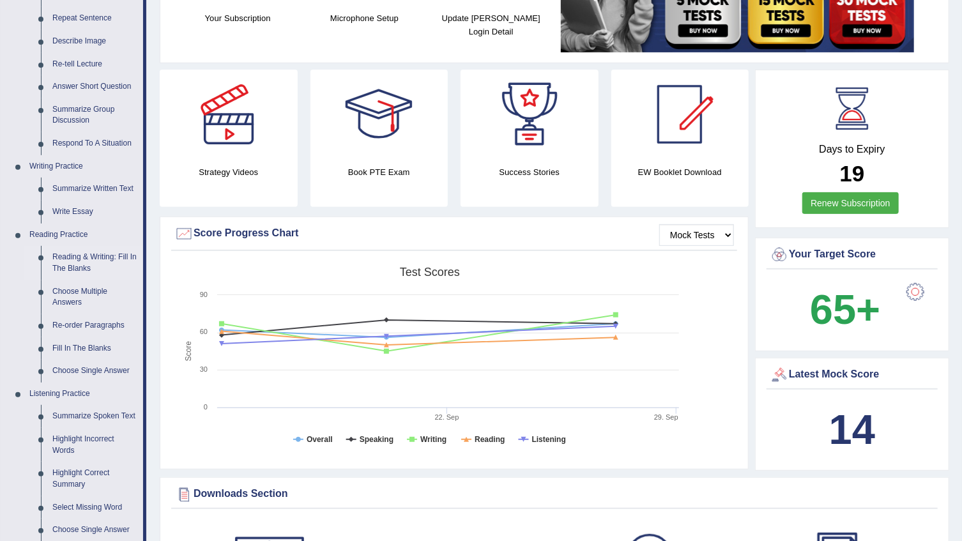
click at [89, 256] on link "Reading & Writing: Fill In The Blanks" at bounding box center [95, 263] width 96 height 34
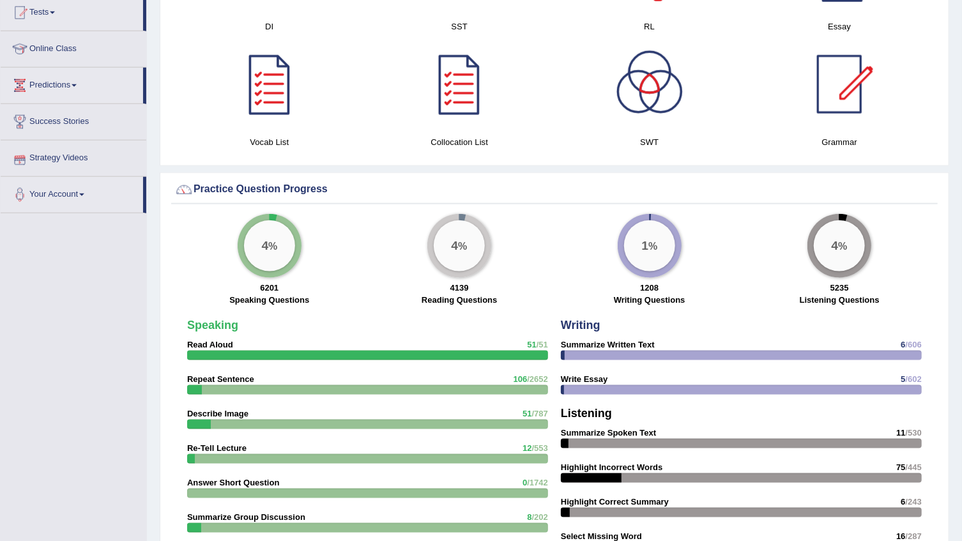
scroll to position [722, 0]
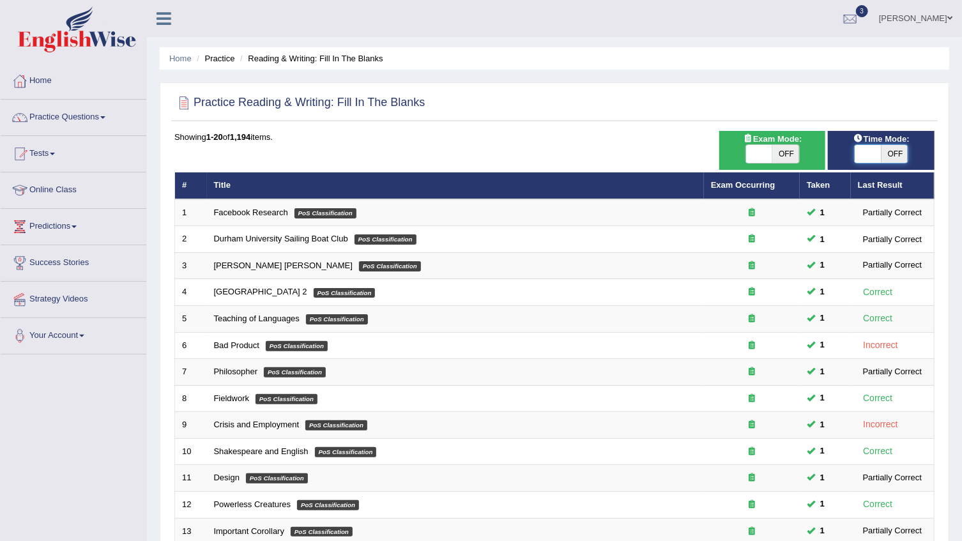
click at [869, 155] on span at bounding box center [868, 154] width 27 height 18
checkbox input "true"
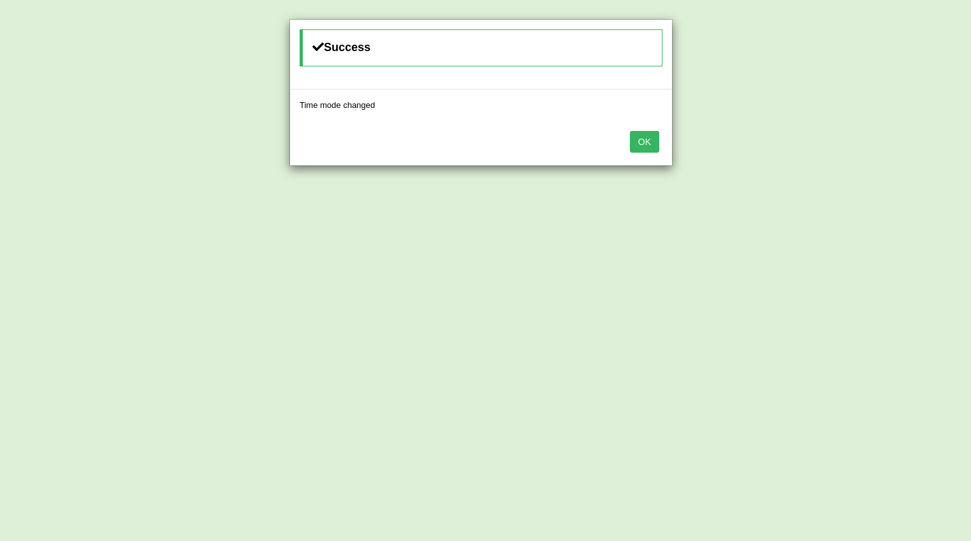
click at [637, 142] on button "OK" at bounding box center [644, 142] width 29 height 22
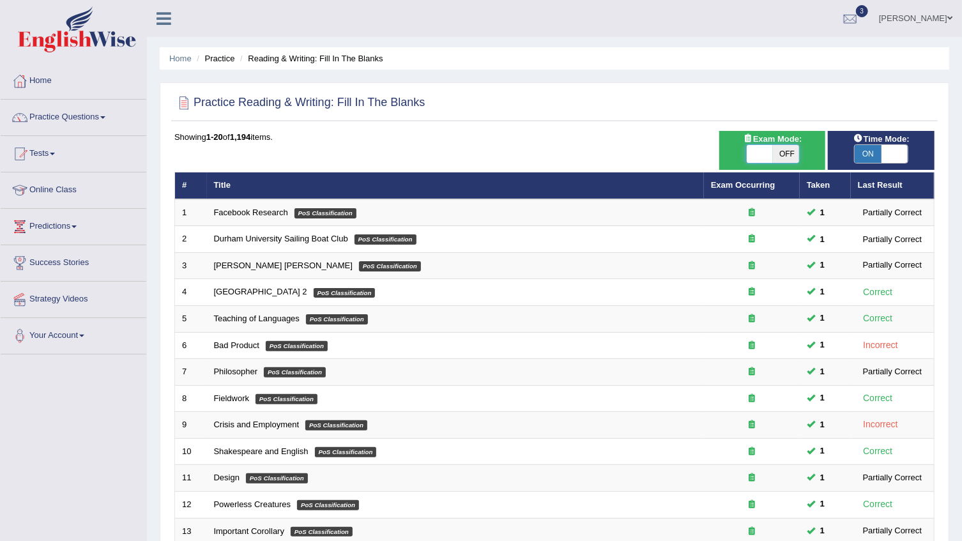
click at [761, 156] on span at bounding box center [759, 154] width 27 height 18
click at [746, 152] on span at bounding box center [759, 154] width 27 height 18
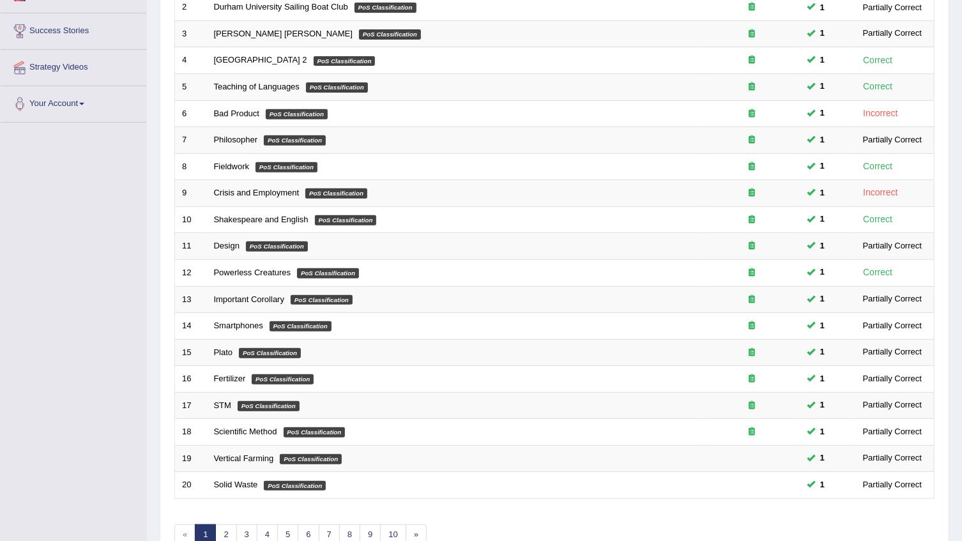
scroll to position [303, 0]
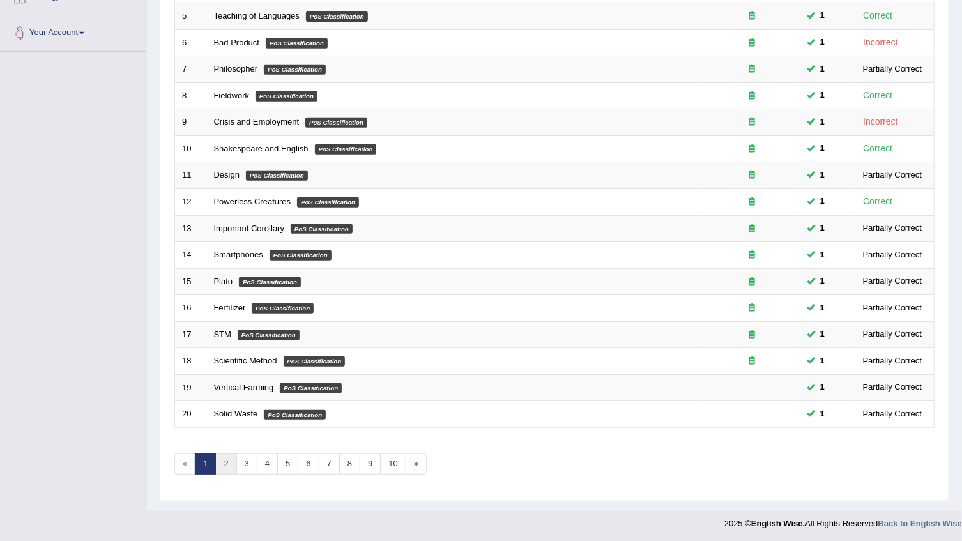
click at [225, 461] on link "2" at bounding box center [225, 464] width 21 height 21
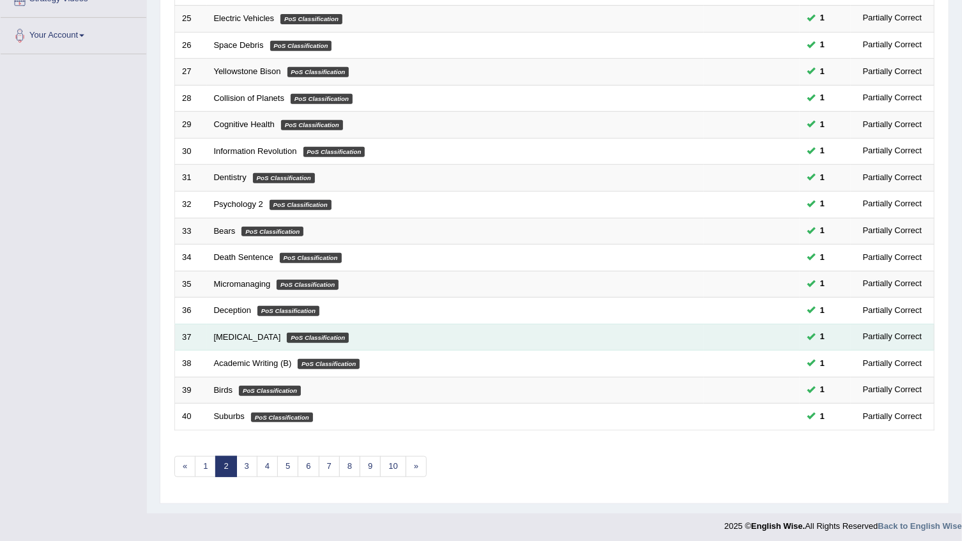
scroll to position [303, 0]
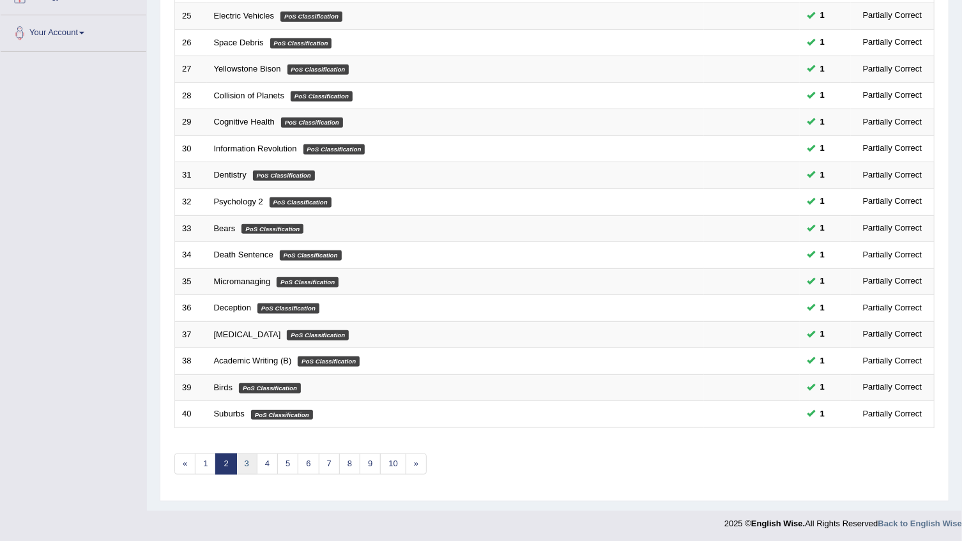
click at [248, 460] on link "3" at bounding box center [246, 464] width 21 height 21
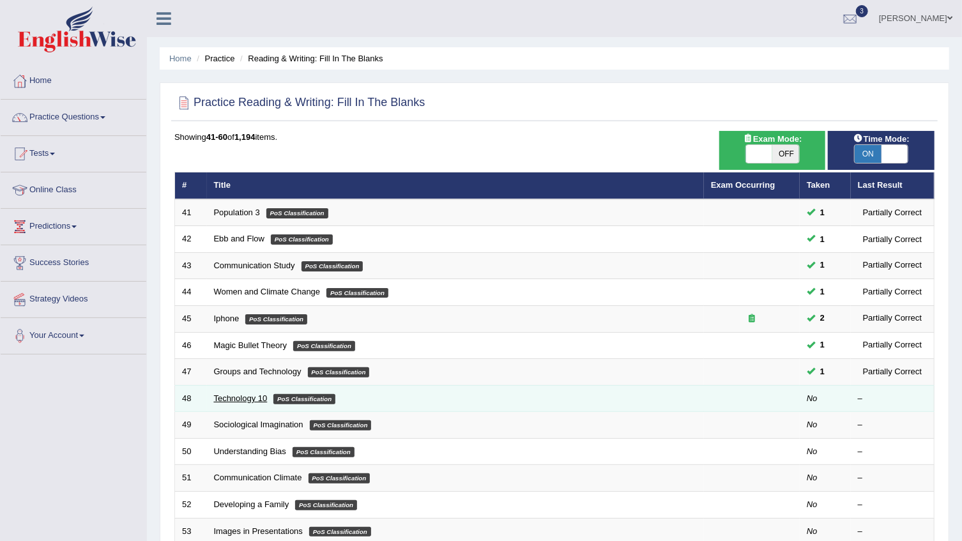
click at [230, 398] on link "Technology 10" at bounding box center [241, 398] width 54 height 10
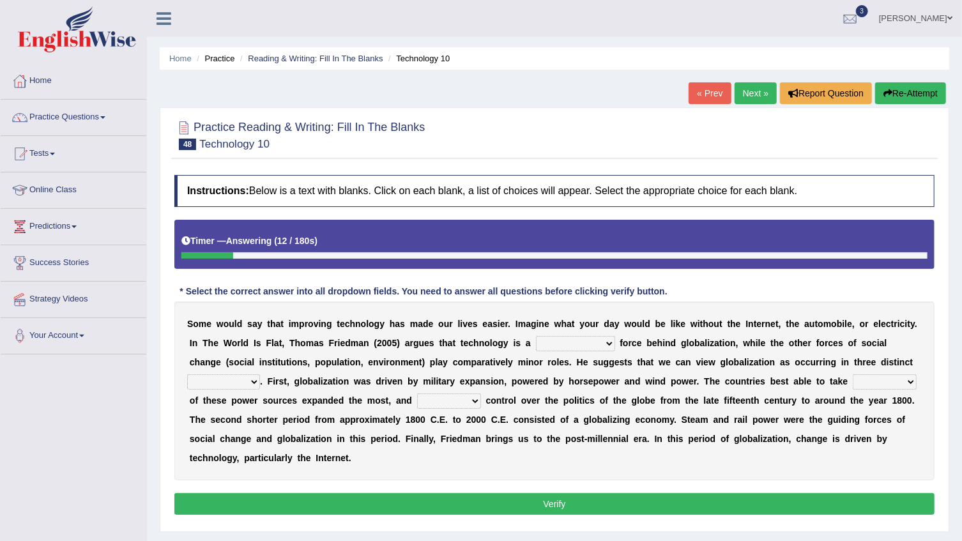
click at [536, 345] on select "driving demeaning distinguishing demanding" at bounding box center [575, 343] width 79 height 15
select select "driving"
click at [536, 336] on select "driving demeaning distinguishing demanding" at bounding box center [575, 343] width 79 height 15
click at [260, 374] on select "periods periodicals perspectives perceptions" at bounding box center [223, 381] width 73 height 15
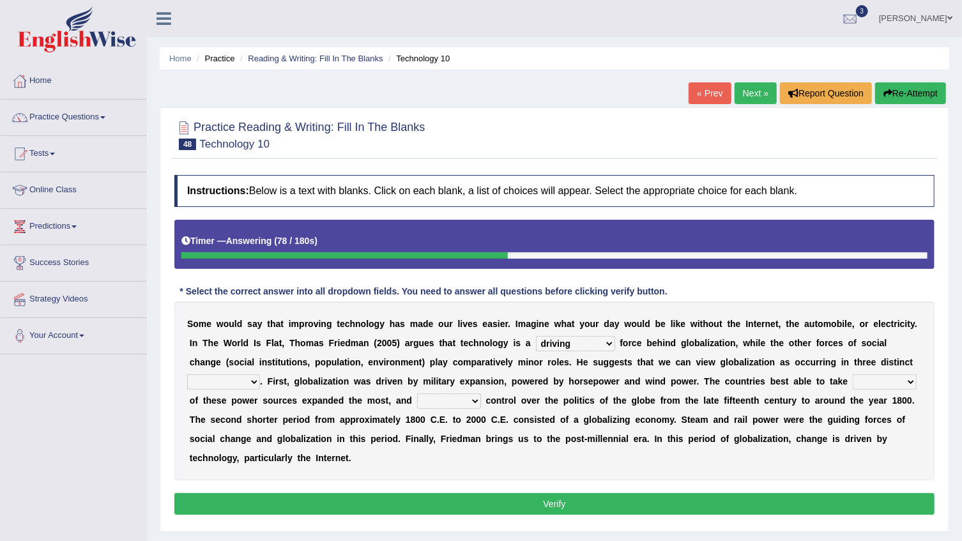
select select "perspectives"
click at [260, 374] on select "periods periodicals perspectives perceptions" at bounding box center [223, 381] width 73 height 15
click at [853, 386] on select "action advantage account care" at bounding box center [885, 381] width 64 height 15
click at [528, 461] on div "Instructions: Below is a text with blanks. Click on each blank, a list of choic…" at bounding box center [554, 347] width 767 height 356
click at [853, 378] on select "action advantage account care" at bounding box center [885, 381] width 64 height 15
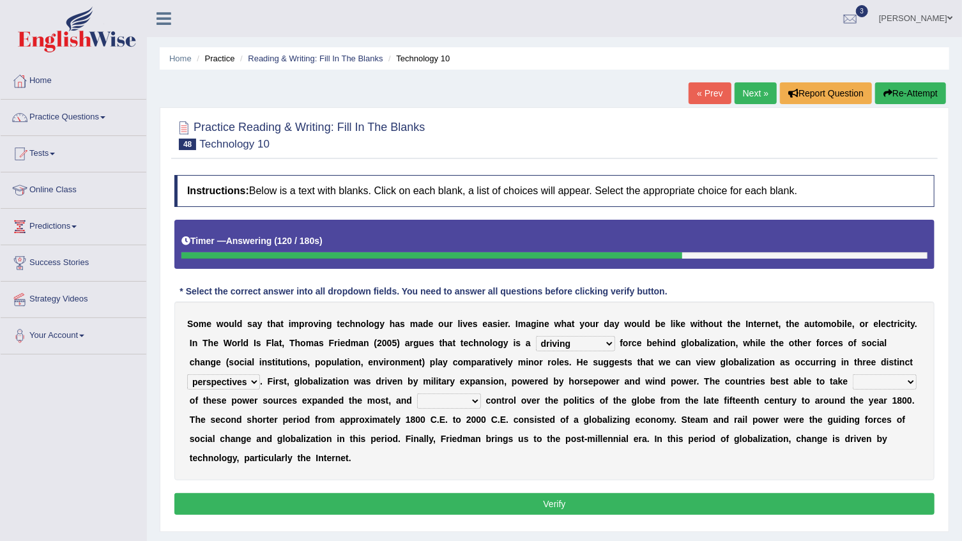
select select "care"
click at [853, 374] on select "action advantage account care" at bounding box center [885, 381] width 64 height 15
click at [417, 395] on select "exist extract exert expect" at bounding box center [449, 400] width 64 height 15
select select "exert"
click at [417, 393] on select "exist extract exert expect" at bounding box center [449, 400] width 64 height 15
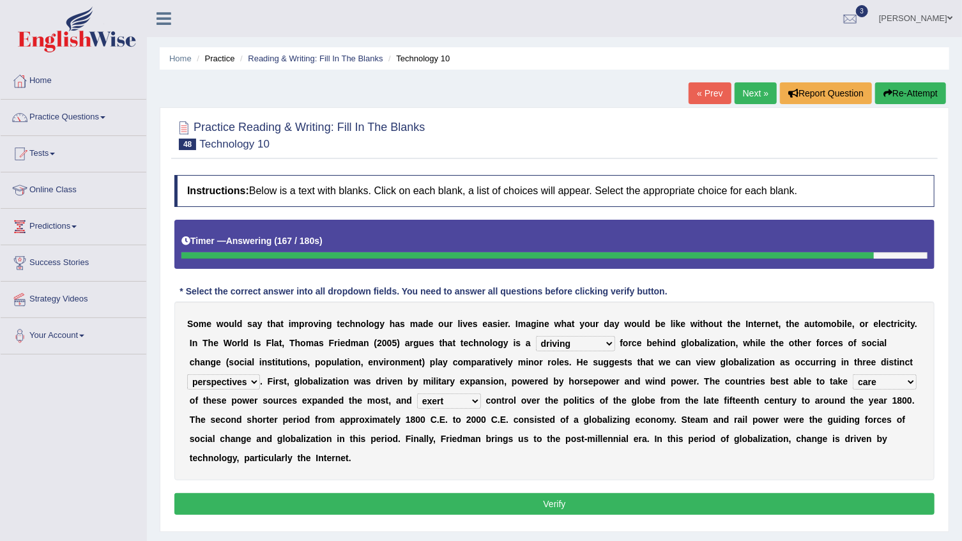
click at [563, 493] on button "Verify" at bounding box center [554, 504] width 760 height 22
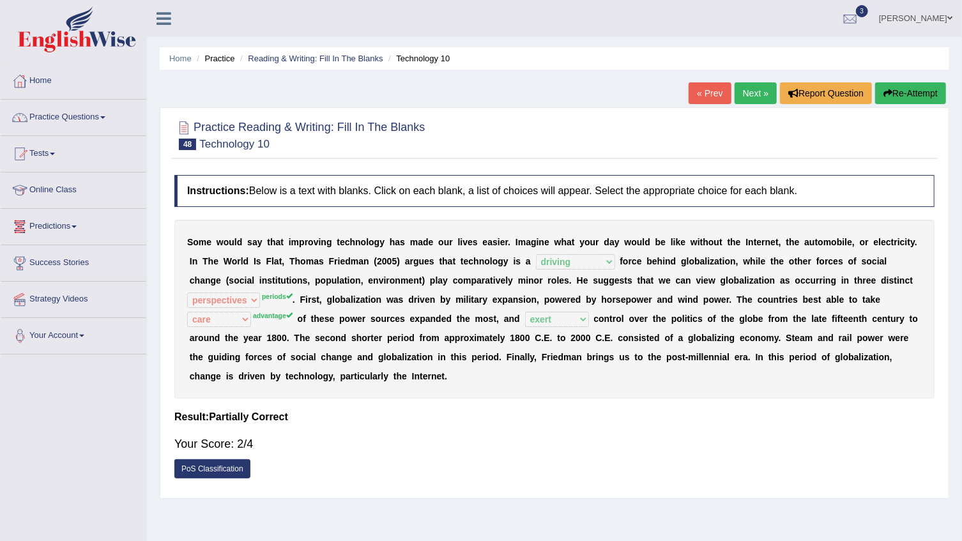
drag, startPoint x: 751, startPoint y: 98, endPoint x: 824, endPoint y: 173, distance: 104.8
click at [753, 98] on link "Next »" at bounding box center [756, 93] width 42 height 22
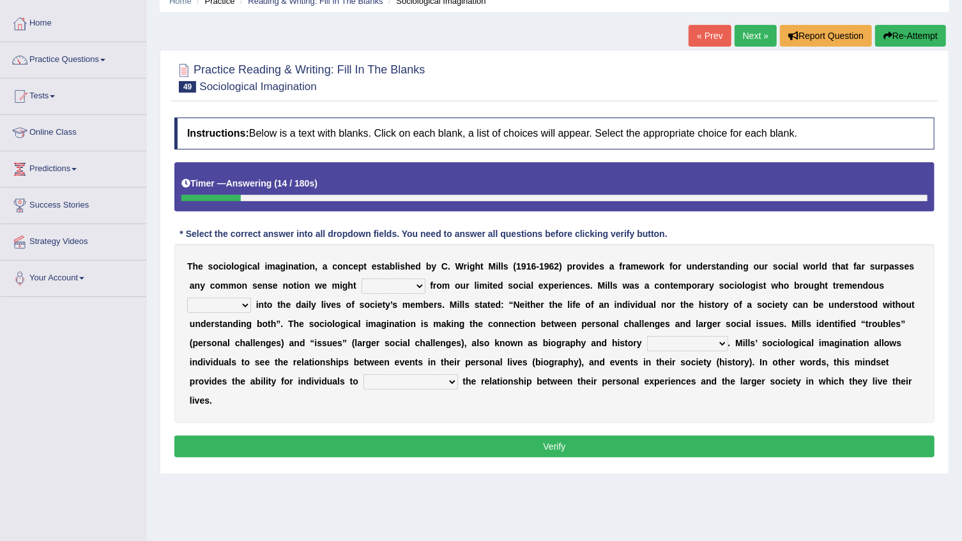
click at [377, 291] on select "depart derive describe deprive" at bounding box center [394, 286] width 64 height 15
select select "describe"
click at [362, 279] on select "depart derive describe deprive" at bounding box center [394, 286] width 64 height 15
click at [251, 298] on select "sight insight comment interaction" at bounding box center [219, 305] width 64 height 15
select select "insight"
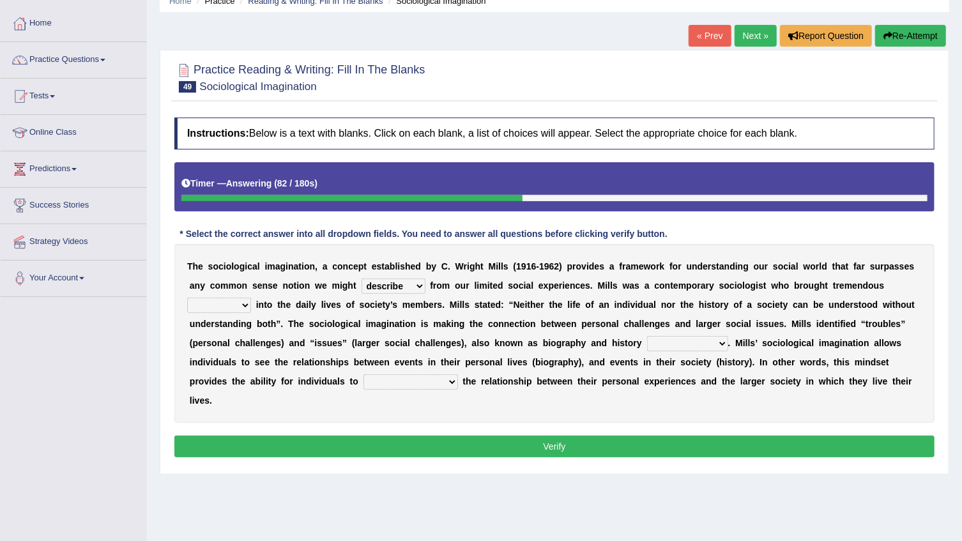
click at [251, 298] on select "sight insight comment interaction" at bounding box center [219, 305] width 64 height 15
click at [271, 376] on b "t" at bounding box center [269, 381] width 3 height 10
click at [647, 341] on select "accordingly collectively respectively spontaneously" at bounding box center [687, 343] width 81 height 15
click at [644, 468] on div "Home Practice Reading & Writing: Fill In The Blanks Sociological Imagination « …" at bounding box center [554, 262] width 815 height 639
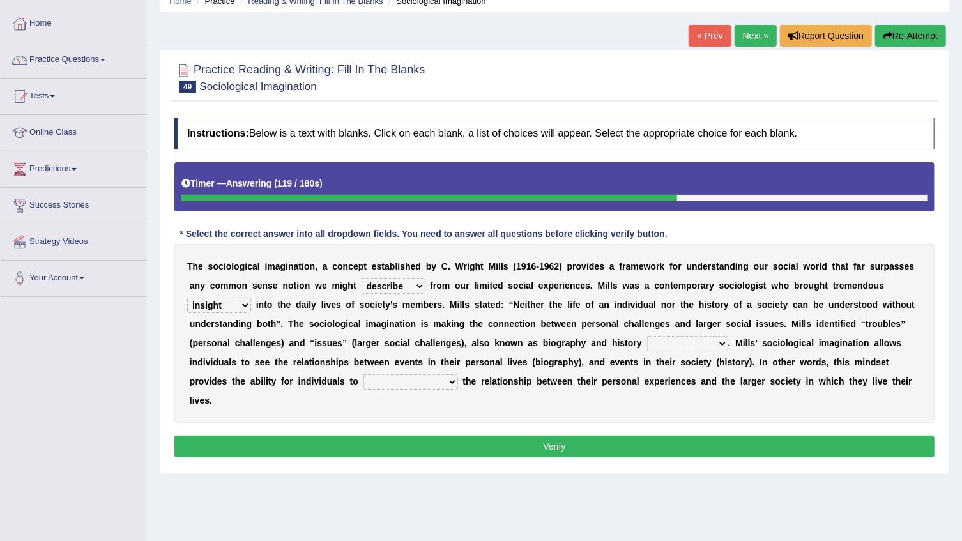
click at [647, 339] on select "accordingly collectively respectively spontaneously" at bounding box center [687, 343] width 81 height 15
select select "collectively"
click at [647, 336] on select "accordingly collectively respectively spontaneously" at bounding box center [687, 343] width 81 height 15
click at [458, 374] on select "commercialize capitalize realize compartmentalize" at bounding box center [410, 381] width 95 height 15
select select "compartmentalize"
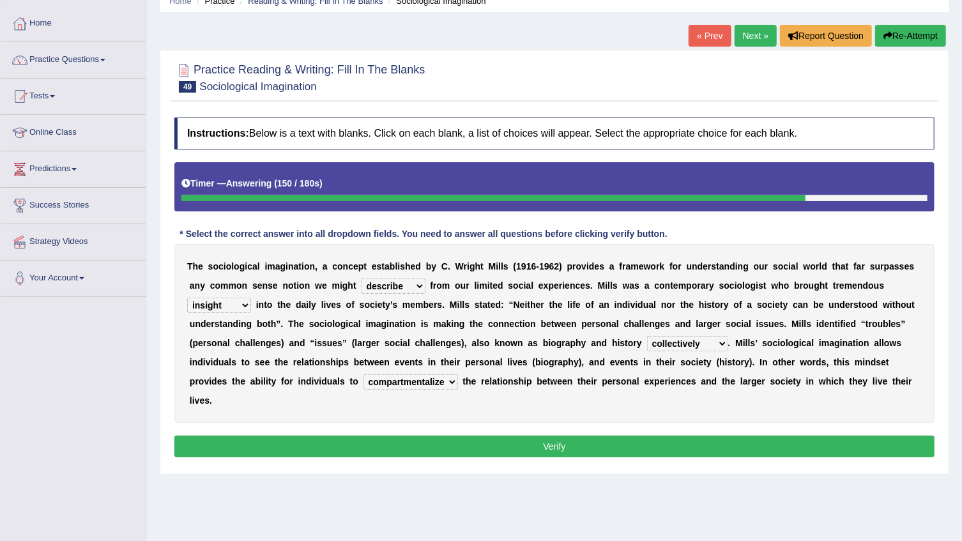
click at [458, 374] on select "commercialize capitalize realize compartmentalize" at bounding box center [410, 381] width 95 height 15
click at [766, 436] on button "Verify" at bounding box center [554, 447] width 760 height 22
